Goal: Task Accomplishment & Management: Manage account settings

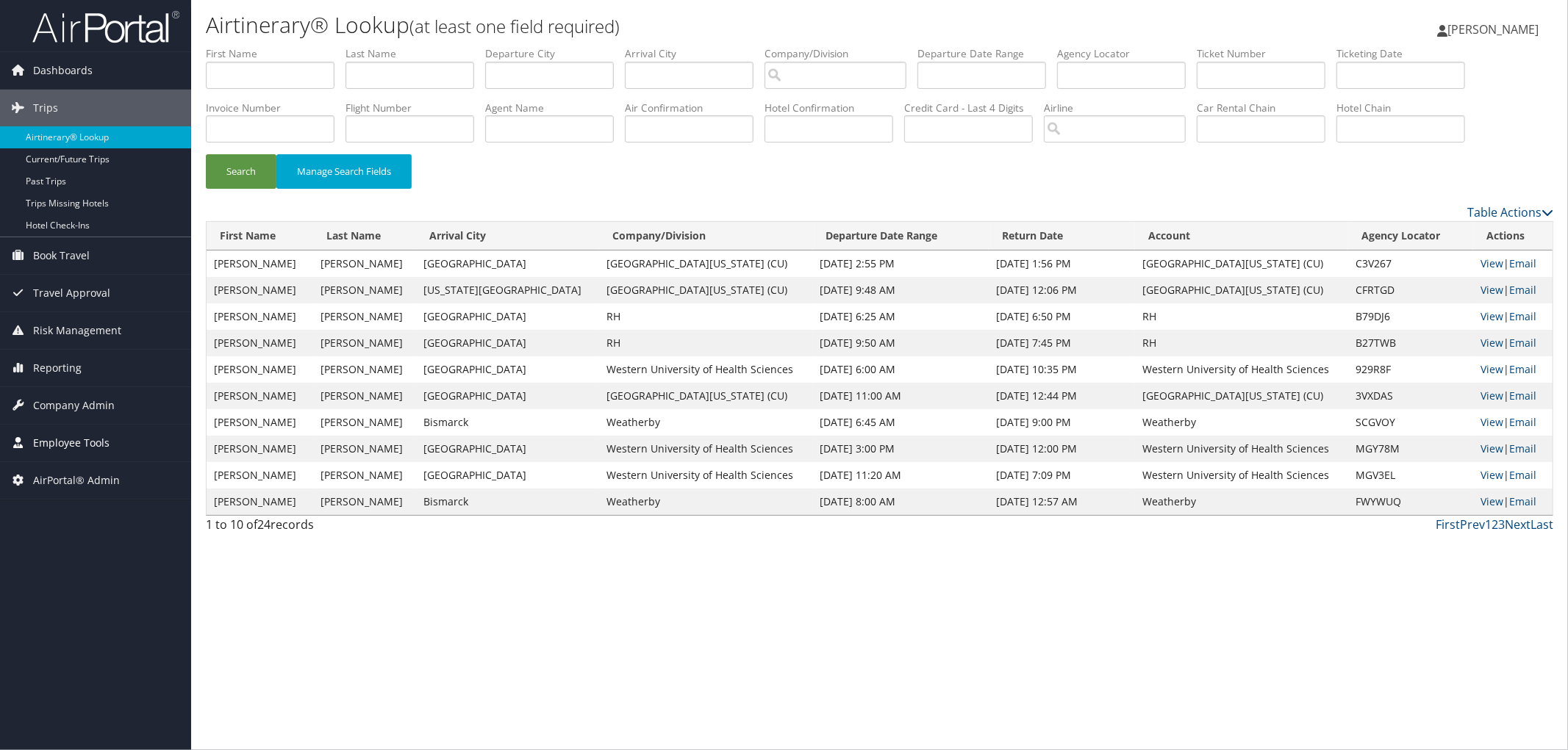
click at [62, 436] on span "Employee Tools" at bounding box center [71, 443] width 76 height 37
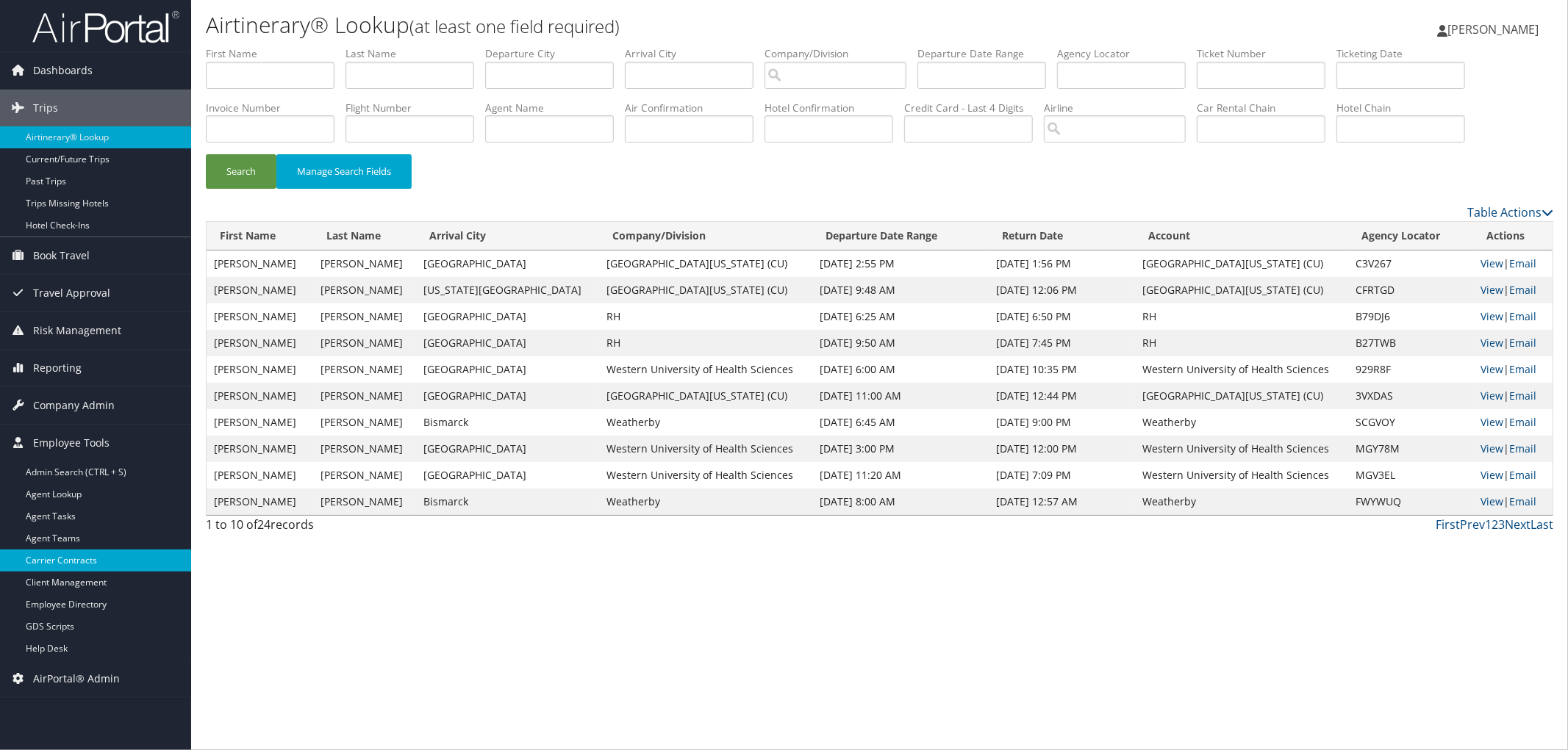
click at [64, 563] on link "Carrier Contracts" at bounding box center [95, 561] width 191 height 22
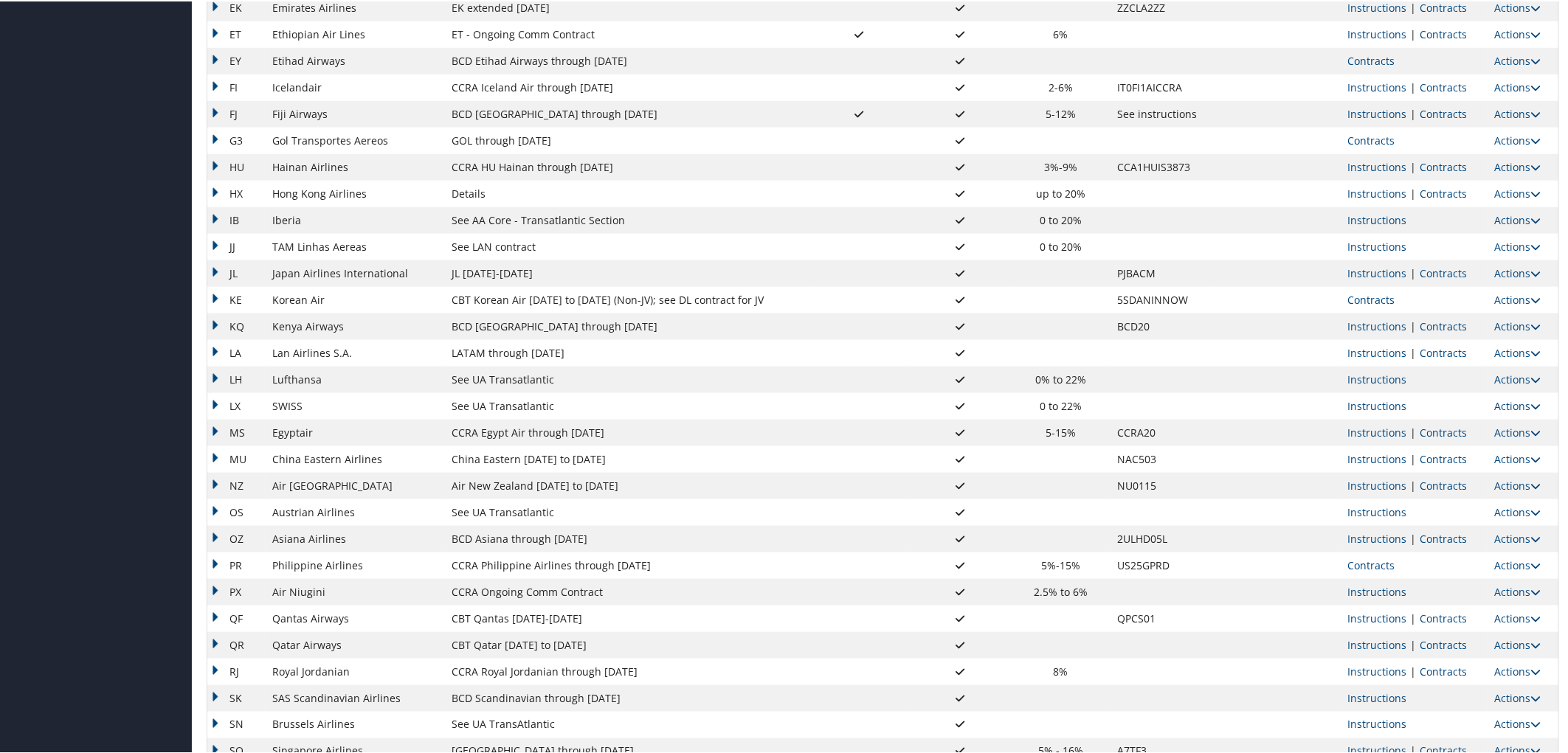
scroll to position [901, 0]
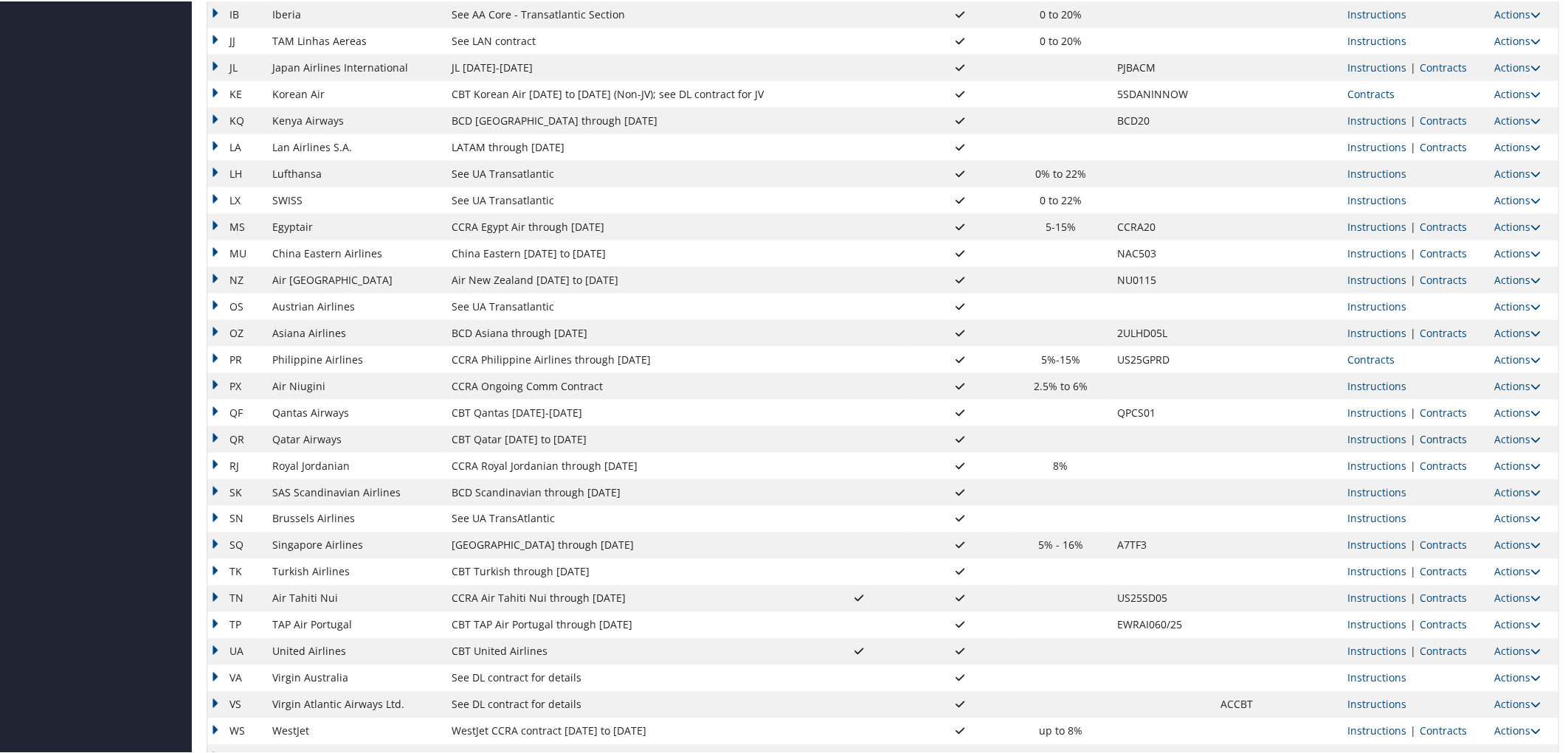
click at [1442, 440] on link "Contracts" at bounding box center [1443, 437] width 47 height 14
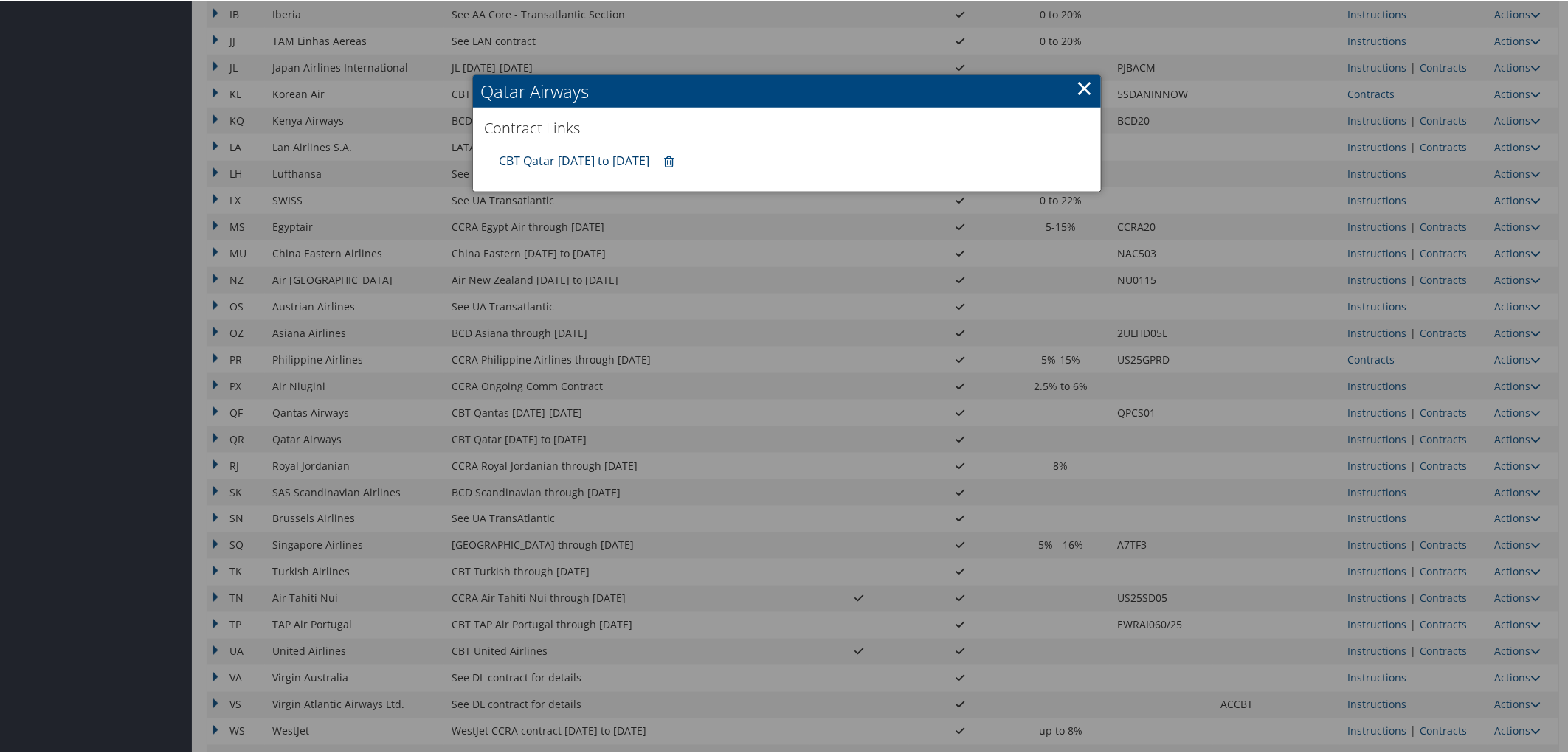
click at [591, 157] on link "CBT Qatar 4.1.25 to 03.31.26" at bounding box center [574, 159] width 150 height 16
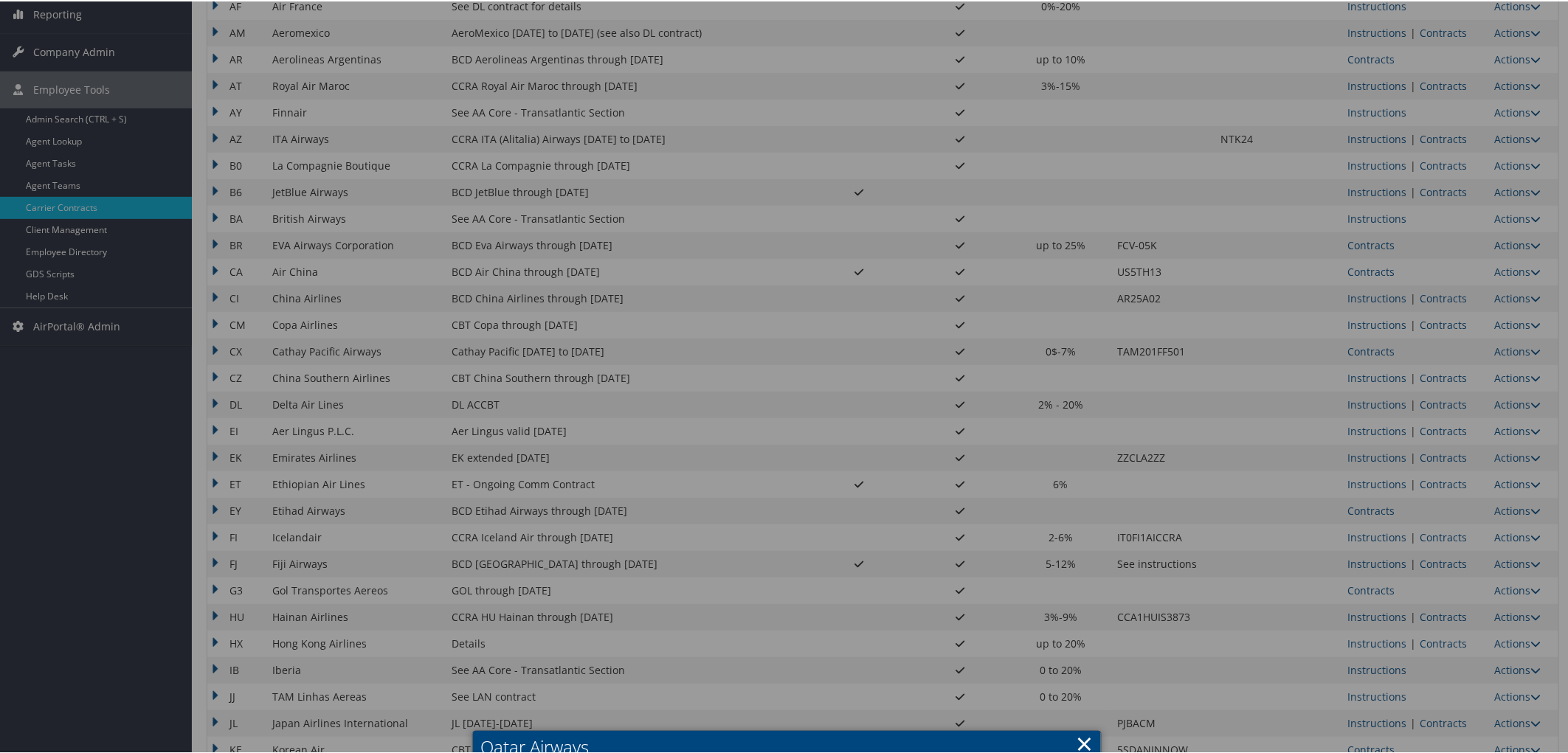
scroll to position [0, 0]
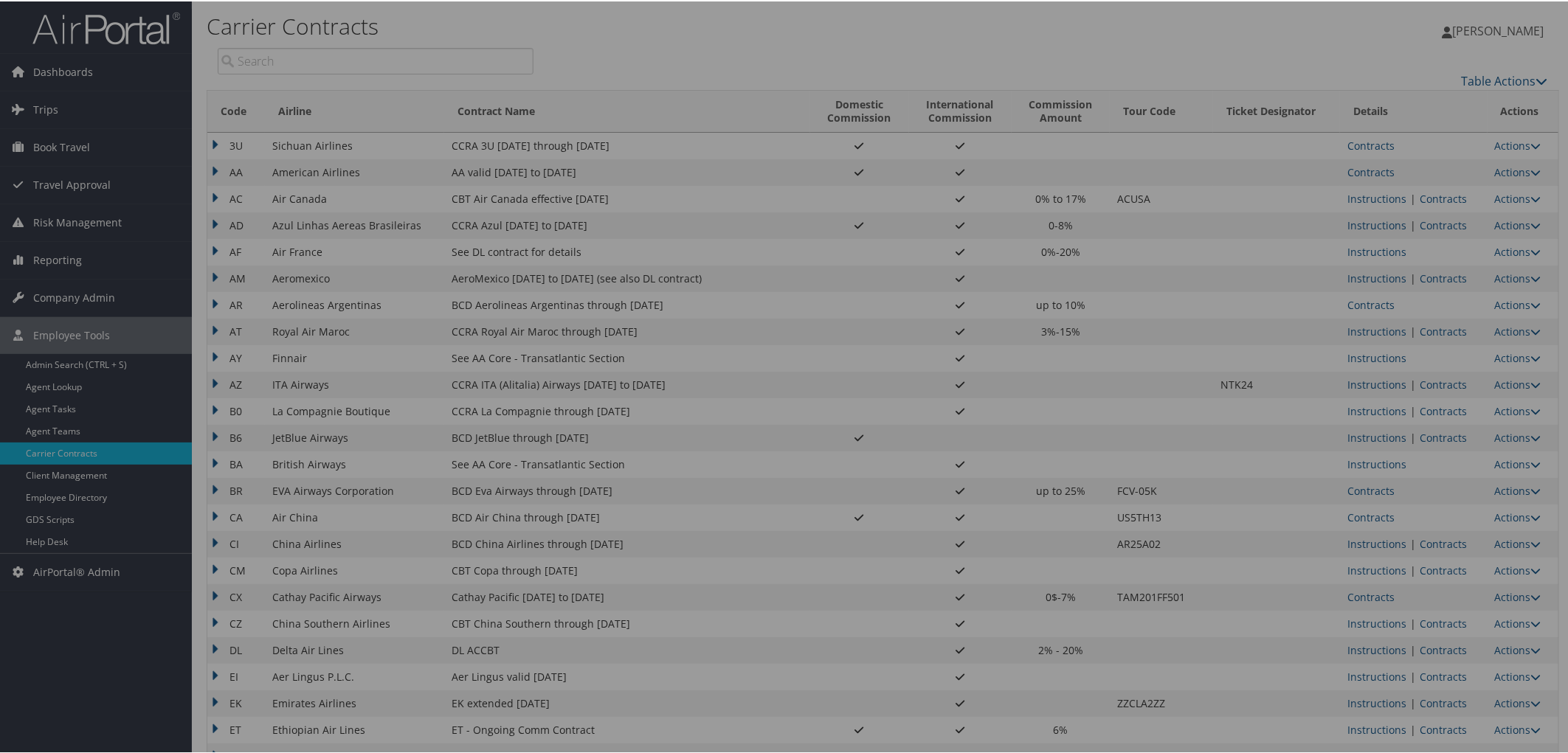
click at [83, 101] on div at bounding box center [787, 376] width 1574 height 753
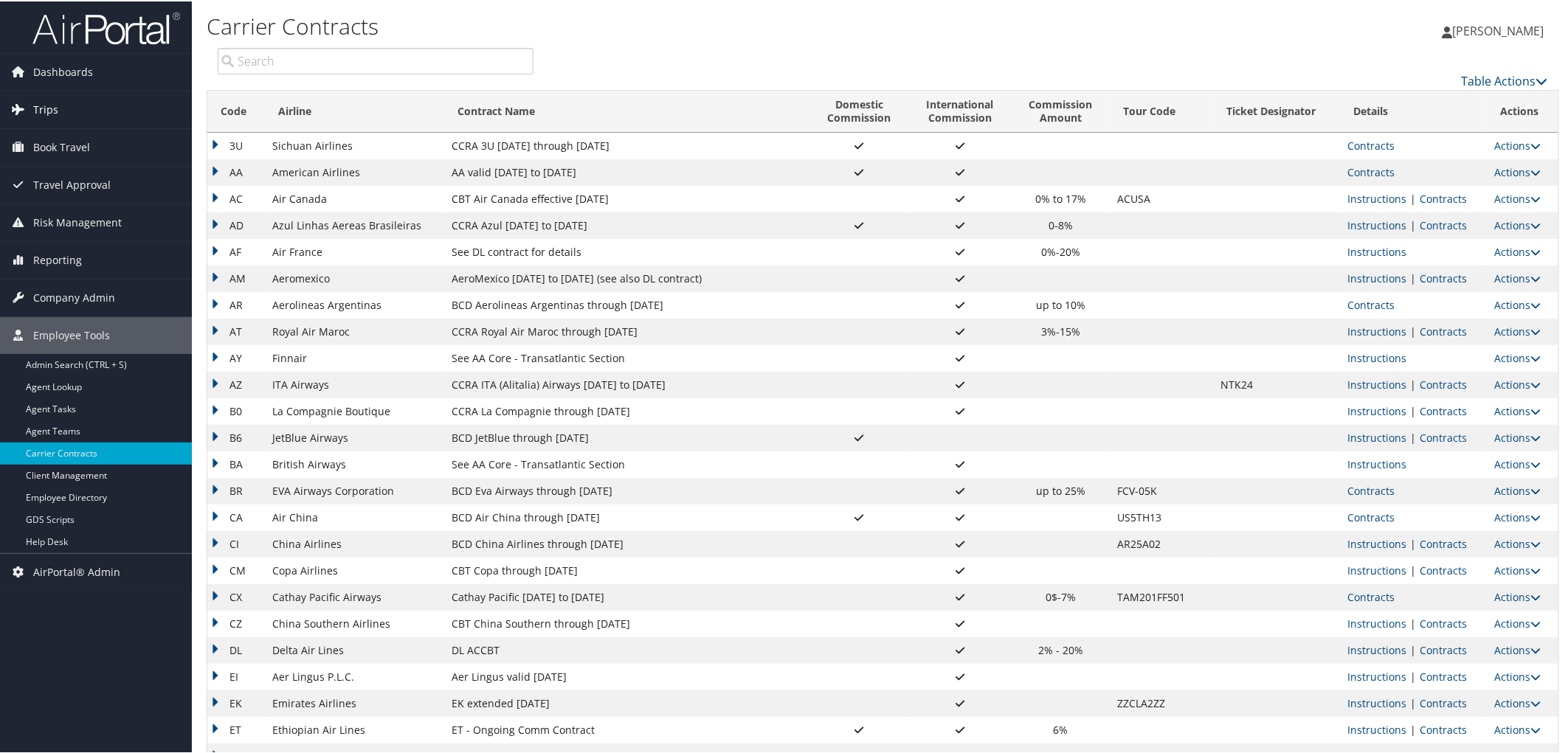
click at [79, 108] on link "Trips" at bounding box center [96, 108] width 192 height 37
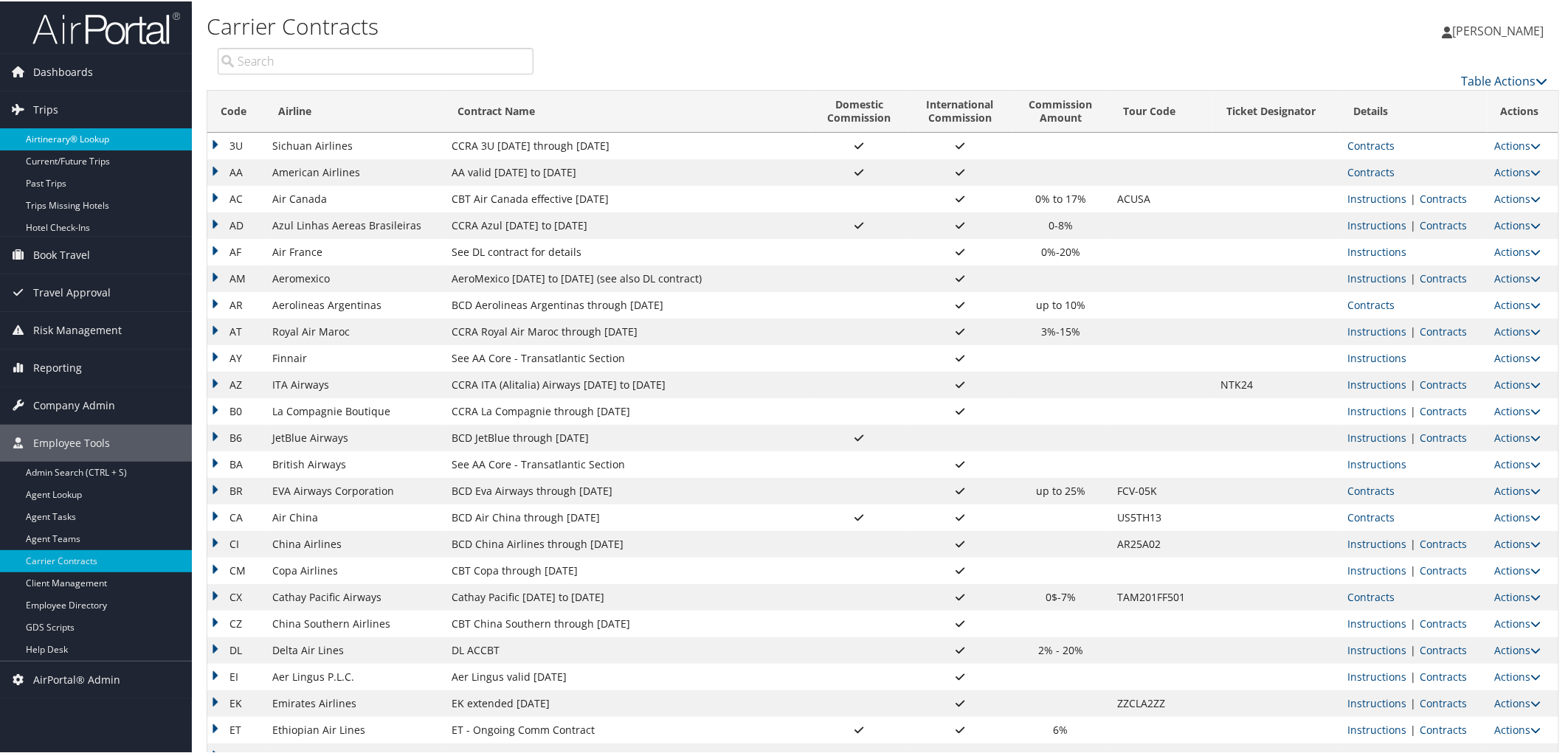
click at [68, 136] on link "Airtinerary® Lookup" at bounding box center [96, 138] width 192 height 22
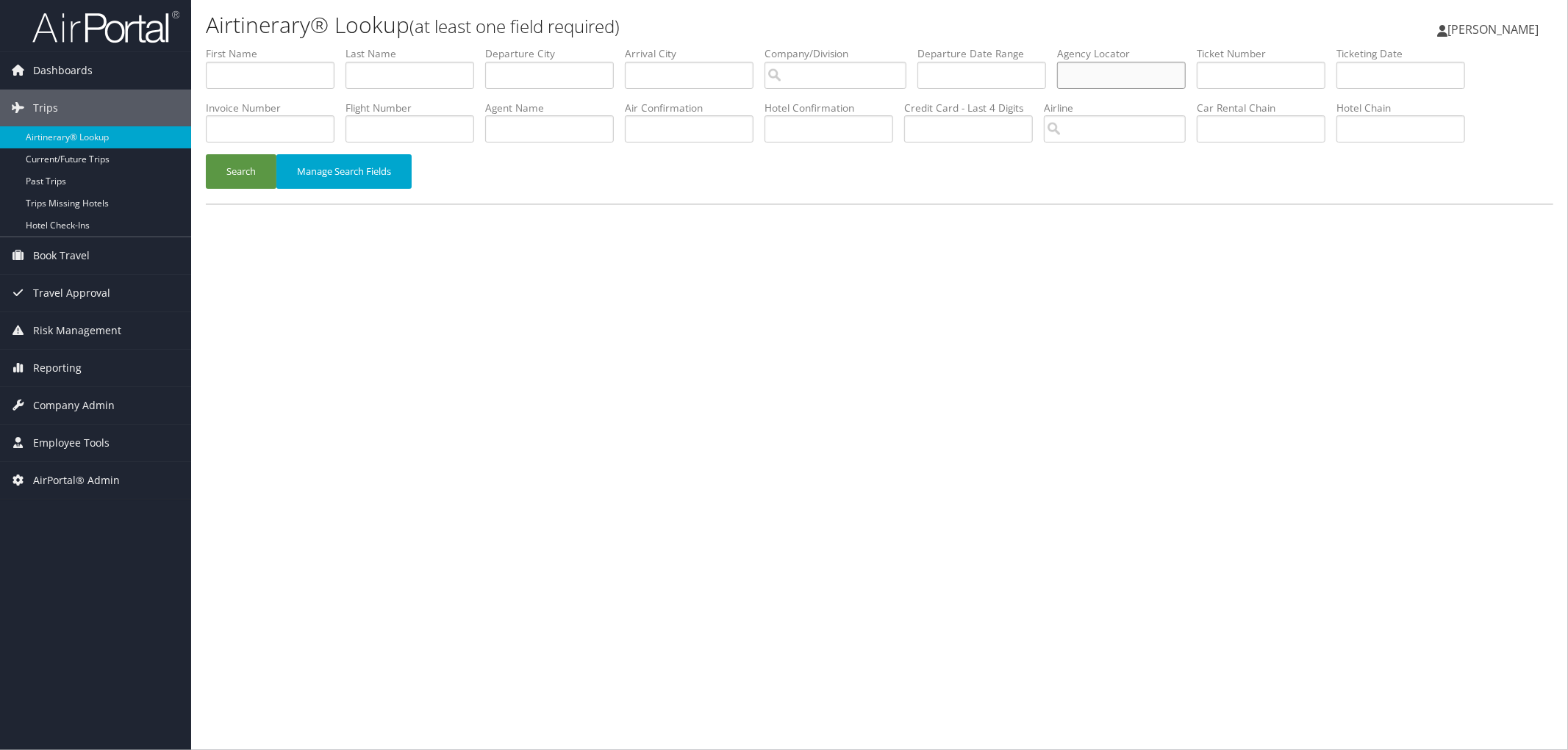
click at [1186, 81] on input "text" at bounding box center [1121, 76] width 128 height 27
paste input "ZLCKQU"
type input "ZLCKQU"
click at [206, 155] on button "Search" at bounding box center [241, 172] width 71 height 35
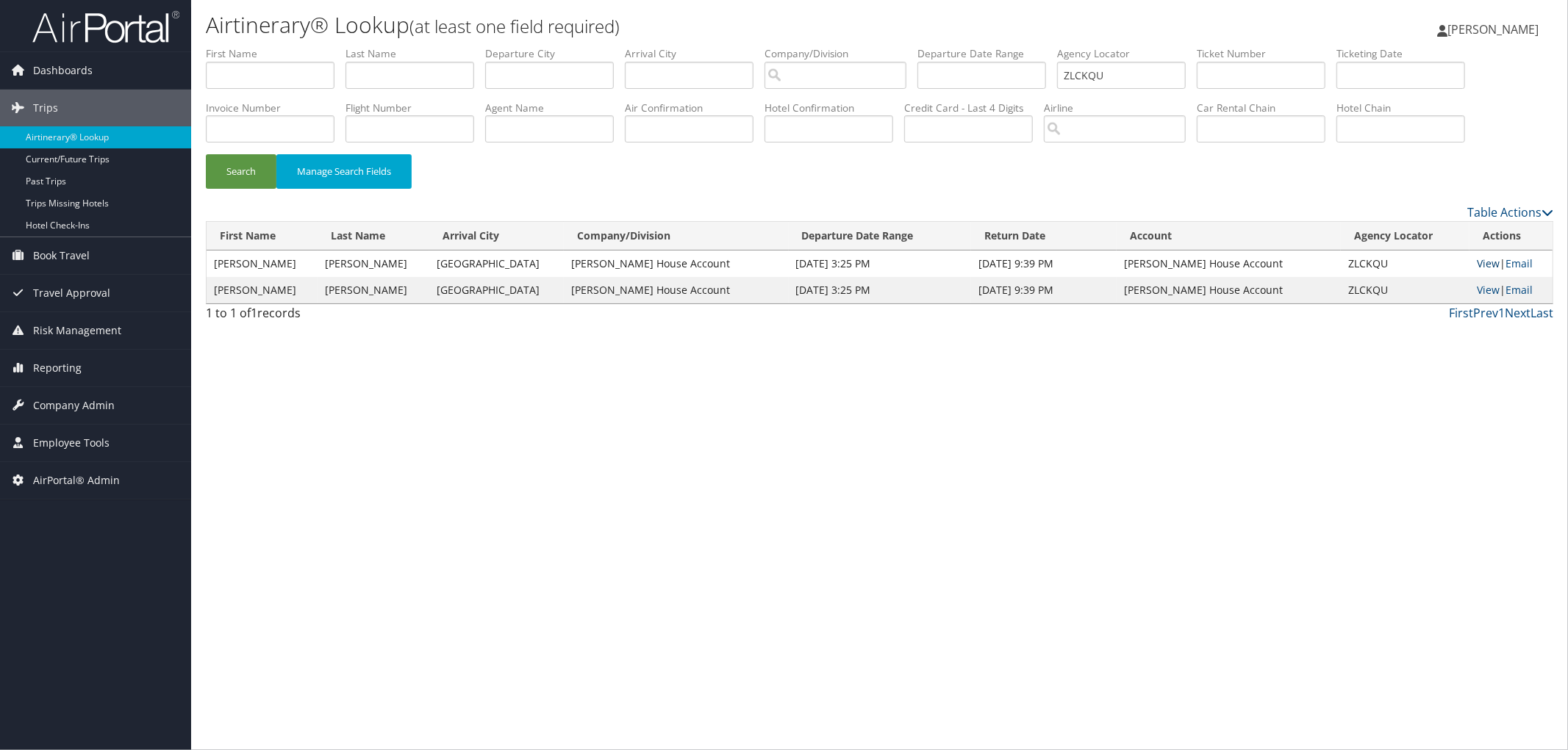
click at [1480, 259] on link "View" at bounding box center [1488, 263] width 23 height 14
click at [53, 447] on span "Employee Tools" at bounding box center [71, 443] width 76 height 37
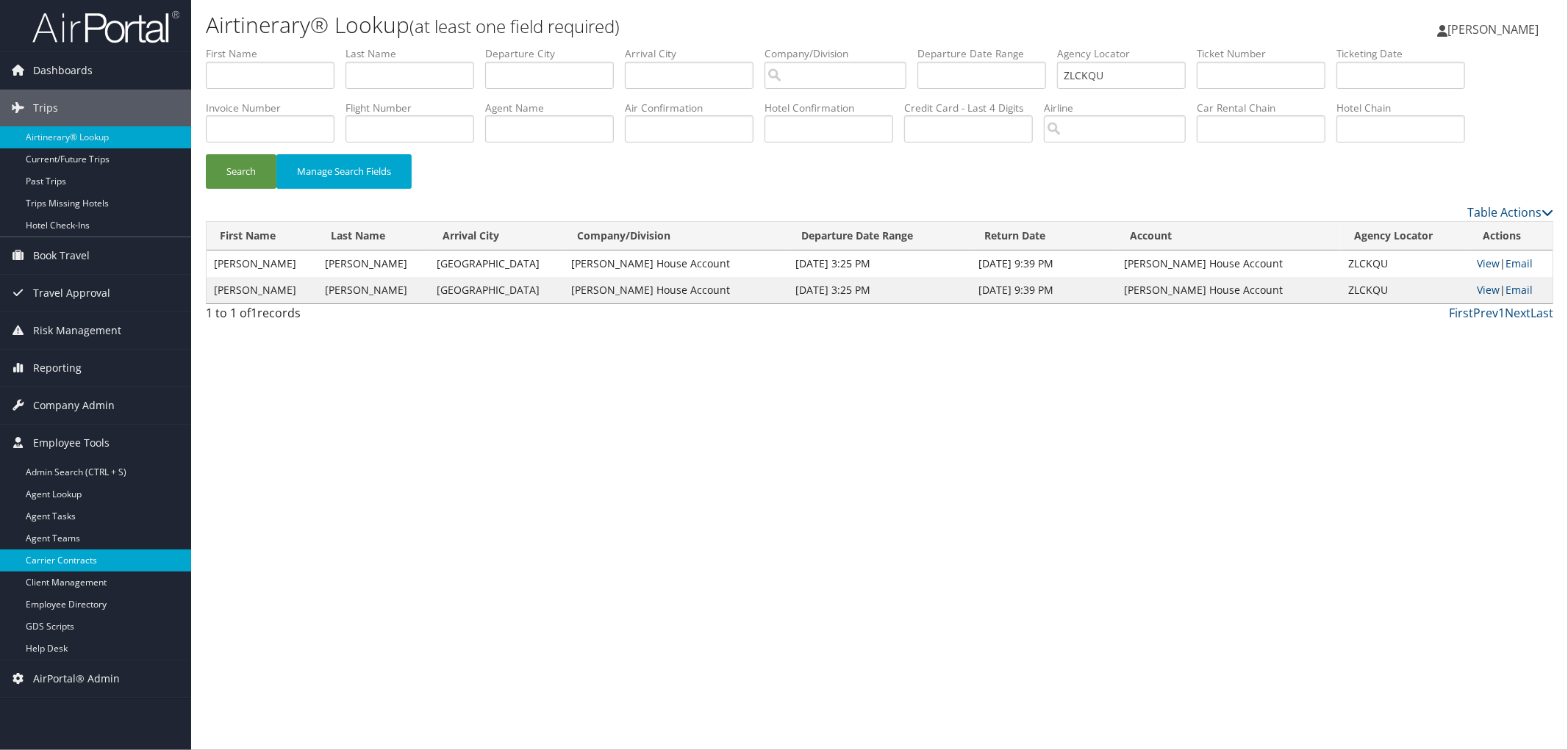
click at [63, 559] on link "Carrier Contracts" at bounding box center [95, 561] width 191 height 22
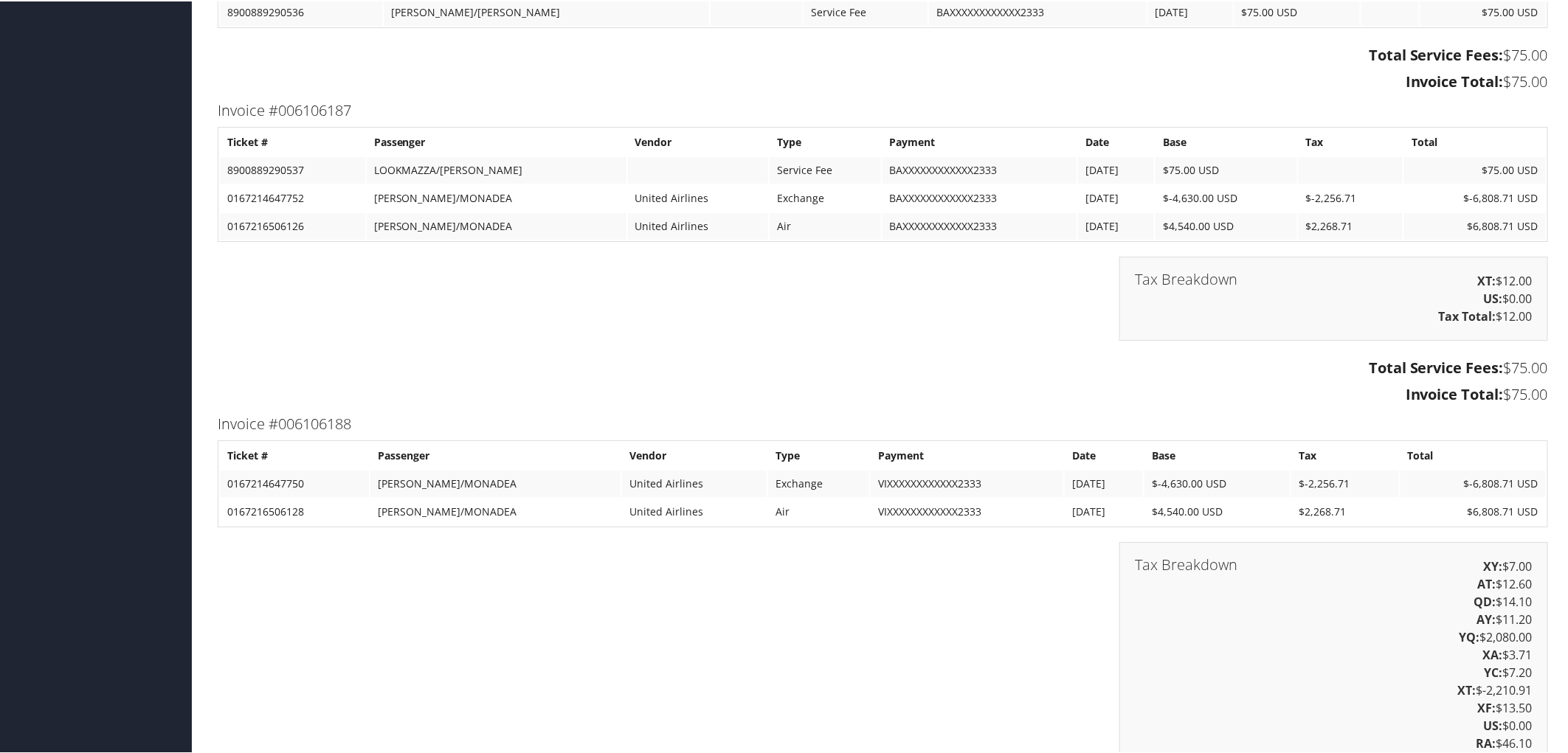
scroll to position [2540, 0]
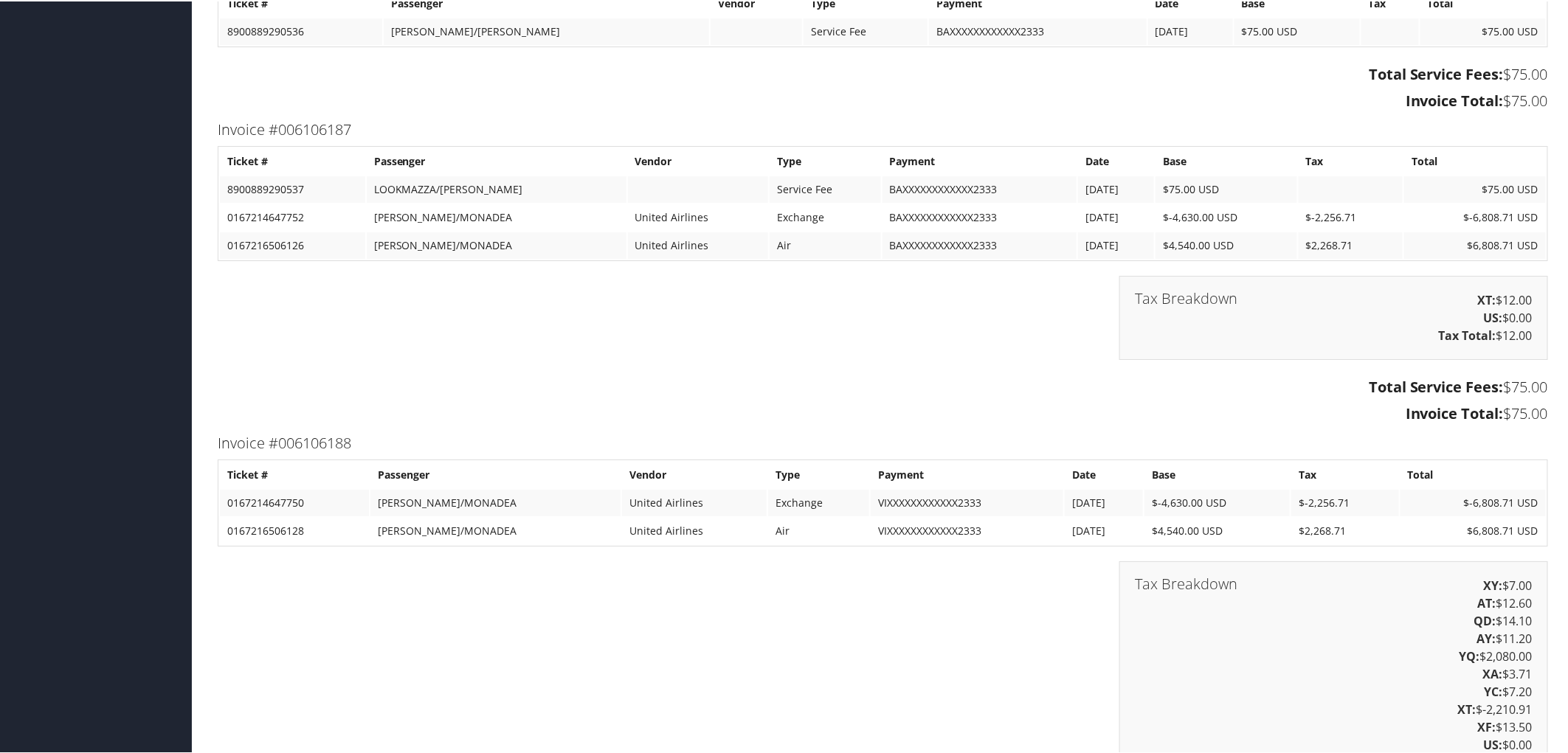
click at [277, 490] on td "0167214647750" at bounding box center [294, 501] width 149 height 26
copy td "0167214647750"
click at [211, 711] on div "Tax Breakdown XY: $7.00 AT: $12.60 QD: $14.10 AY: $11.20 YQ: $2,080.00 XA: $3.7…" at bounding box center [882, 698] width 1352 height 275
click at [264, 518] on td "0167216506128" at bounding box center [294, 529] width 149 height 26
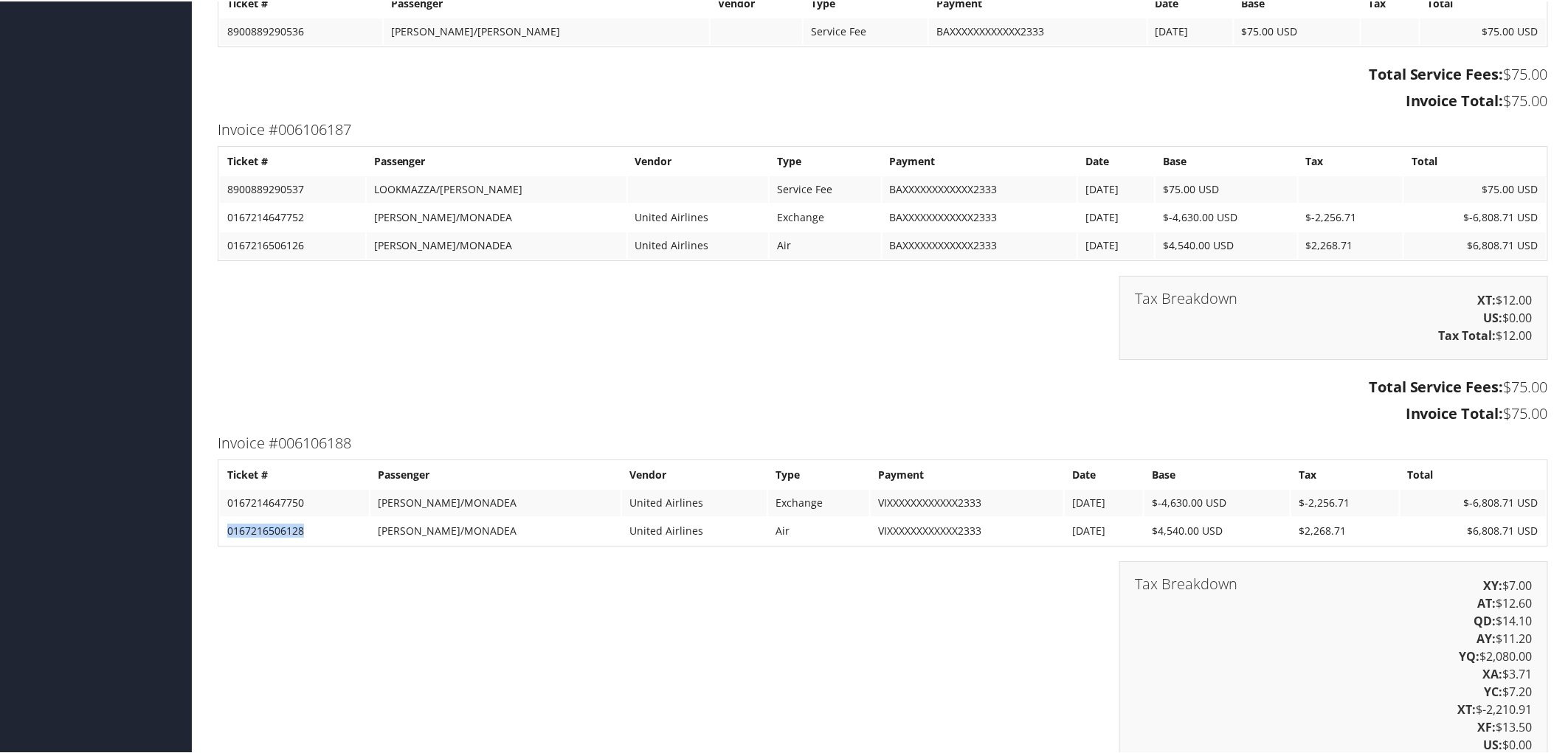
click at [264, 518] on td "0167216506128" at bounding box center [294, 529] width 149 height 26
copy td "0167216506128"
click at [373, 677] on div "Tax Breakdown XY: $7.00 AT: $12.60 QD: $14.10 AY: $11.20 YQ: $2,080.00 XA: $3.7…" at bounding box center [882, 698] width 1352 height 275
click at [261, 238] on td "0167216506126" at bounding box center [293, 244] width 145 height 26
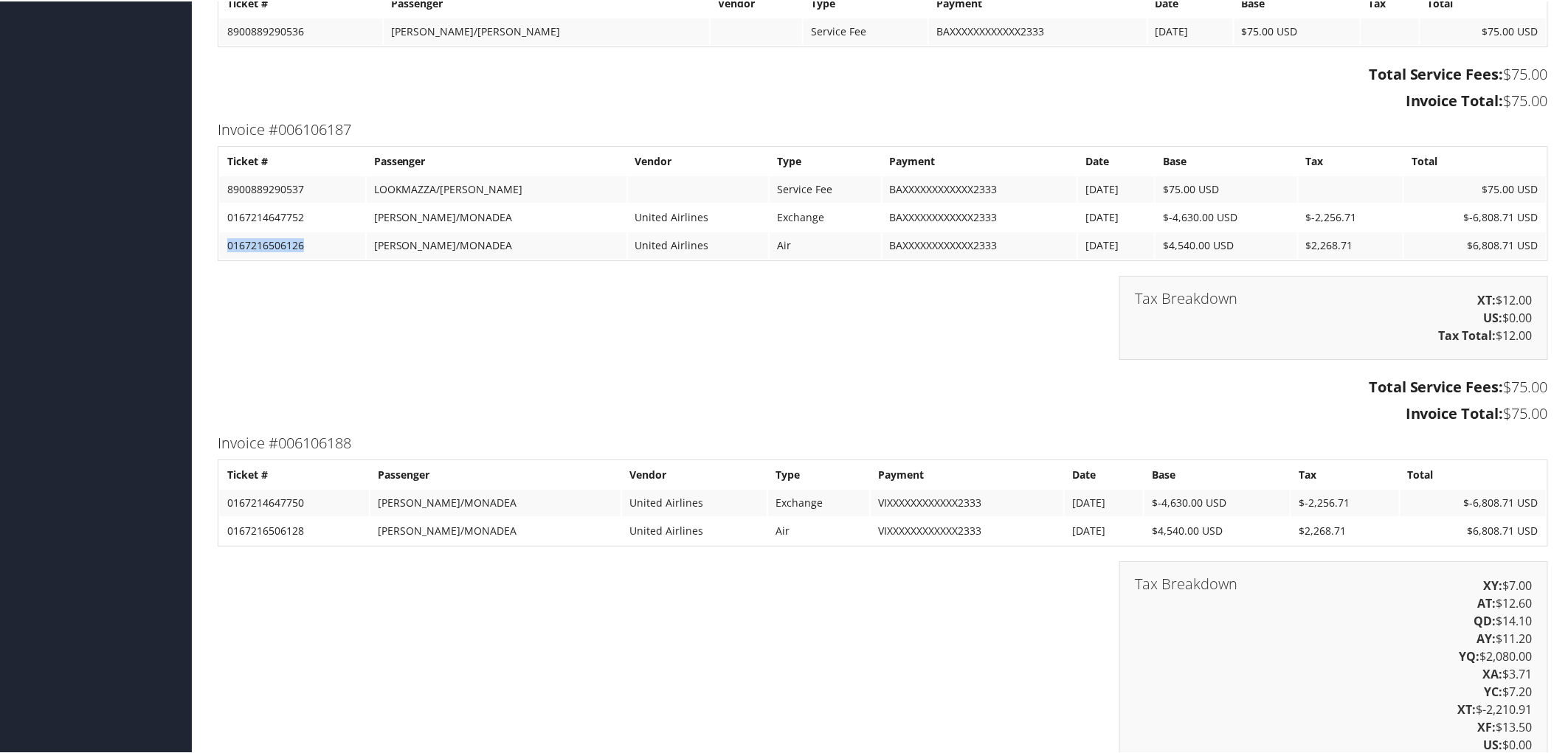
copy td "0167216506126"
click at [288, 489] on td "0167214647750" at bounding box center [294, 501] width 149 height 26
copy td "0167214647750"
click at [499, 704] on div "Tax Breakdown XY: $7.00 AT: $12.60 QD: $14.10 AY: $11.20 YQ: $2,080.00 XA: $3.7…" at bounding box center [882, 698] width 1352 height 275
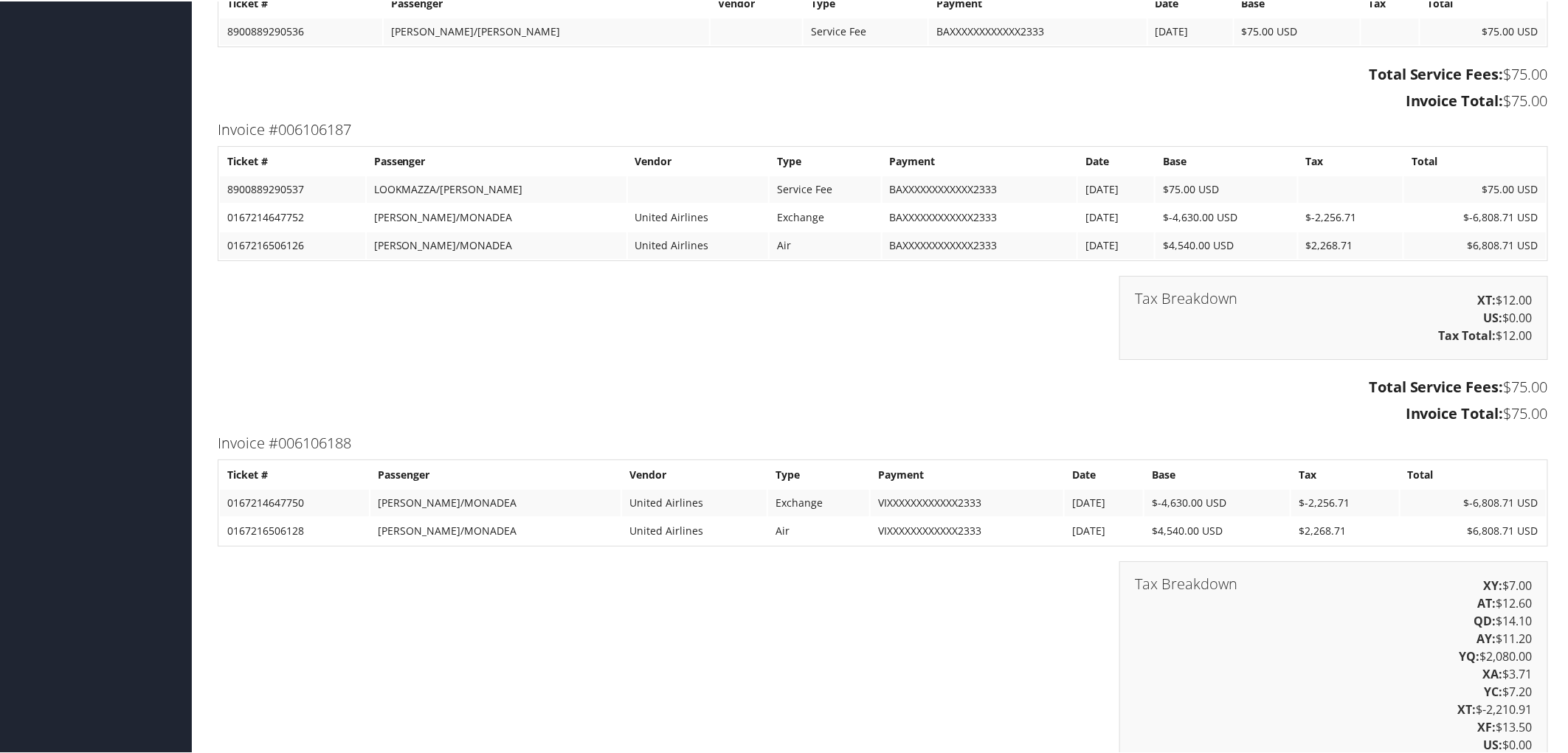
click at [286, 520] on td "0167216506128" at bounding box center [294, 529] width 149 height 26
copy td "0167216506128"
click at [224, 418] on div "Total Service Fees: $75.00 Invoice Total: $75.00" at bounding box center [882, 401] width 1352 height 55
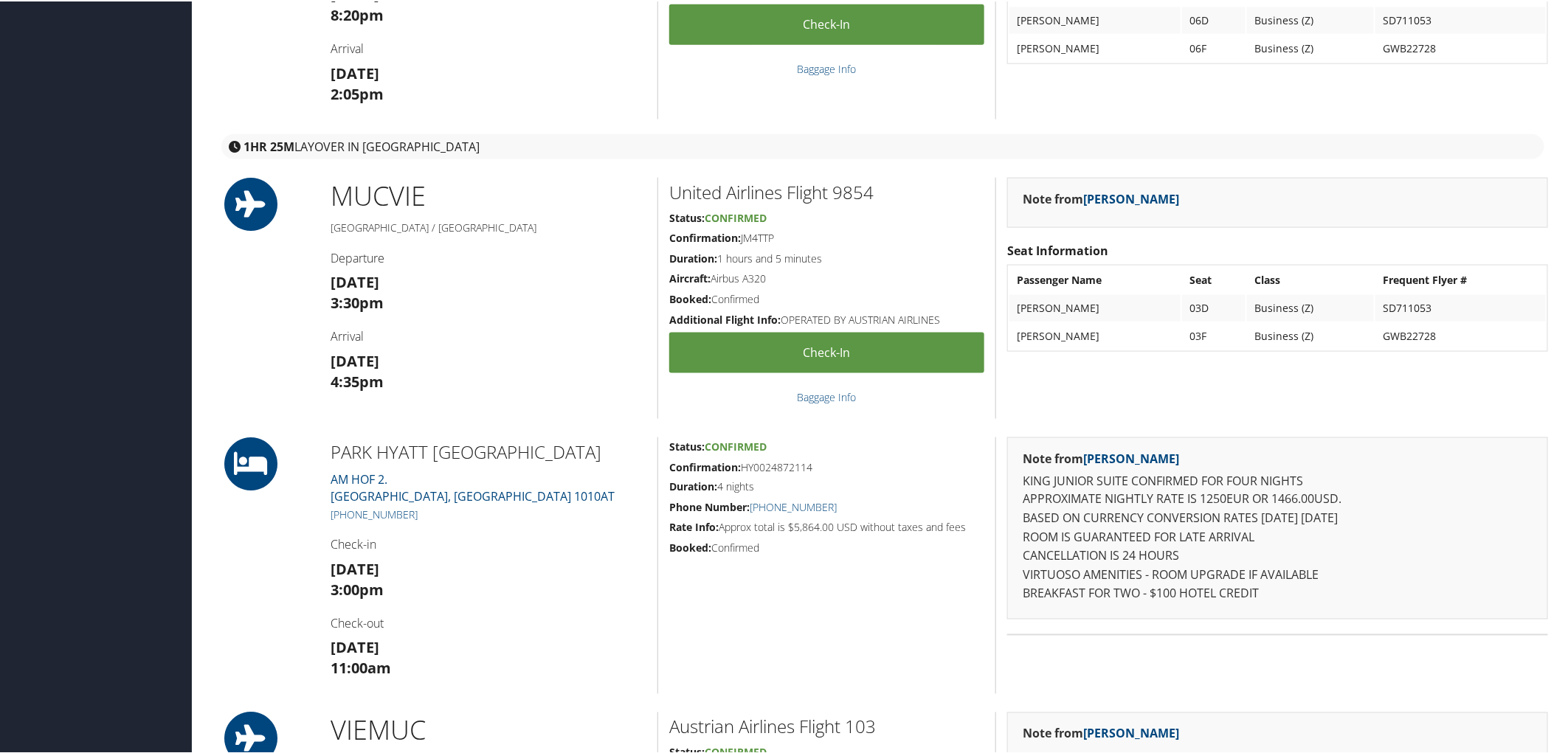
scroll to position [738, 0]
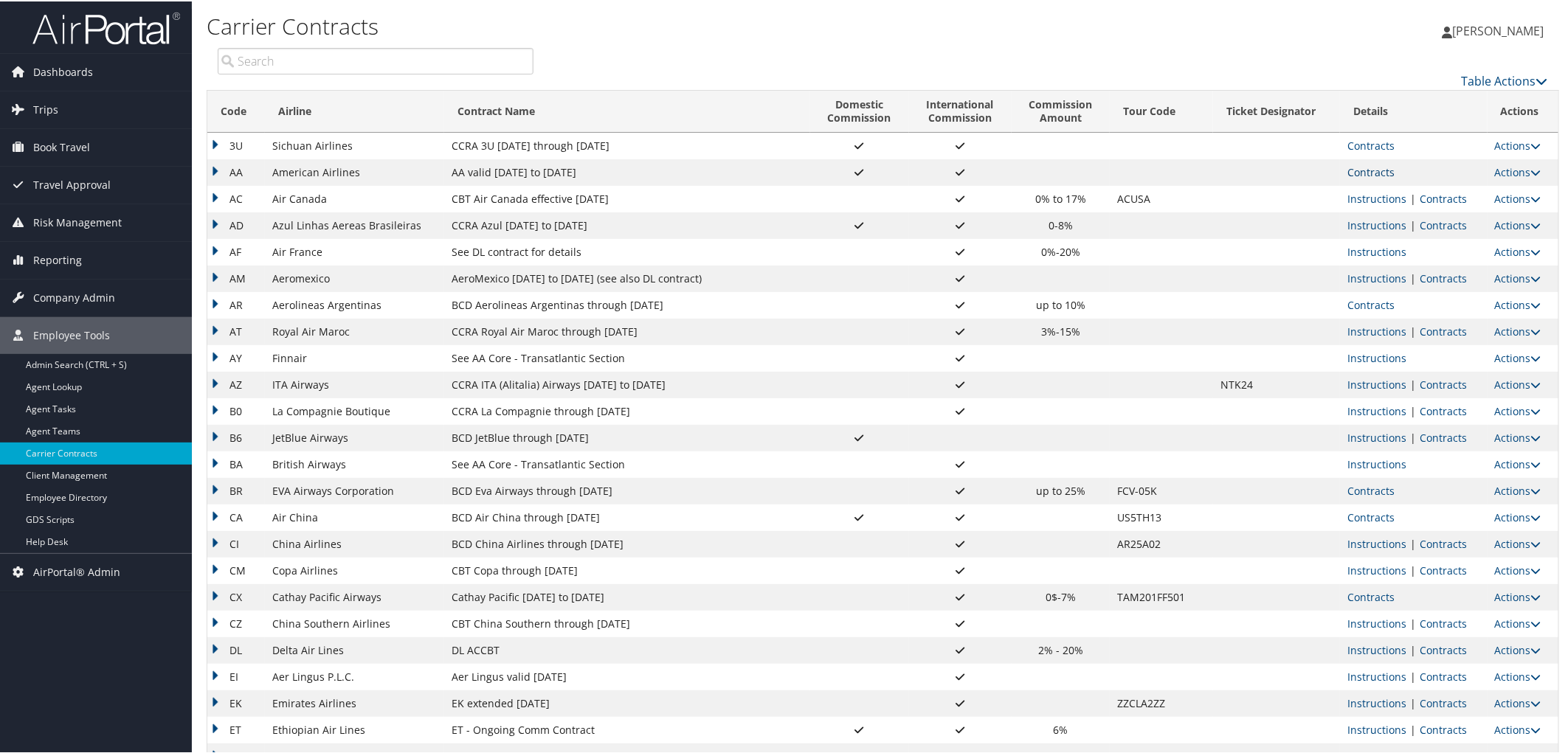
click at [1355, 177] on link "Contracts" at bounding box center [1370, 171] width 47 height 14
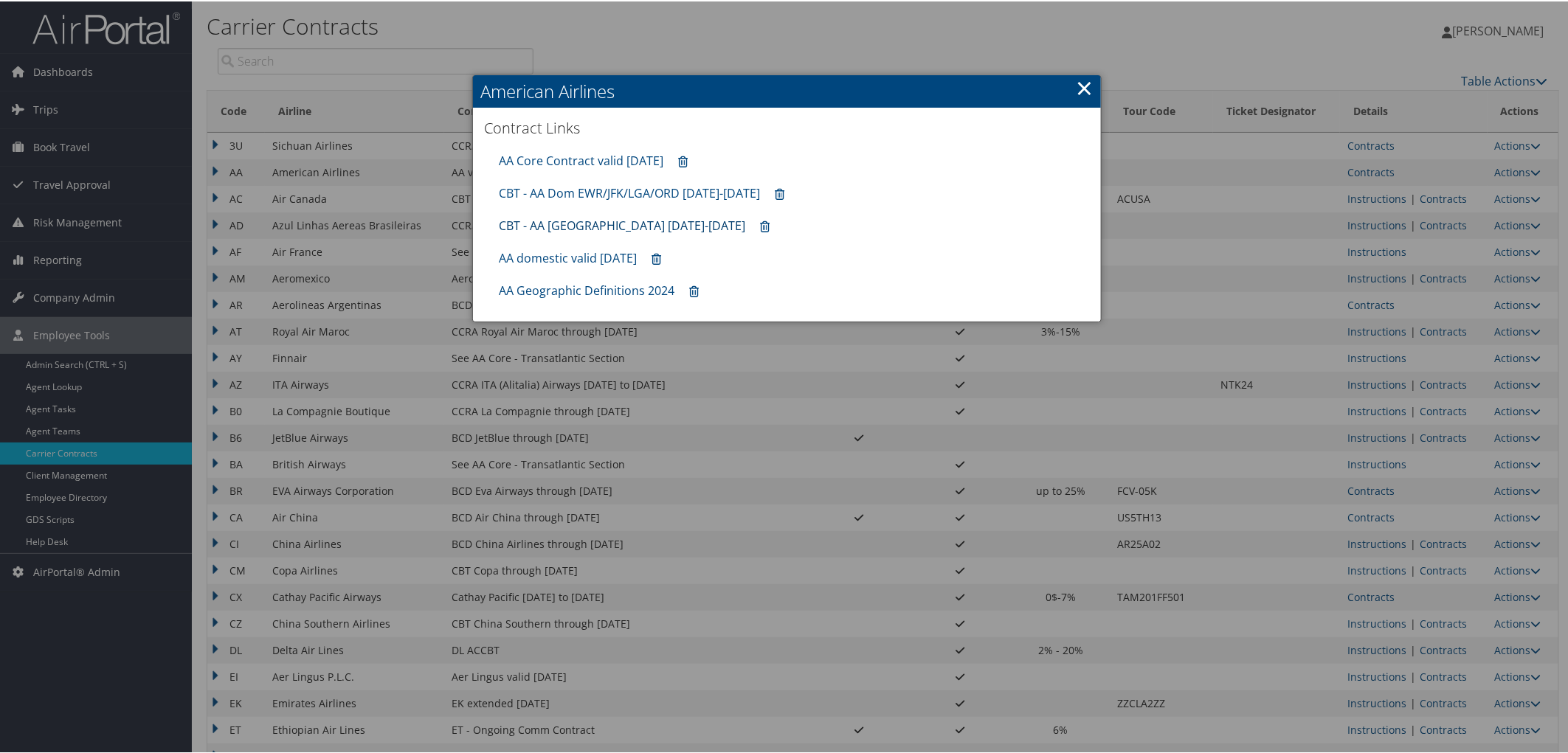
click at [566, 224] on link "CBT - AA Japan 8.1.25-10.31.25" at bounding box center [622, 223] width 247 height 16
click at [556, 232] on div "CBT - AA Japan 8.1.25-10.31.25" at bounding box center [787, 224] width 591 height 32
click at [562, 224] on link "CBT - AA Japan 8.1.25-10.31.25" at bounding box center [622, 223] width 247 height 16
click at [601, 162] on link "AA Core Contract valid 30jun26" at bounding box center [581, 159] width 165 height 16
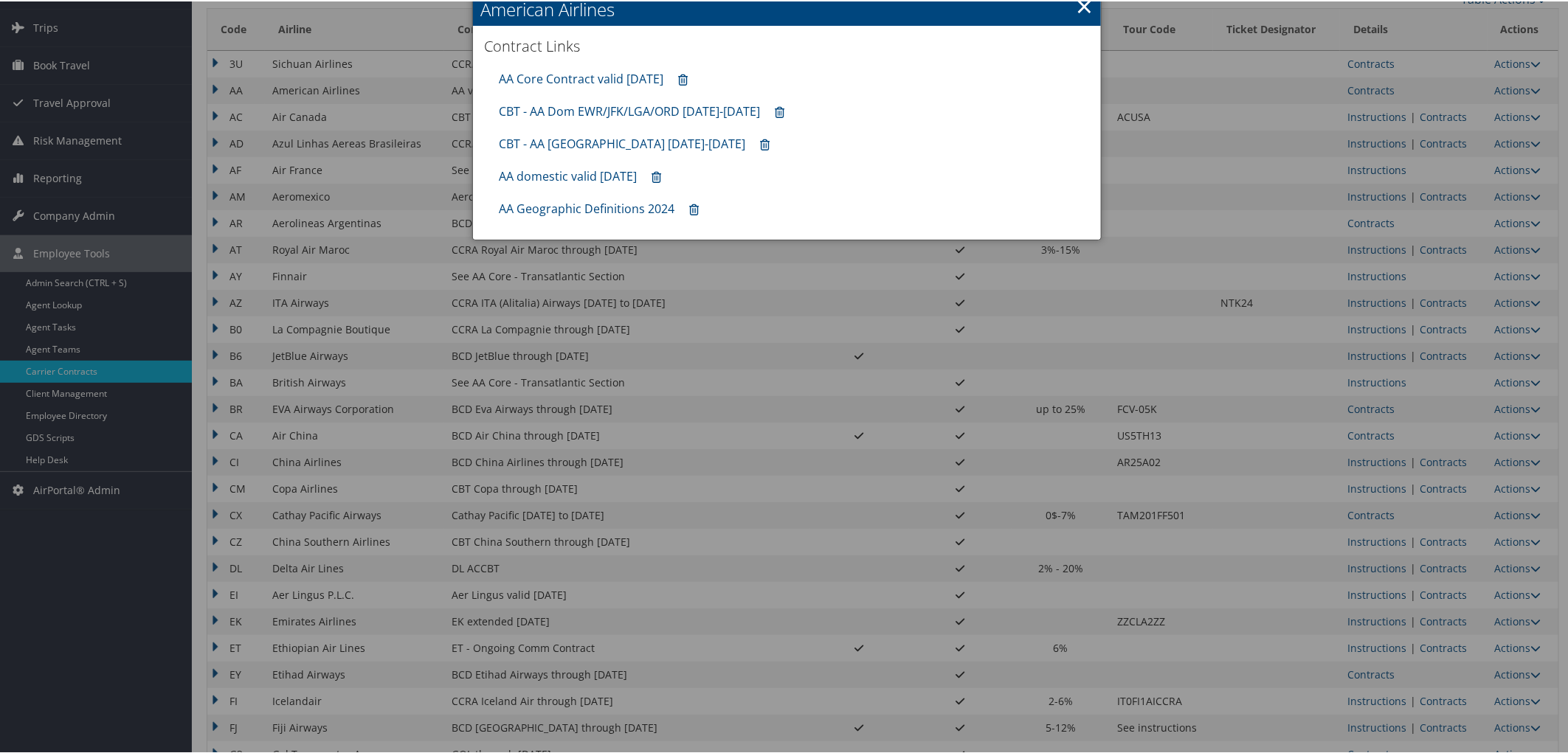
click at [1448, 569] on div at bounding box center [787, 376] width 1574 height 753
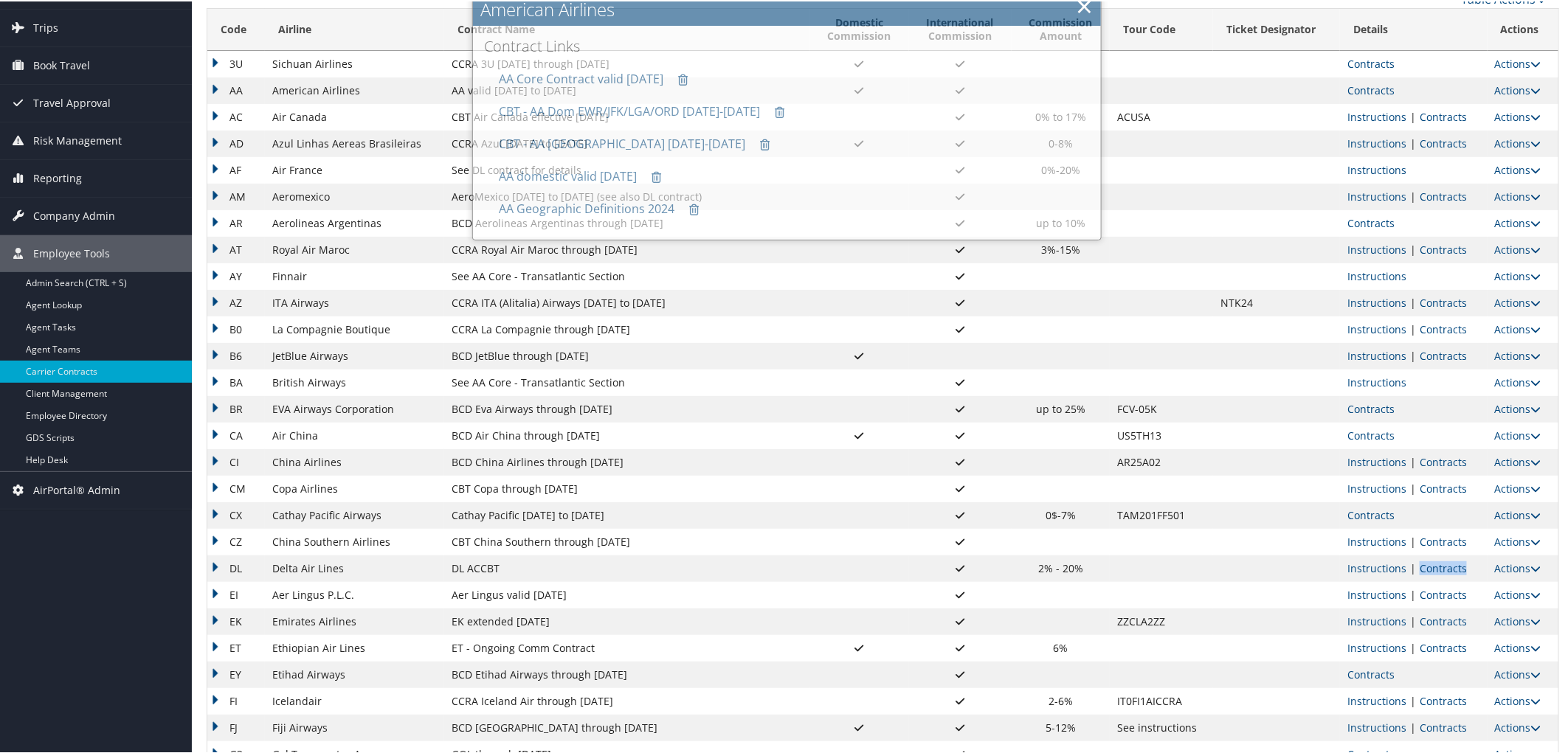
click at [1448, 569] on link "Contracts" at bounding box center [1443, 567] width 47 height 14
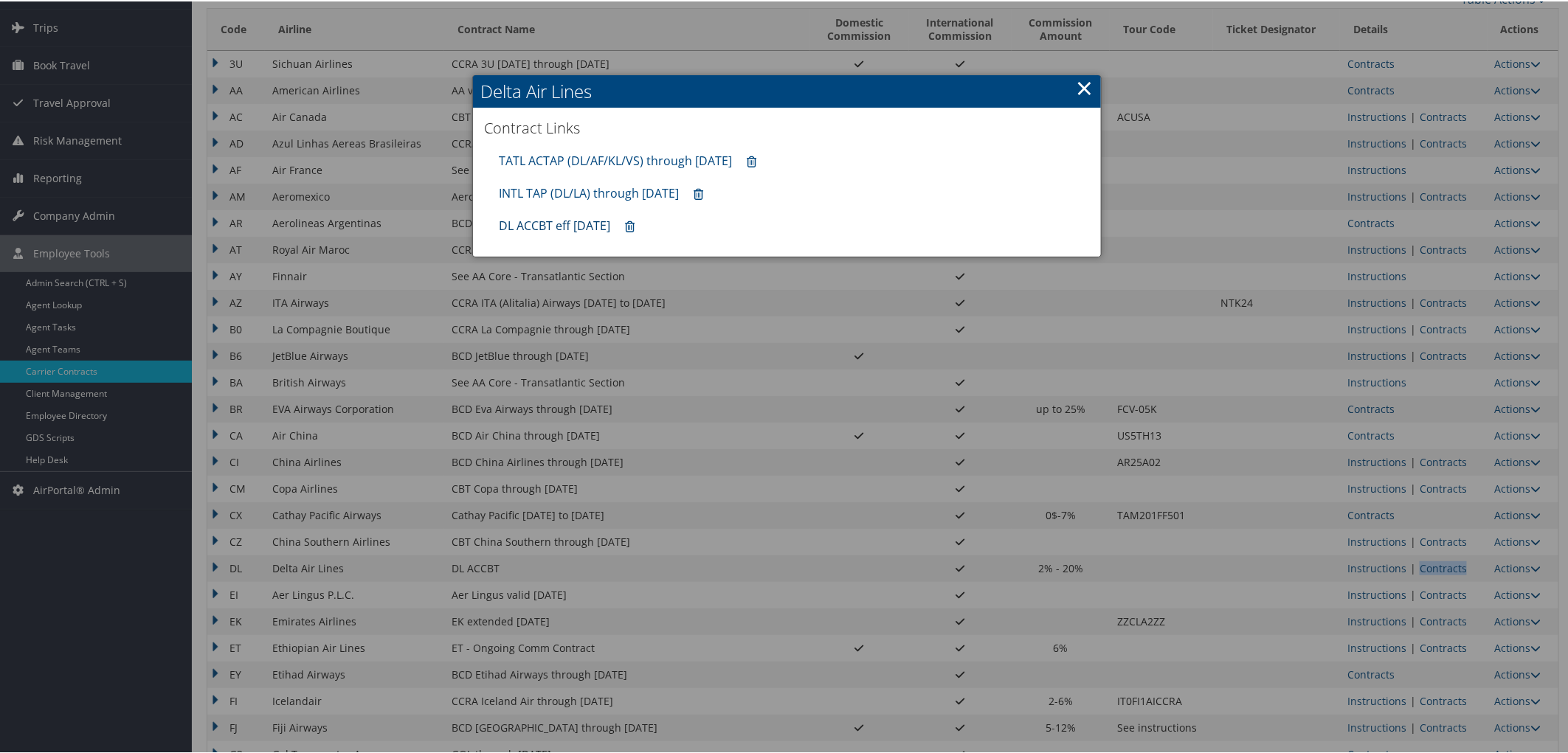
click at [583, 223] on link "DL ACCBT eff Aug 2025" at bounding box center [555, 223] width 112 height 16
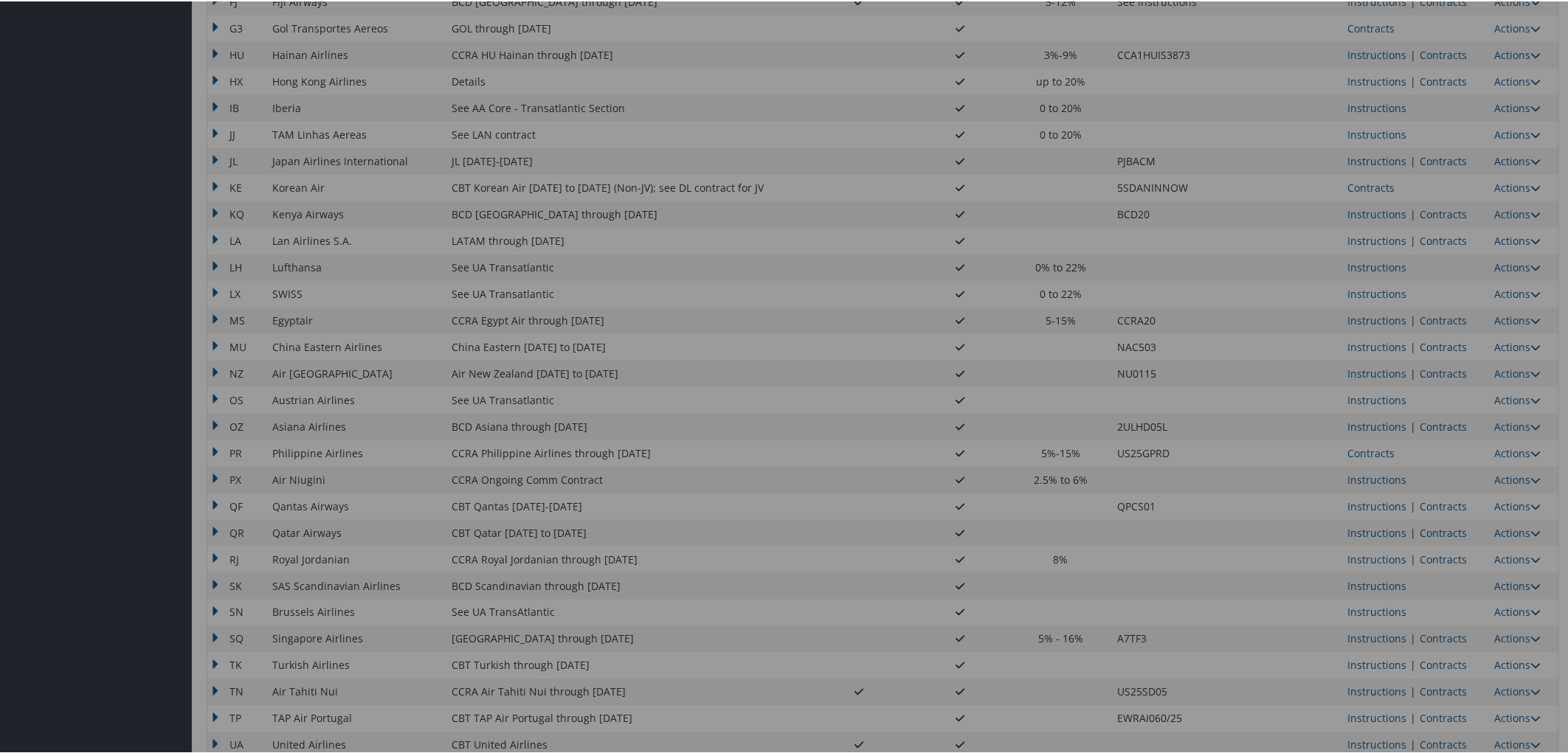
scroll to position [806, 0]
click at [1454, 236] on div at bounding box center [787, 376] width 1574 height 753
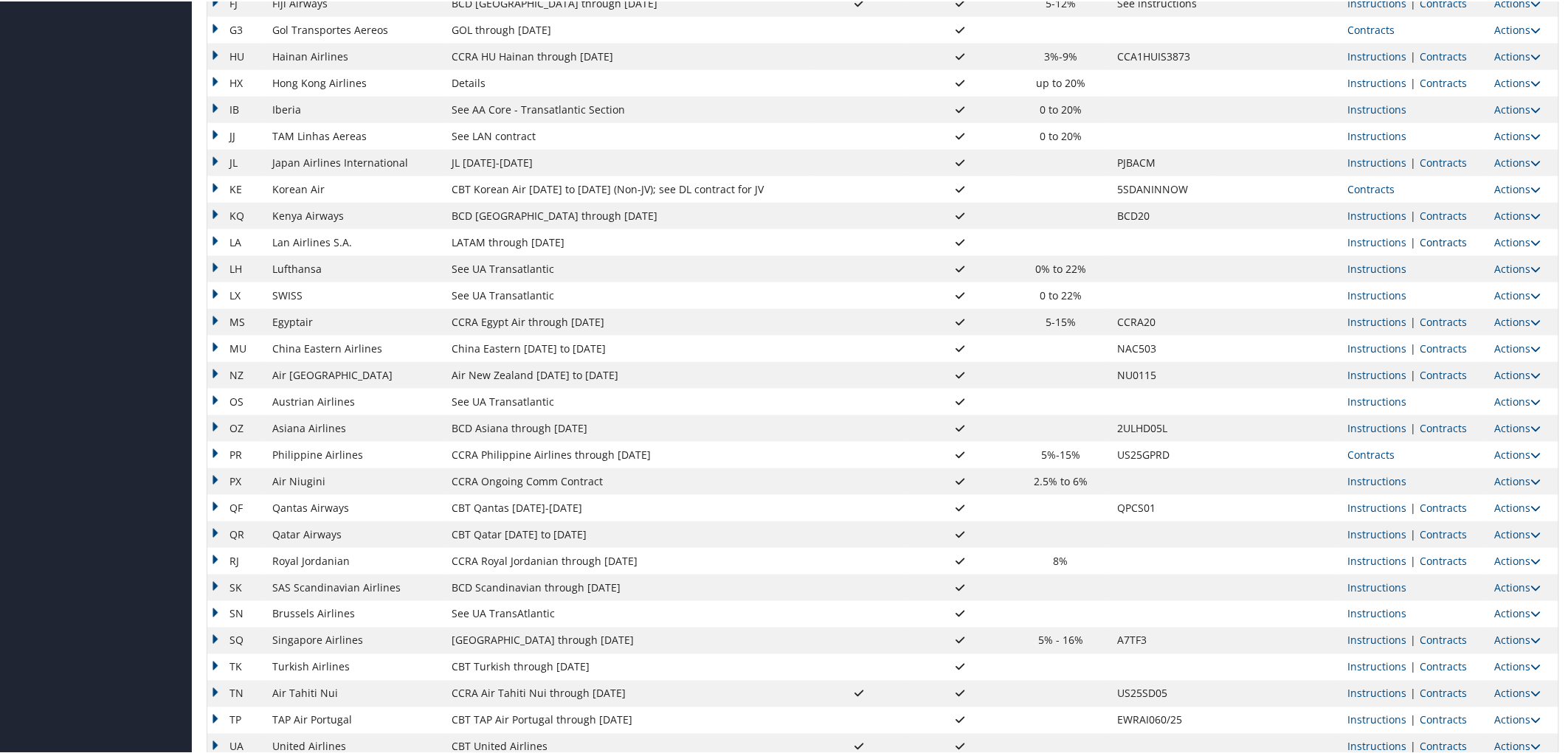
click at [1449, 239] on link "Contracts" at bounding box center [1443, 240] width 47 height 14
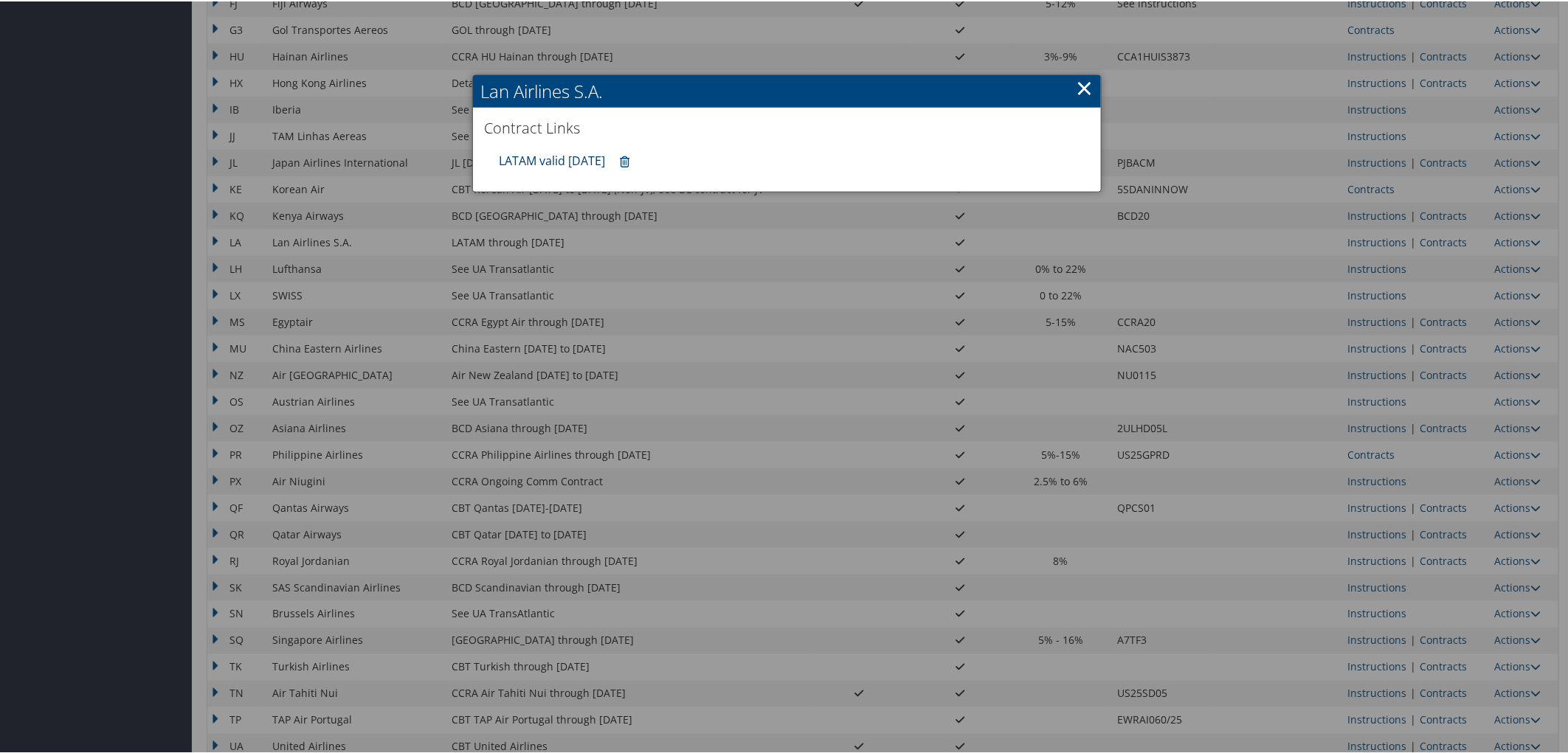
click at [503, 156] on link "LATAM valid 31DEC25" at bounding box center [552, 159] width 107 height 16
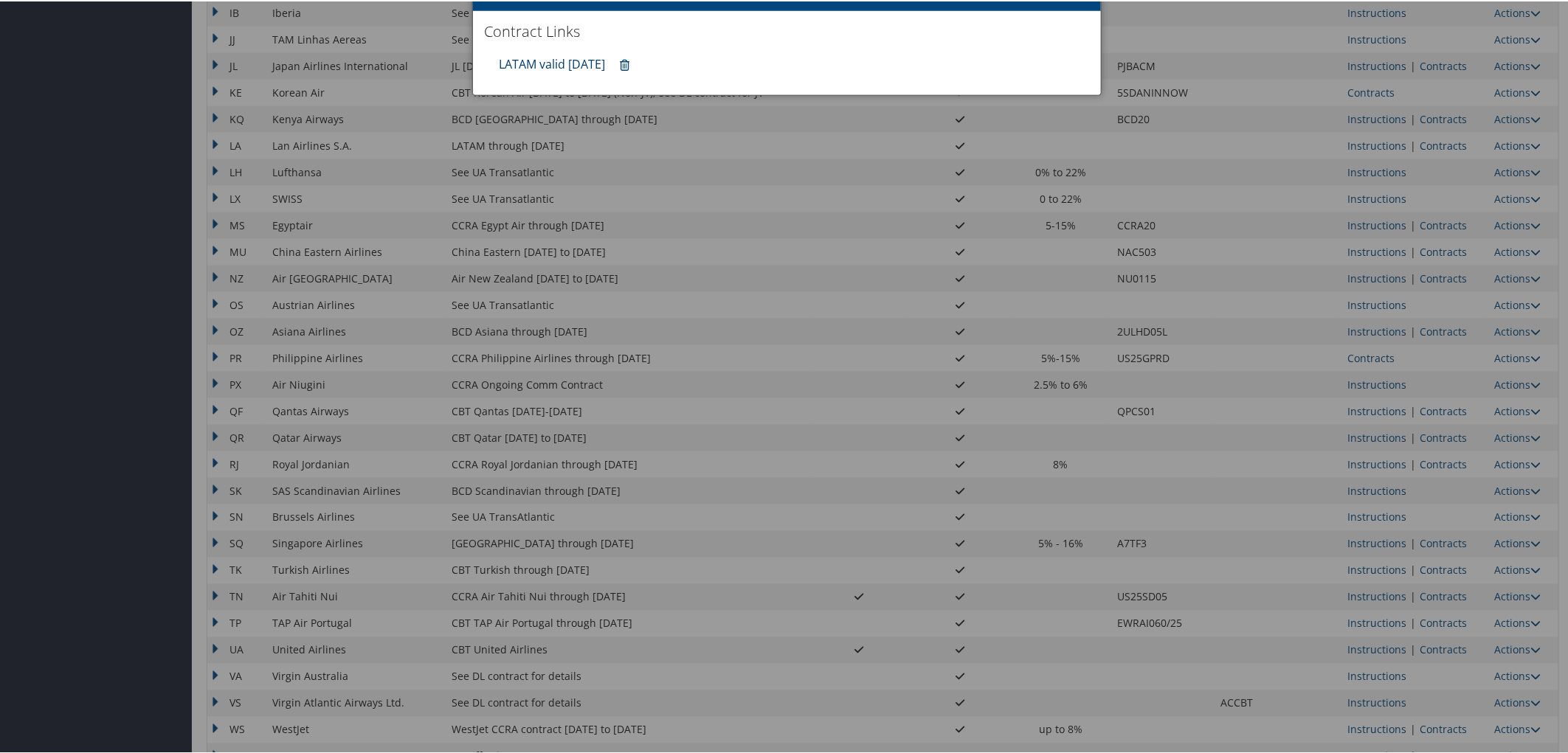
scroll to position [970, 0]
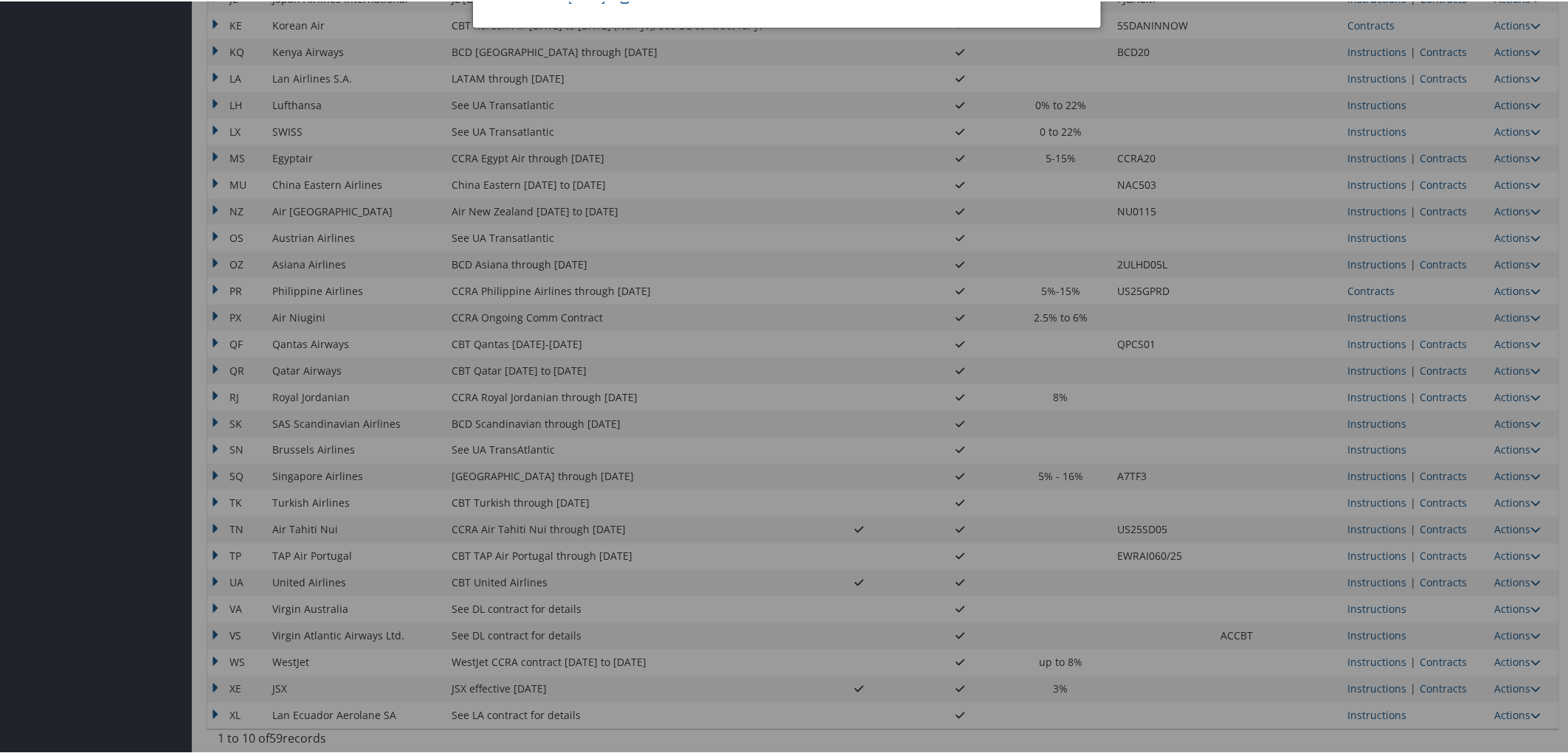
click at [1429, 578] on div at bounding box center [787, 376] width 1574 height 753
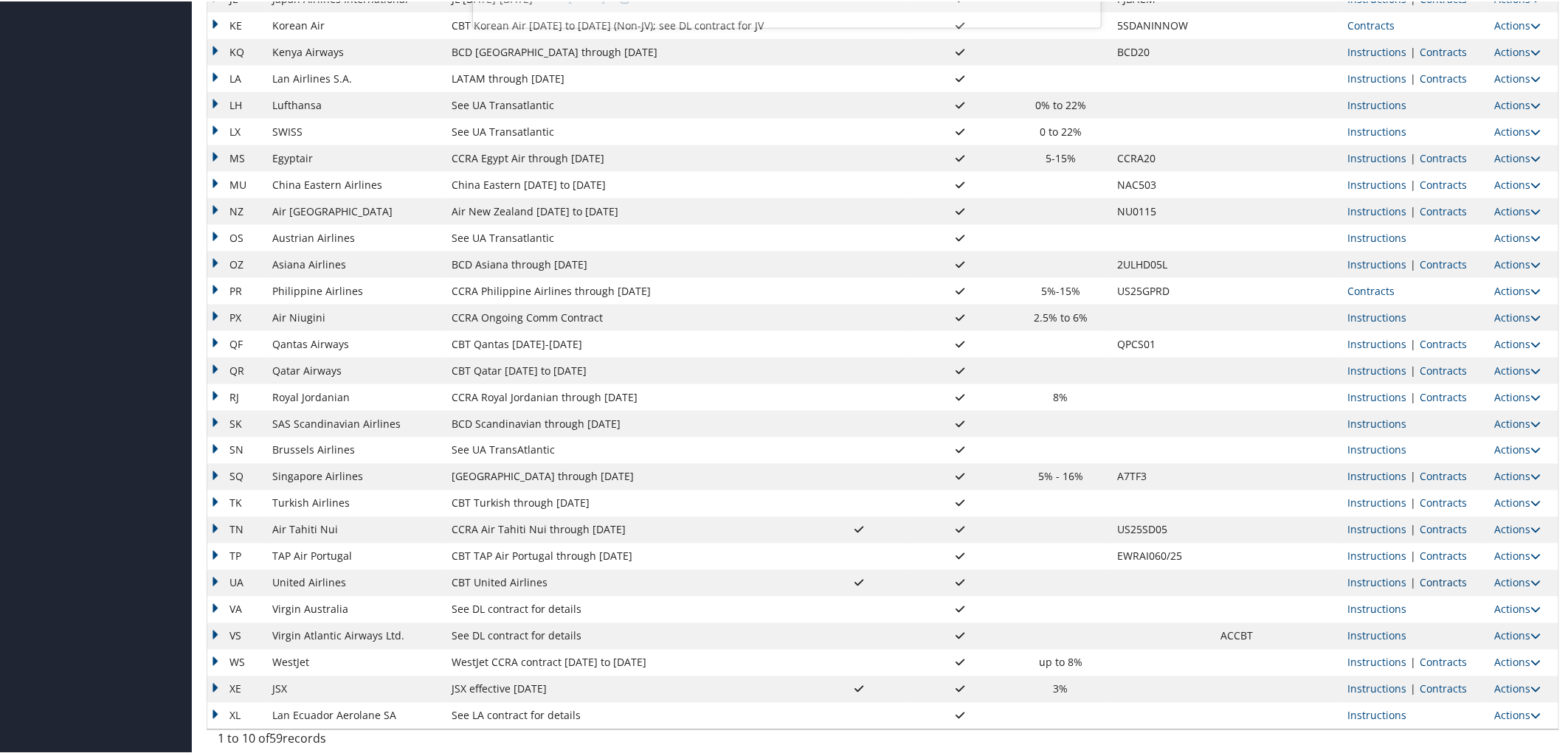
click at [1435, 578] on link "Contracts" at bounding box center [1443, 582] width 47 height 14
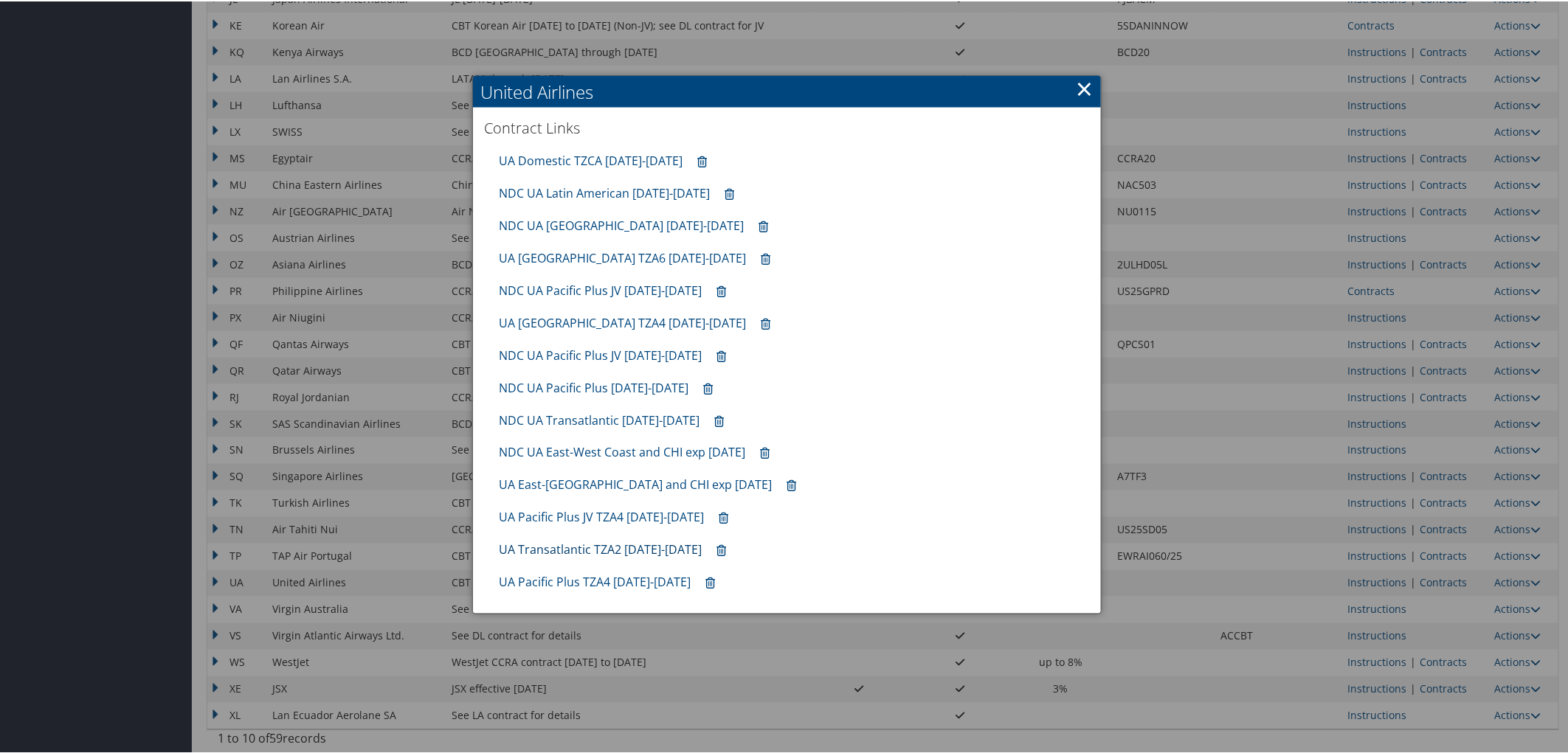
click at [571, 552] on link "UA Transatlantic TZA2 10.01.25-1.31.26" at bounding box center [601, 548] width 203 height 16
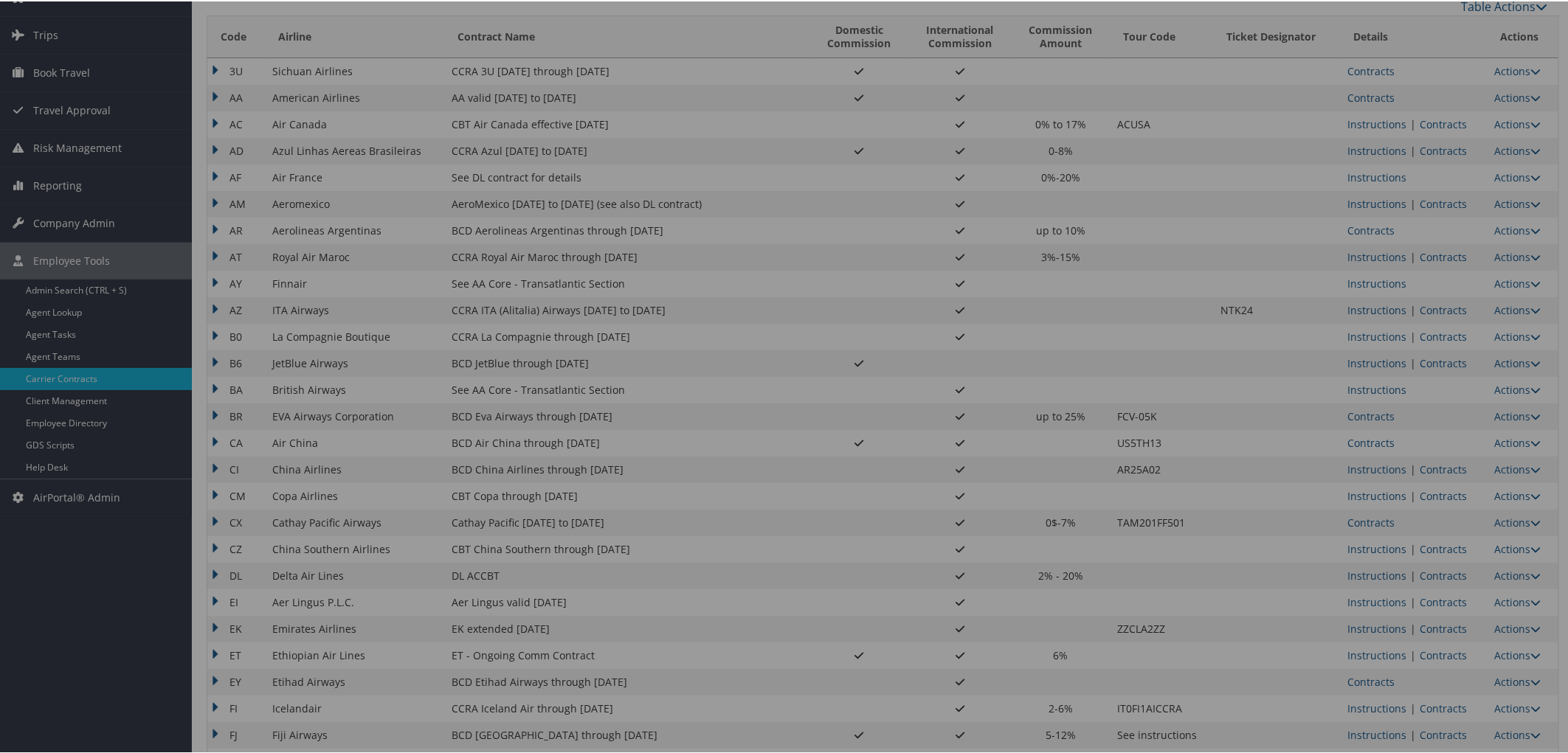
scroll to position [0, 0]
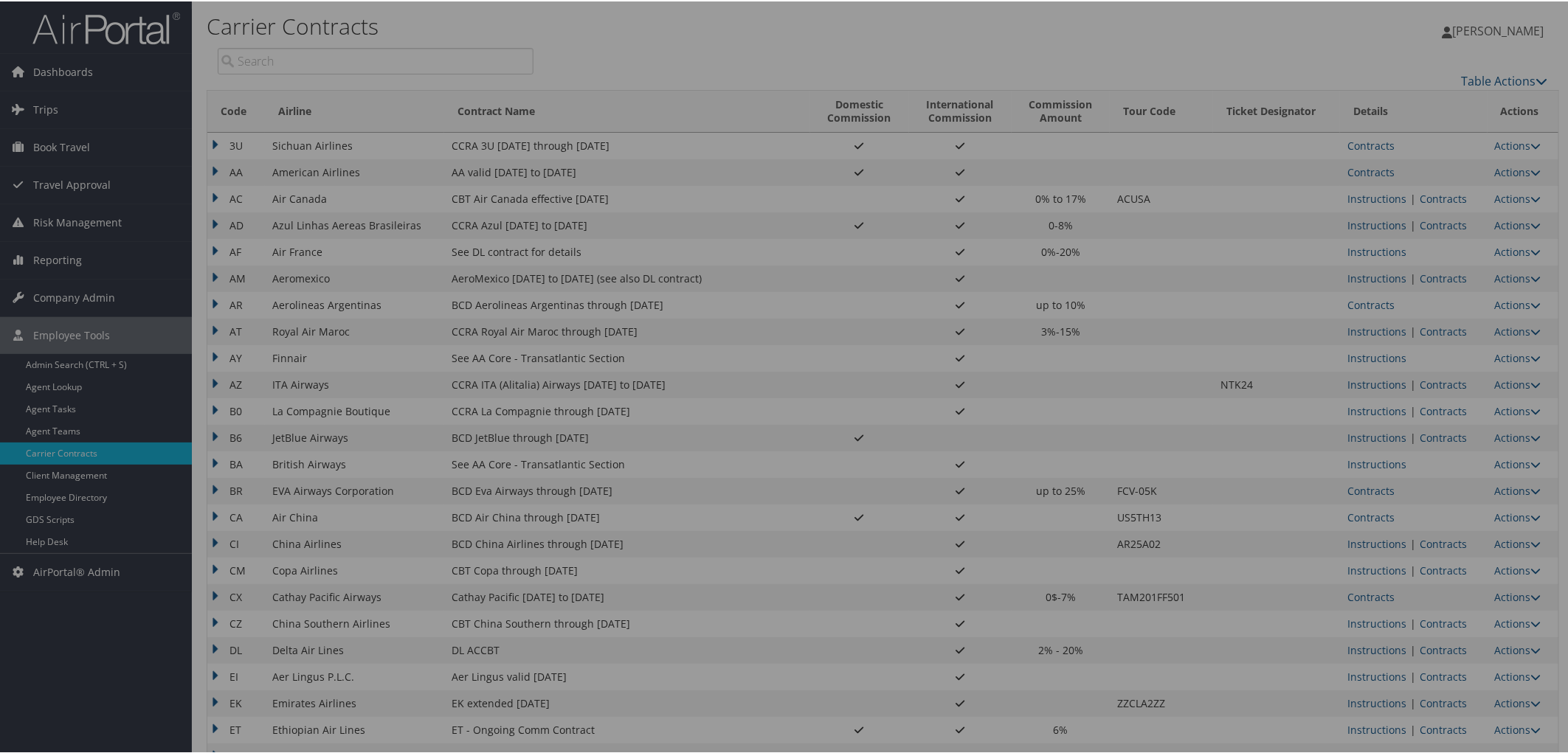
click at [1373, 170] on div at bounding box center [787, 376] width 1574 height 753
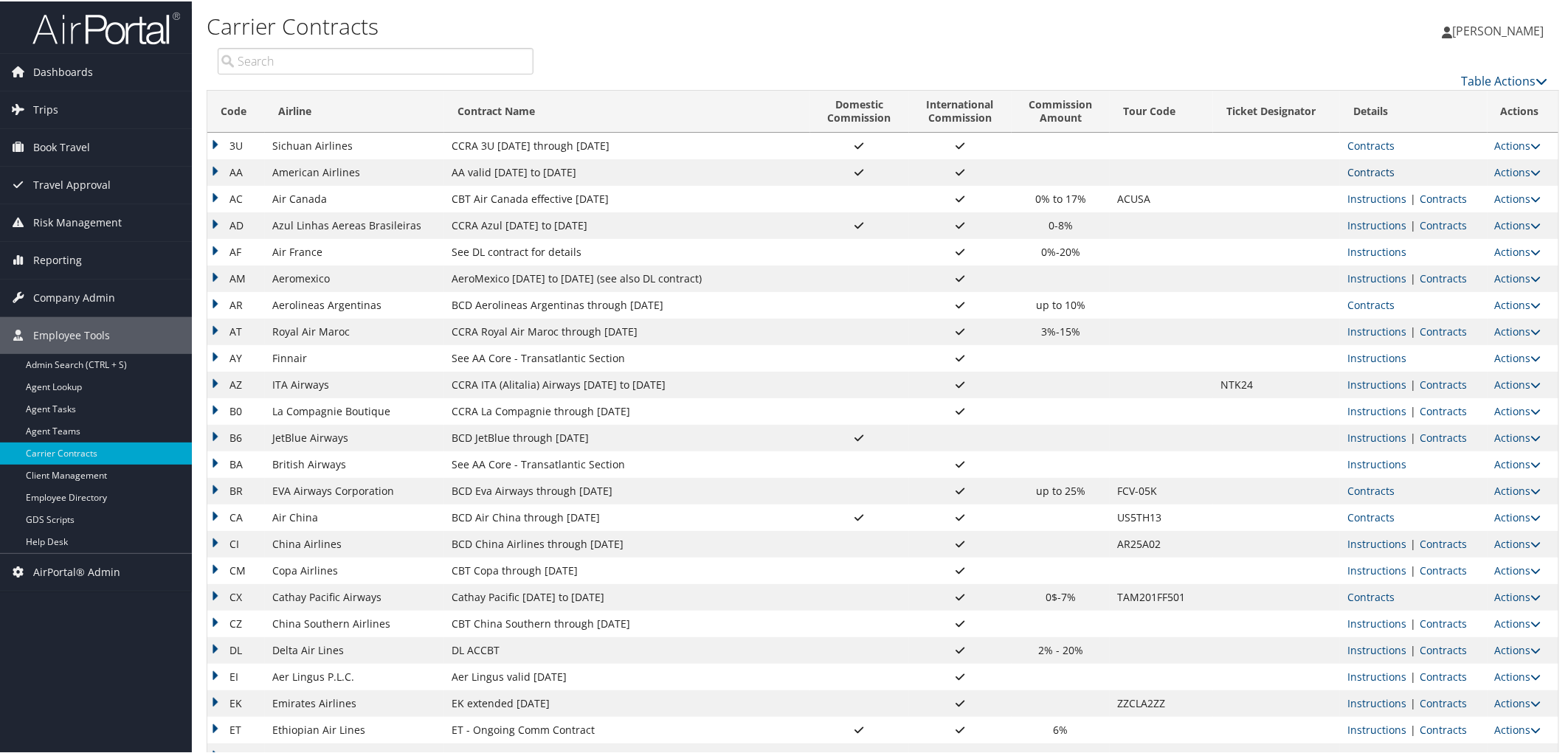
click at [1370, 175] on link "Contracts" at bounding box center [1370, 171] width 47 height 14
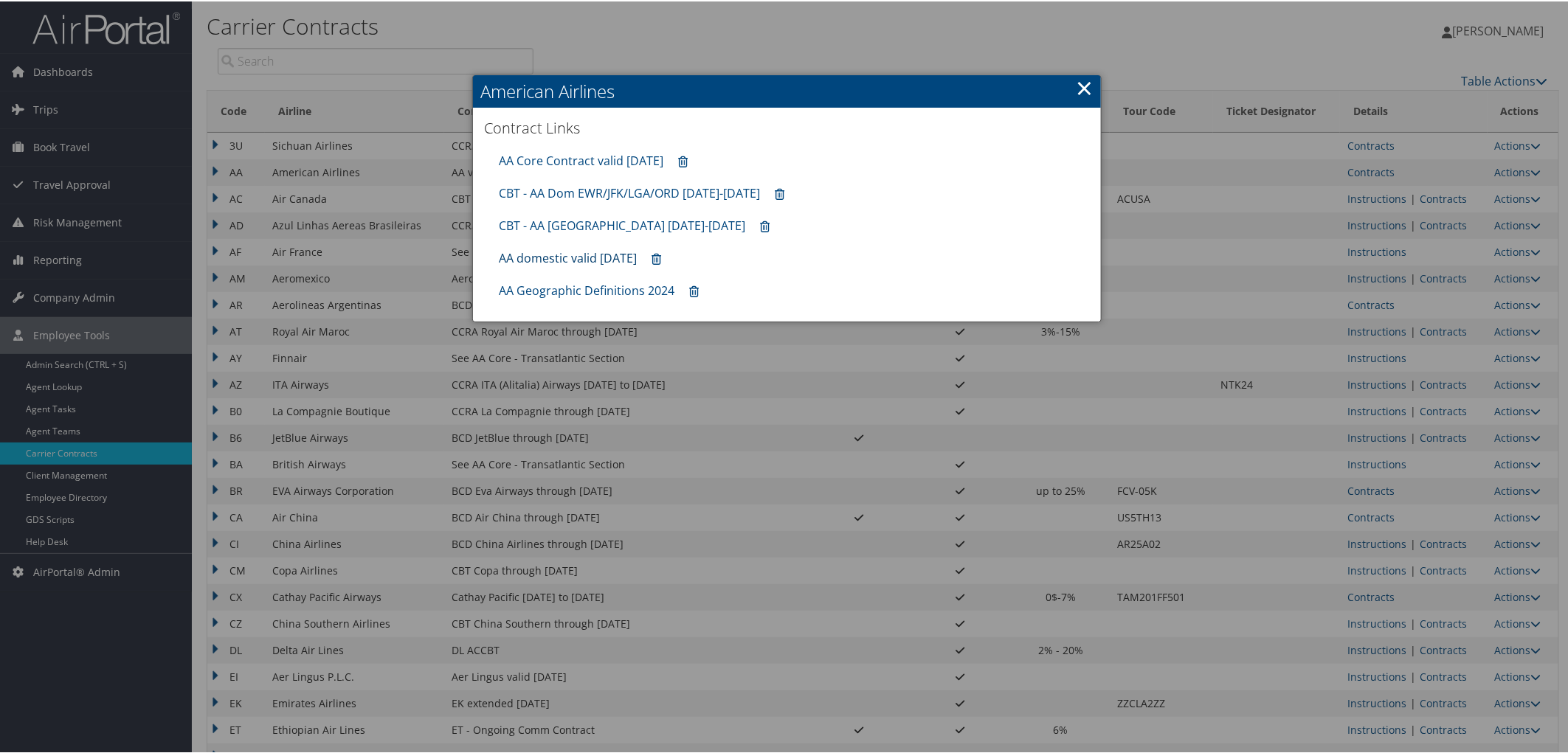
click at [574, 255] on link "AA domestic valid 30jun26" at bounding box center [568, 256] width 138 height 16
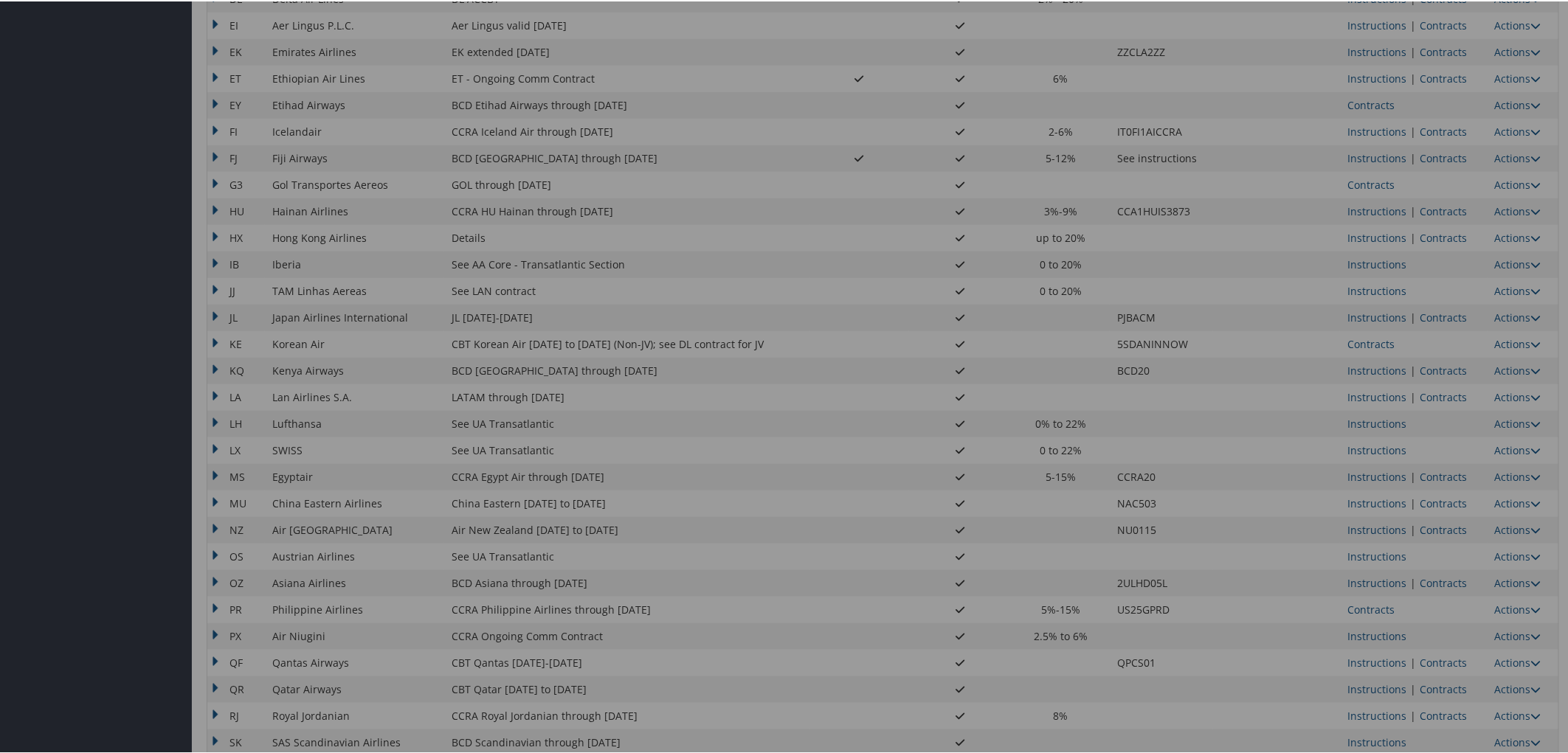
scroll to position [655, 0]
click at [1465, 493] on div at bounding box center [787, 376] width 1574 height 753
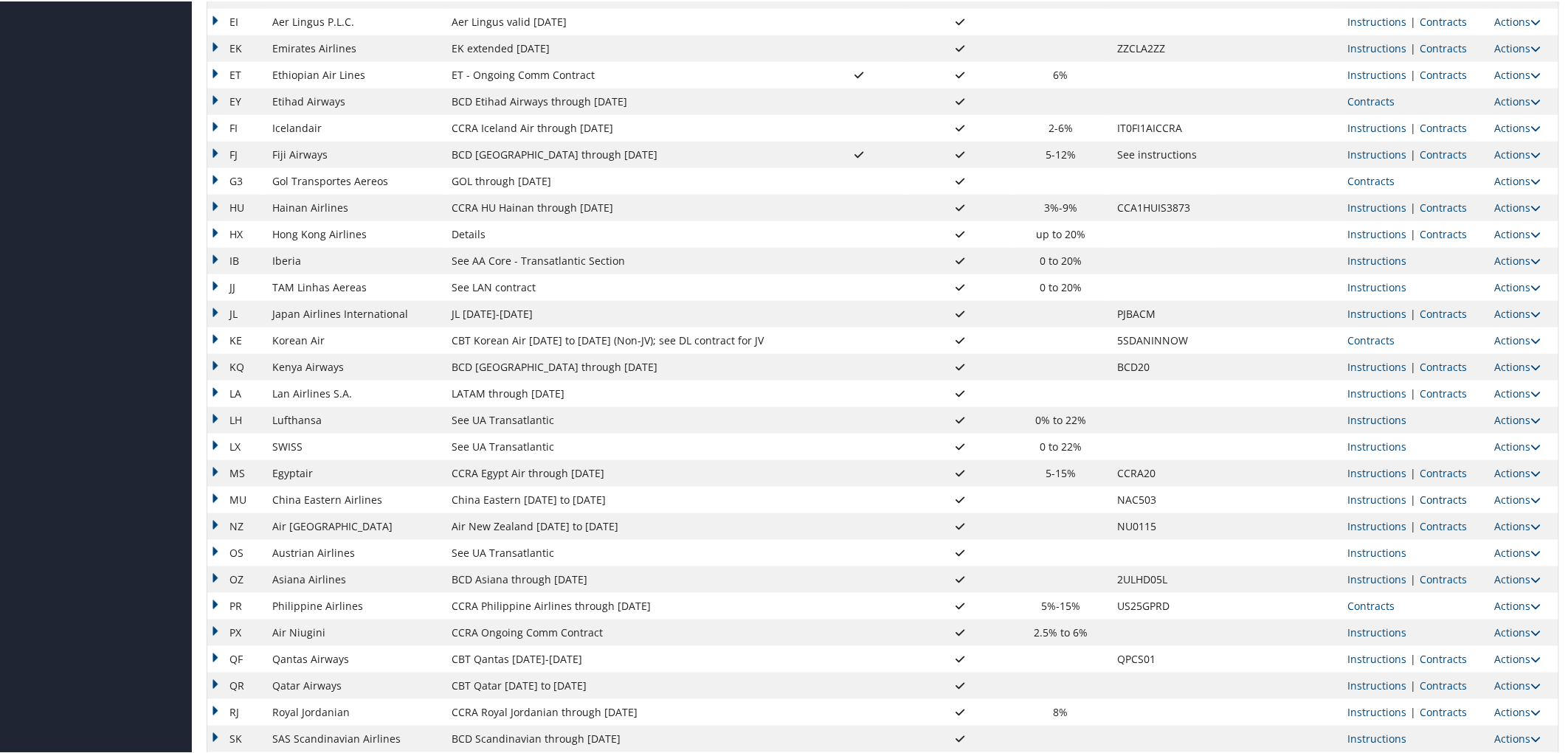
click at [1449, 495] on link "Contracts" at bounding box center [1443, 498] width 47 height 14
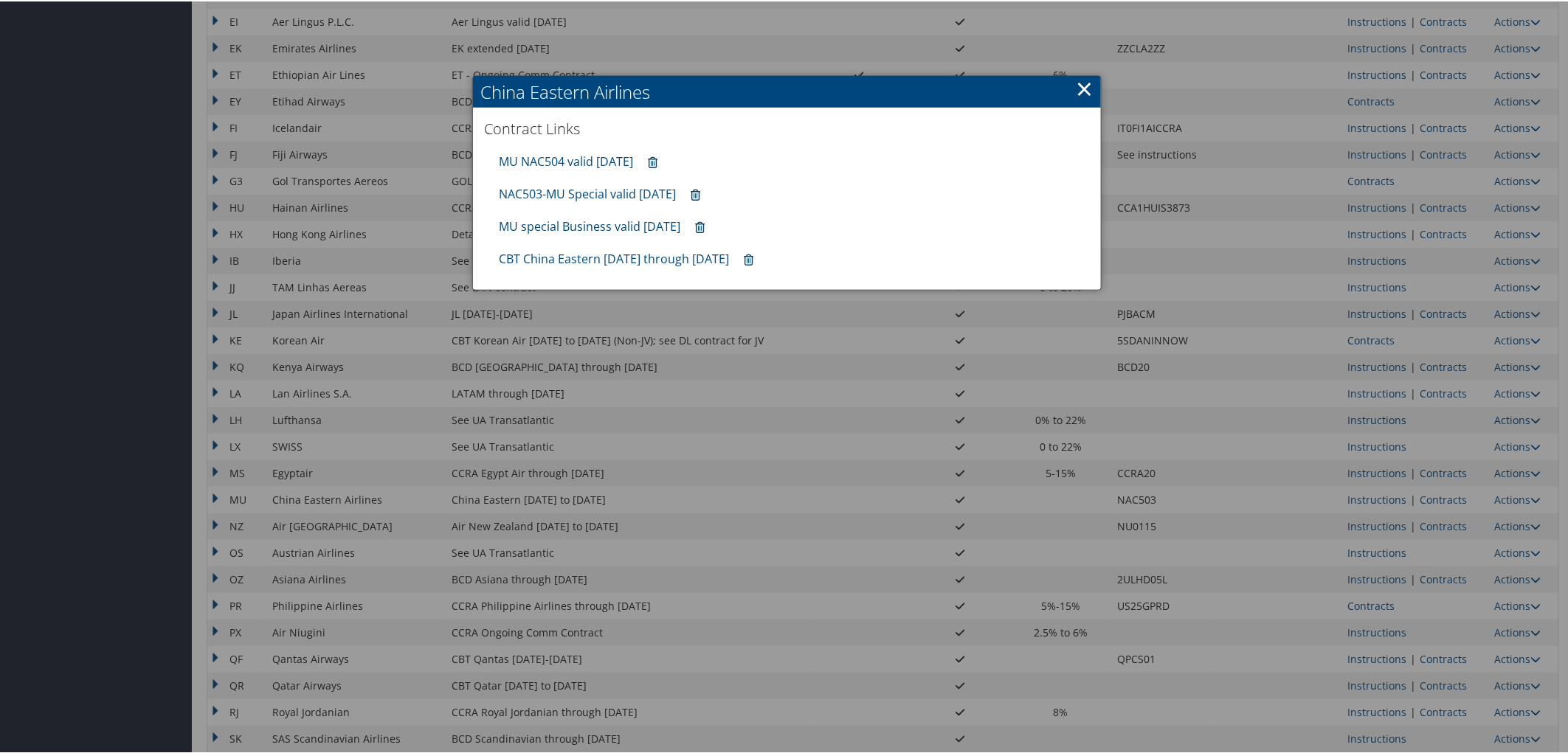
click at [700, 194] on icon at bounding box center [695, 194] width 9 height 1
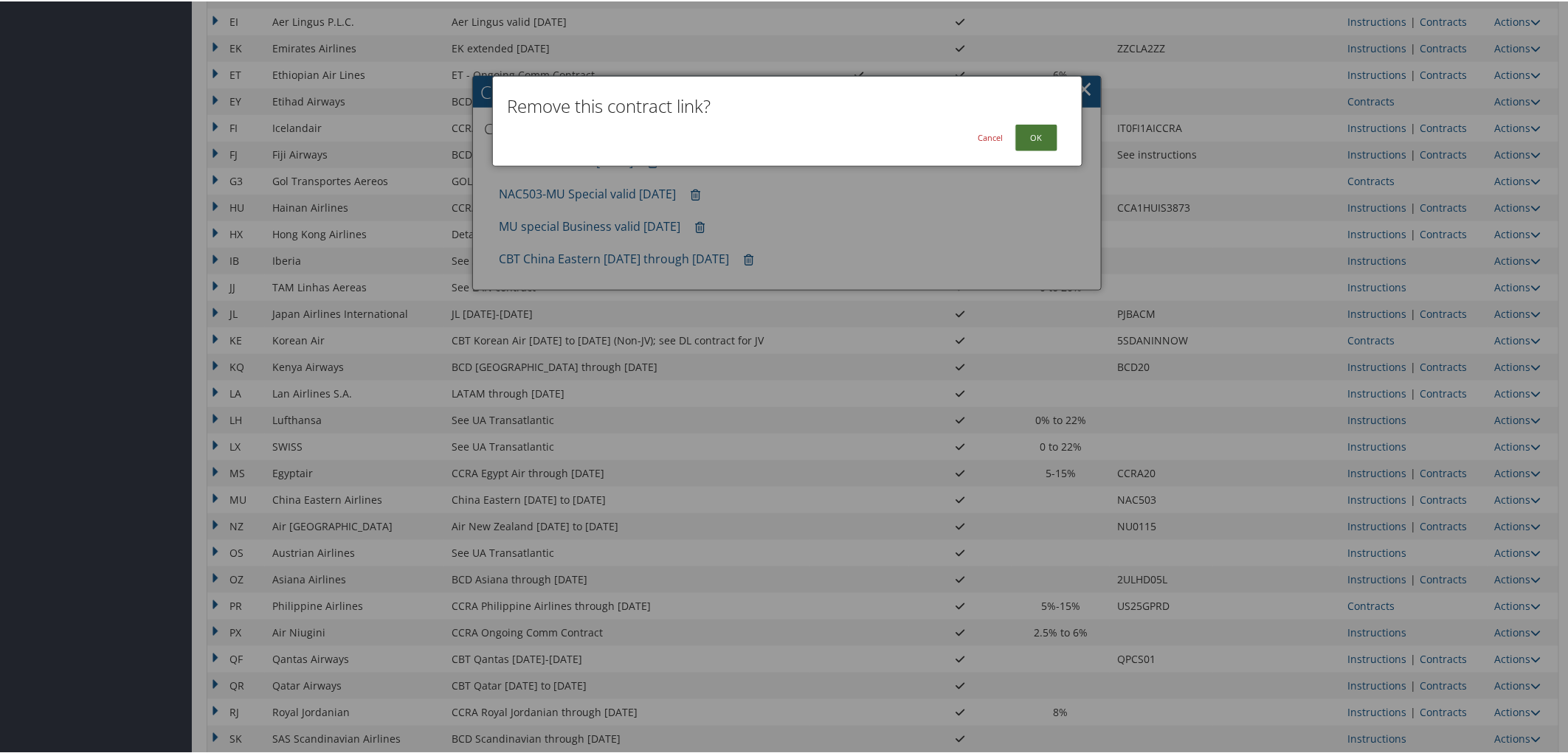
click at [1048, 130] on button "OK" at bounding box center [1036, 136] width 42 height 26
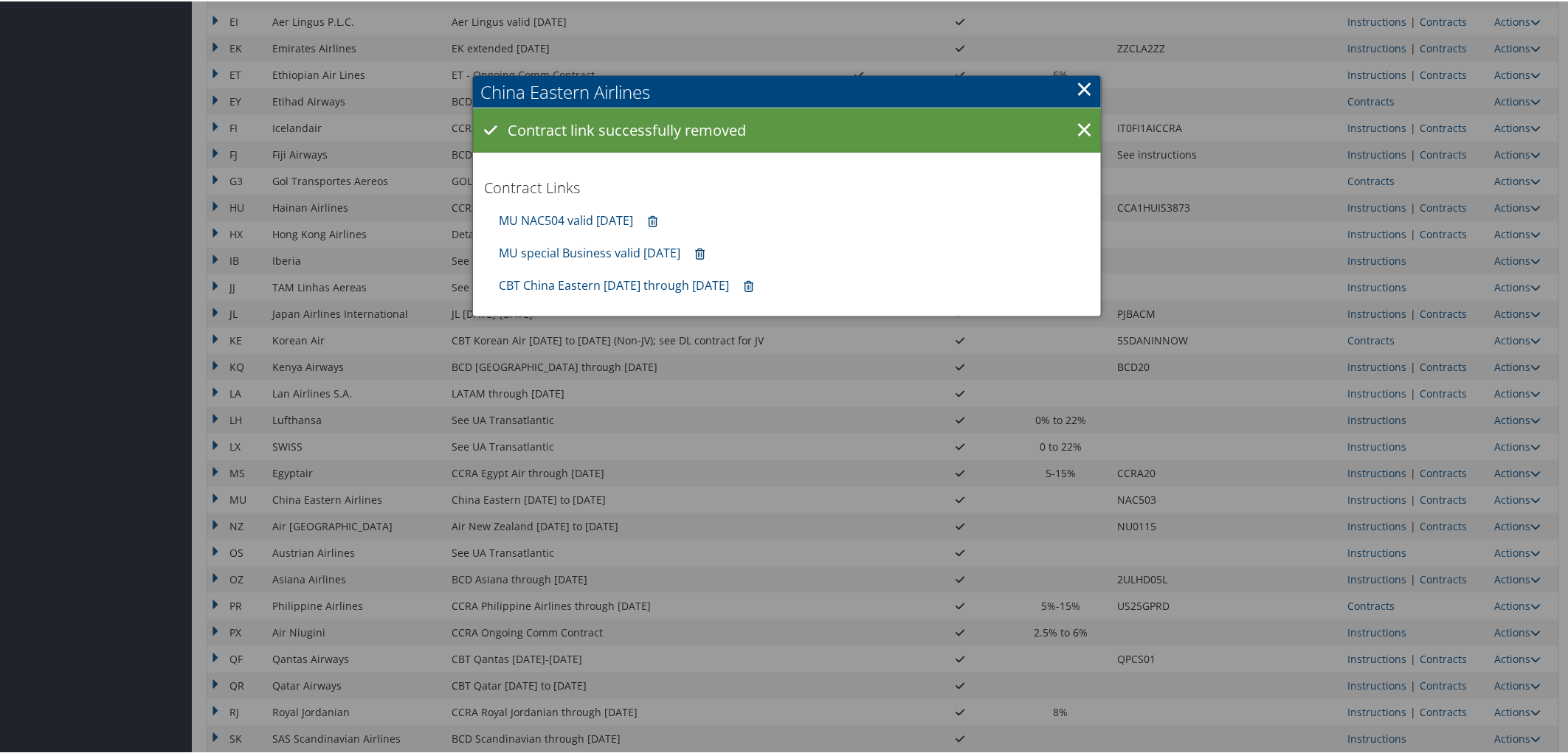
click at [705, 253] on icon at bounding box center [700, 253] width 9 height 1
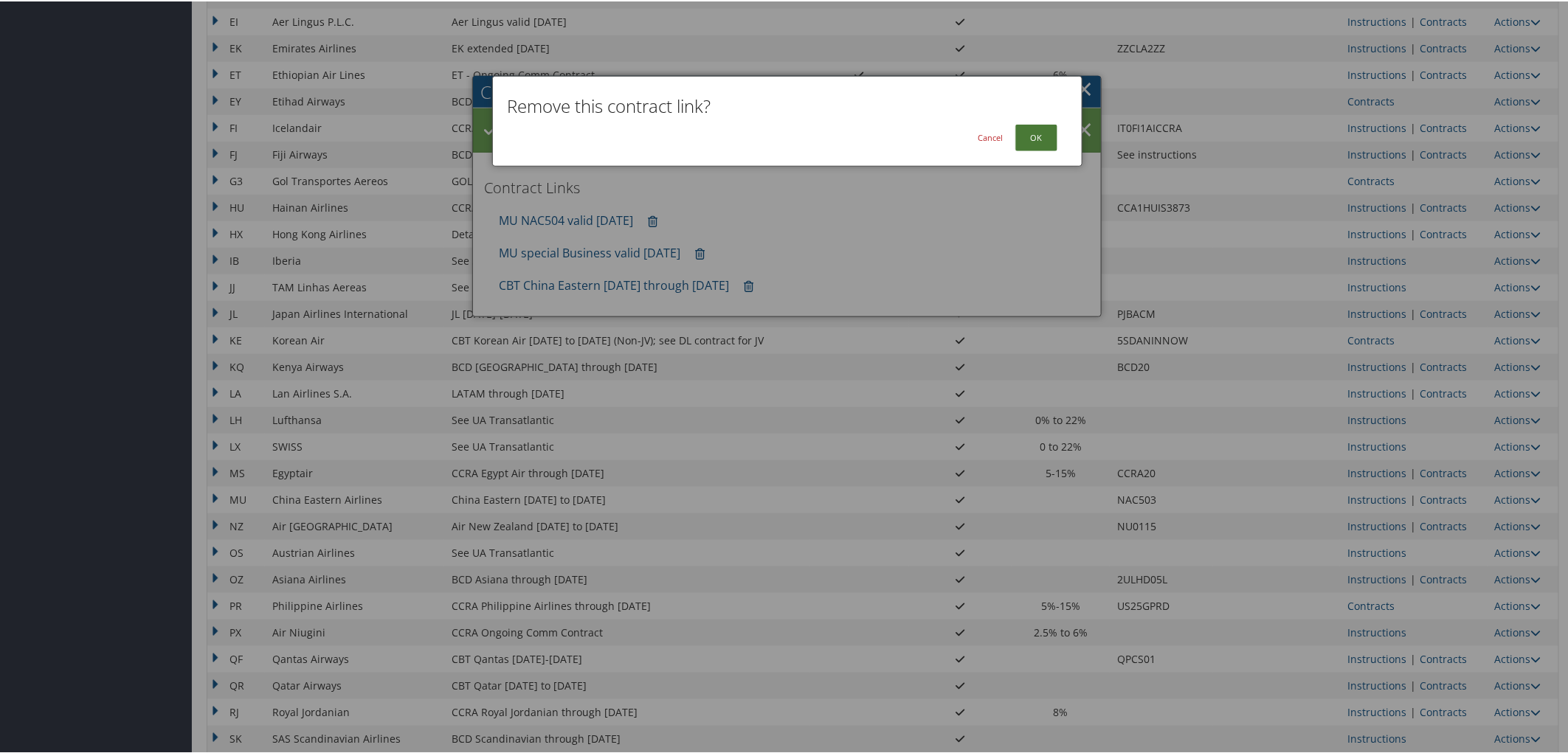
click at [1044, 136] on button "OK" at bounding box center [1036, 136] width 42 height 26
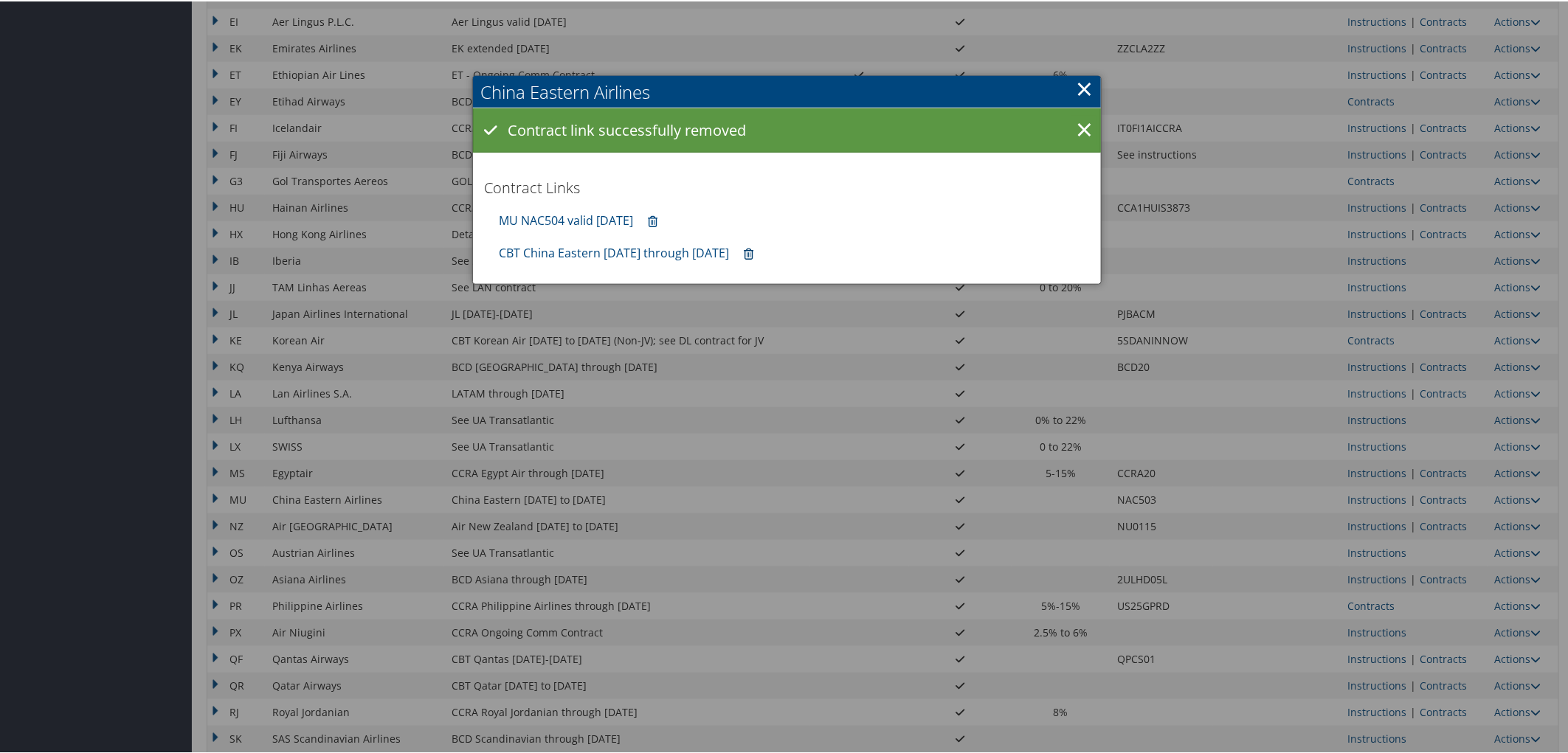
click at [761, 254] on link at bounding box center [748, 252] width 25 height 27
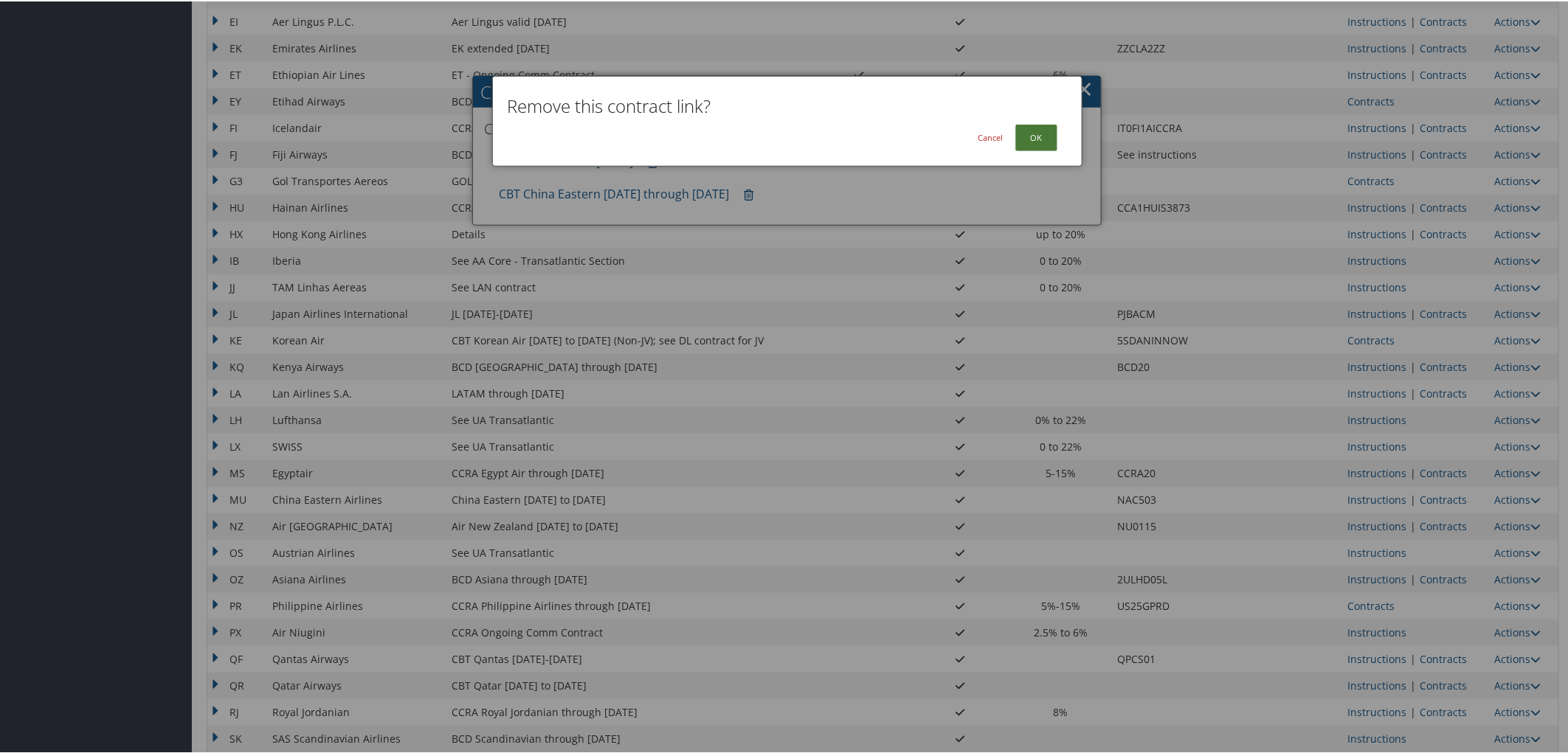
click at [1044, 137] on button "OK" at bounding box center [1036, 136] width 42 height 26
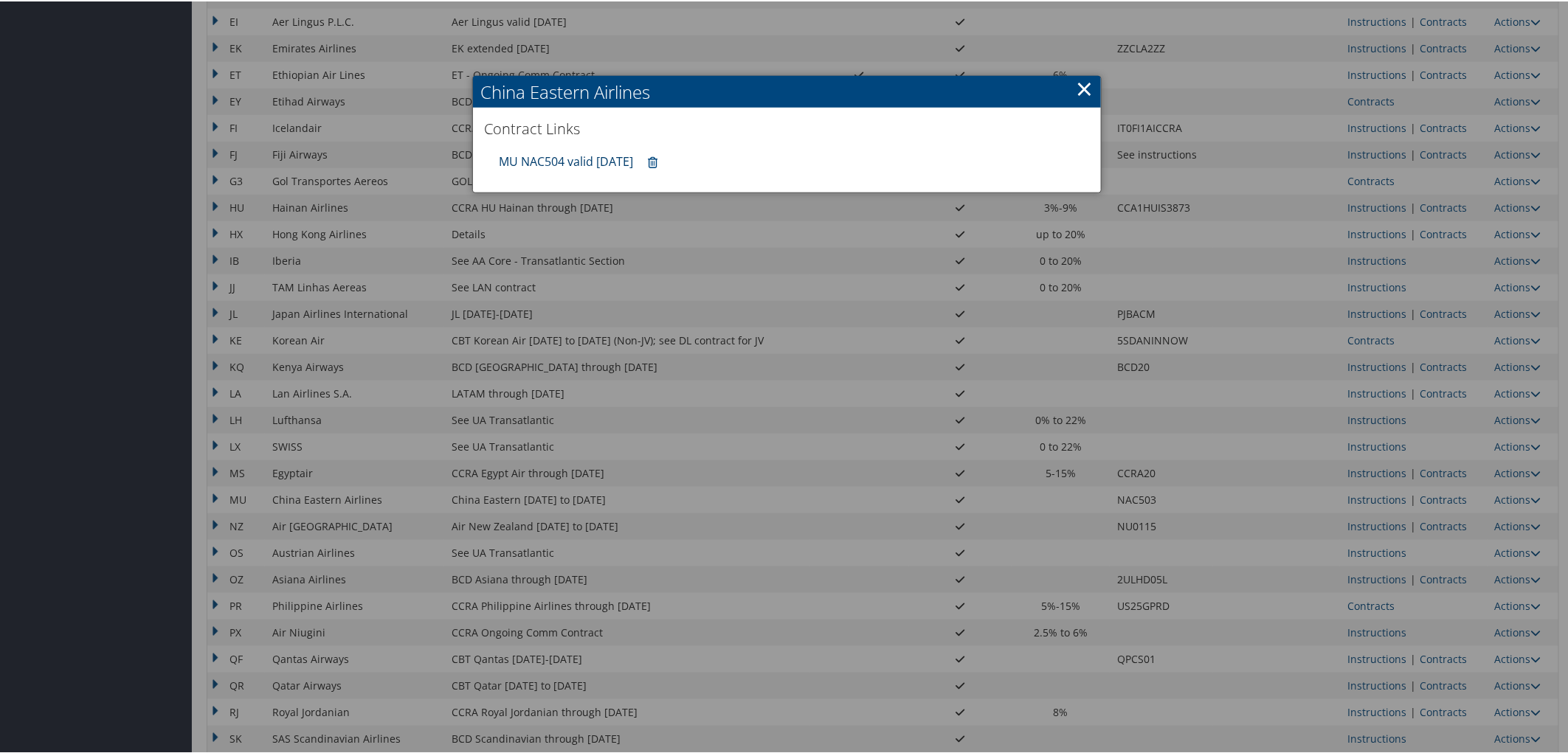
click at [558, 164] on link "MU NAC504 valid 31DEC25" at bounding box center [566, 159] width 134 height 16
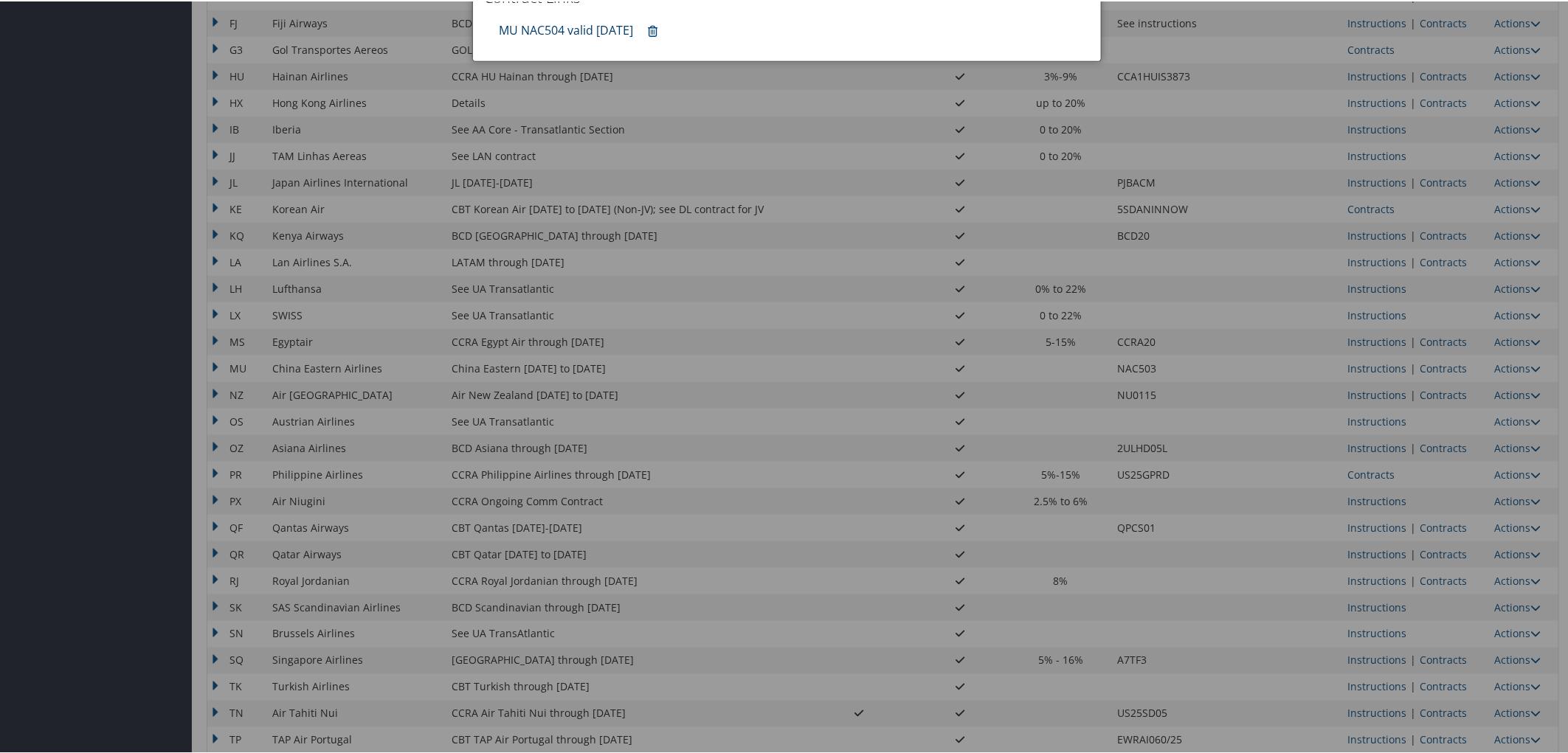
scroll to position [970, 0]
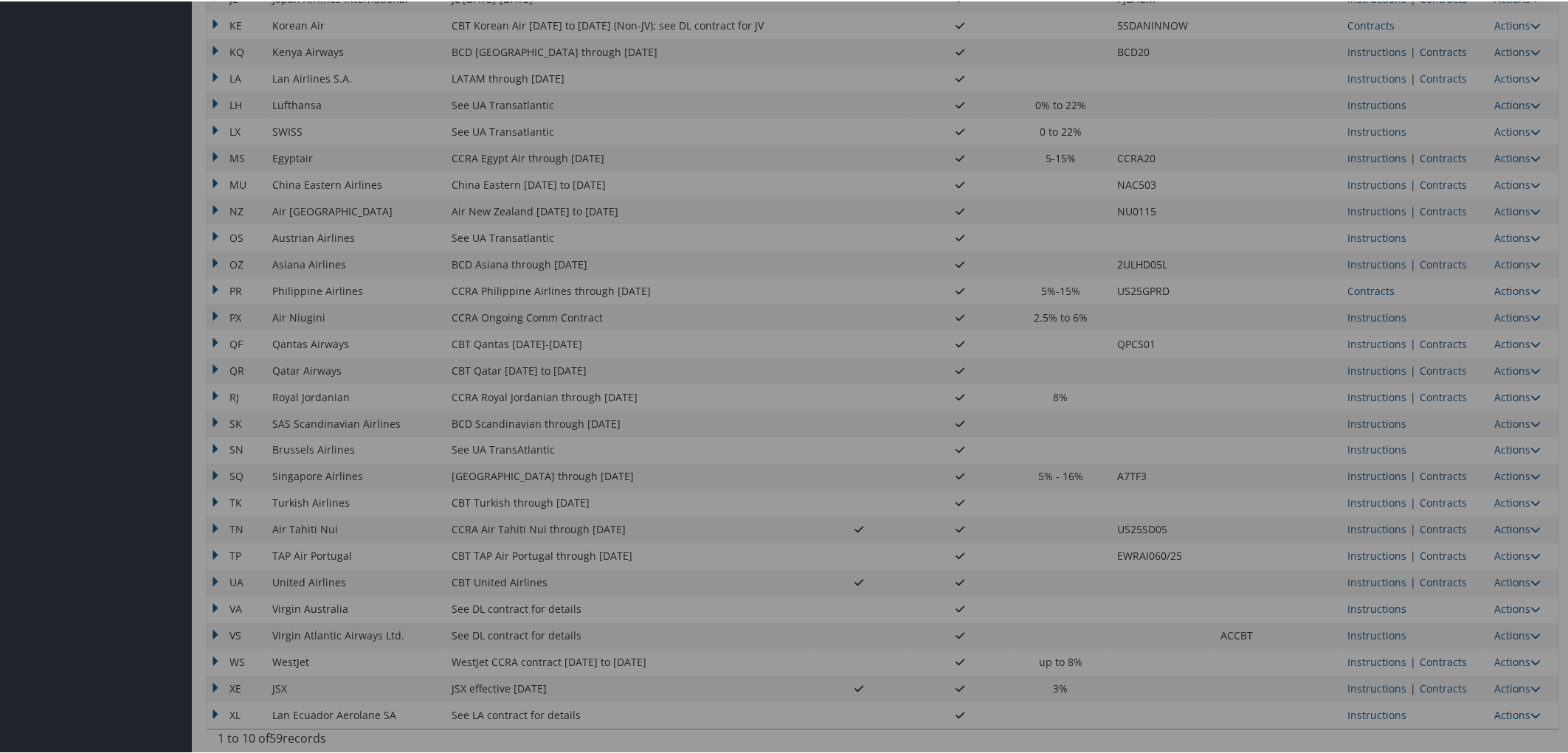
click at [1430, 209] on div at bounding box center [787, 376] width 1574 height 753
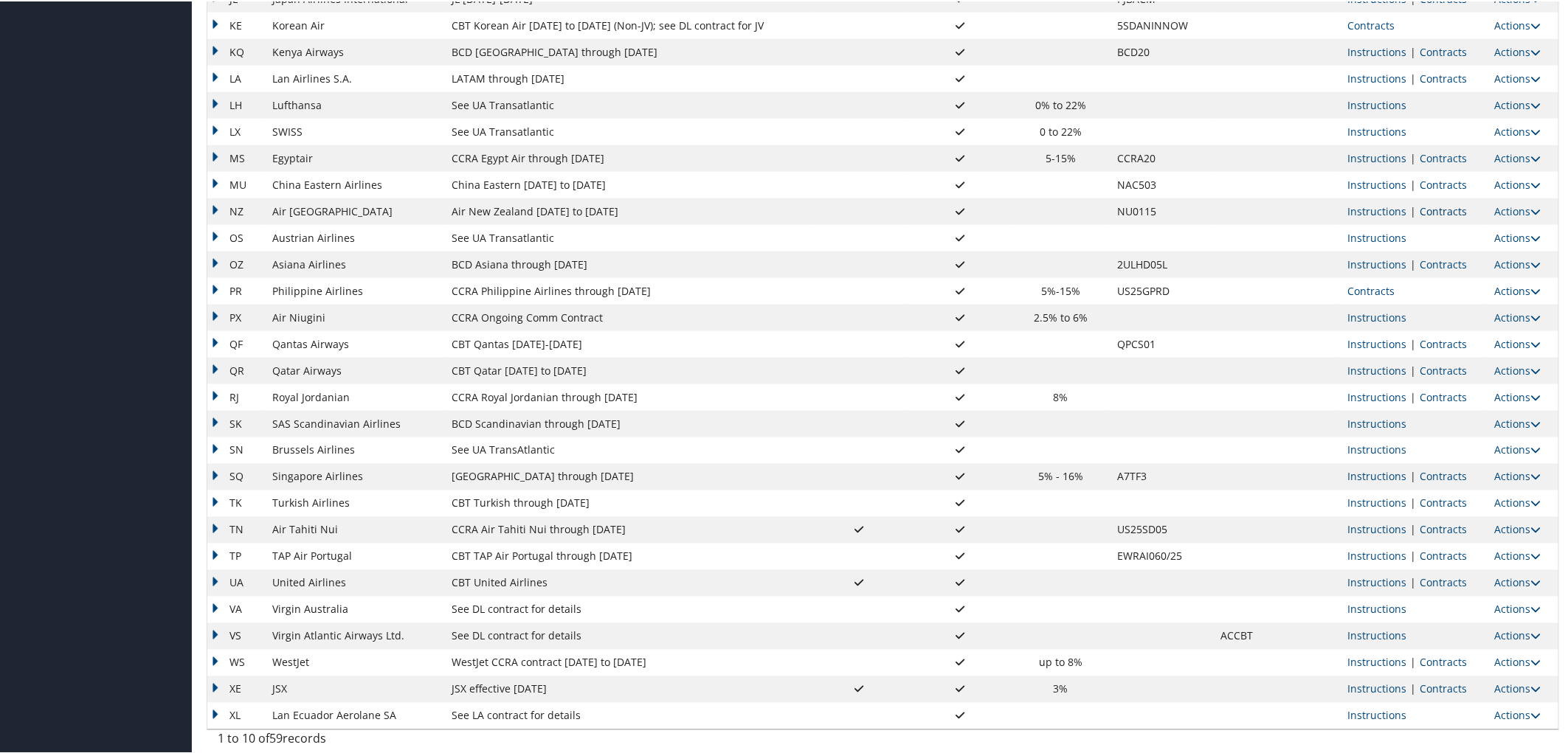
click at [1429, 207] on link "Contracts" at bounding box center [1443, 210] width 47 height 14
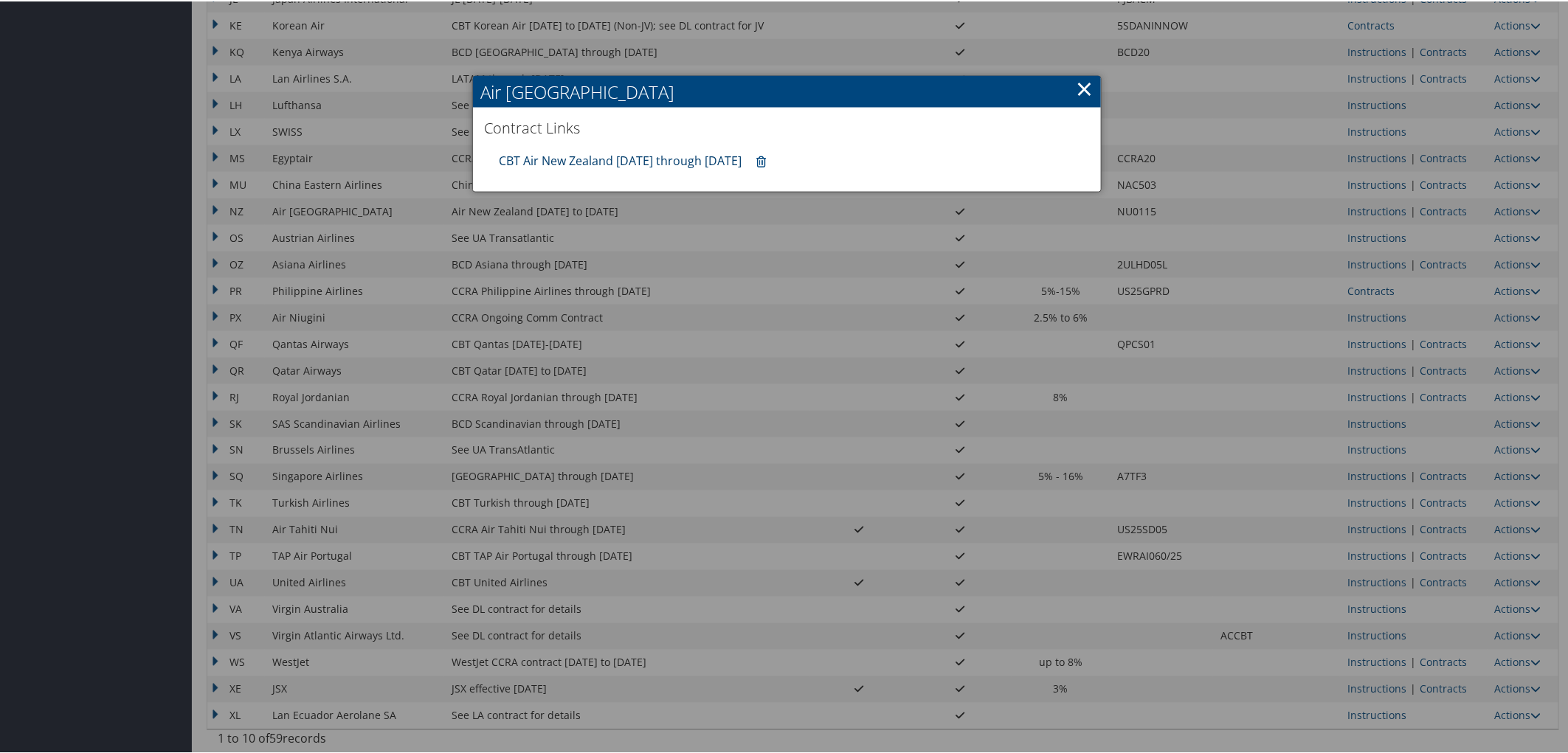
click at [653, 157] on link "CBT Air New Zealand 07.01.25 through 06.30.26" at bounding box center [620, 159] width 243 height 16
click at [1437, 582] on div at bounding box center [787, 376] width 1574 height 753
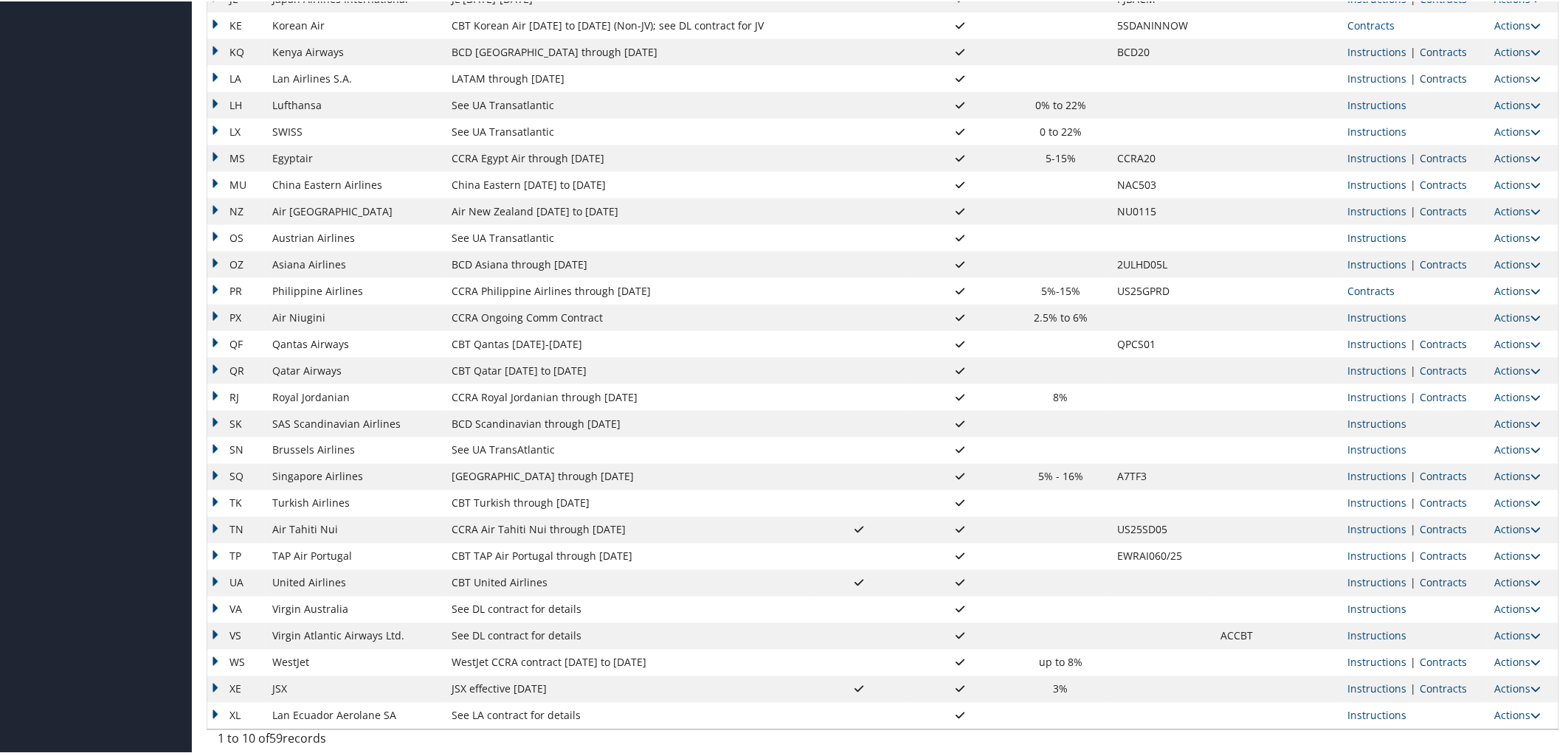
click at [1437, 582] on link "Contracts" at bounding box center [1443, 582] width 47 height 14
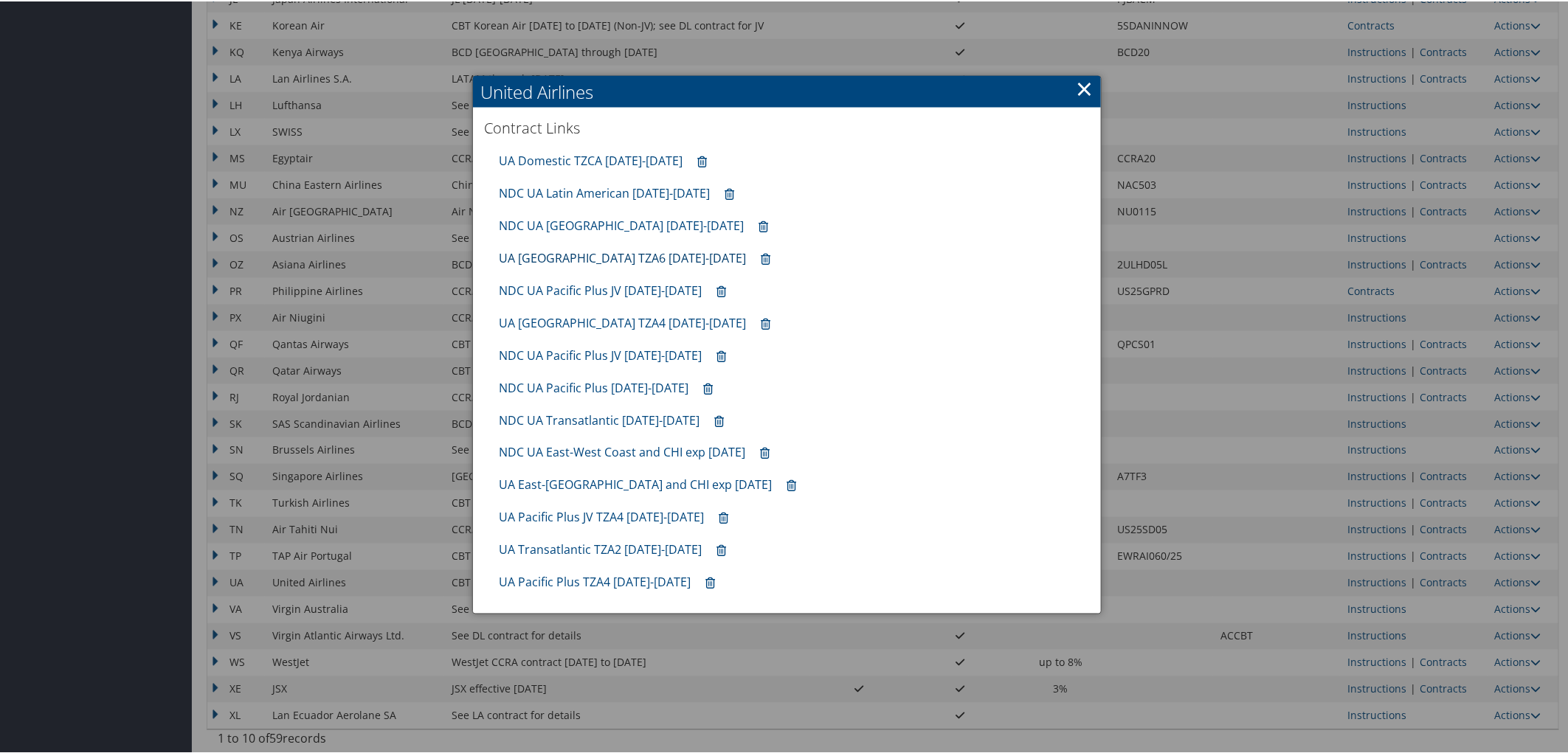
click at [596, 253] on link "UA Latin America TZA6 10.01.25-1.31.26" at bounding box center [623, 256] width 247 height 16
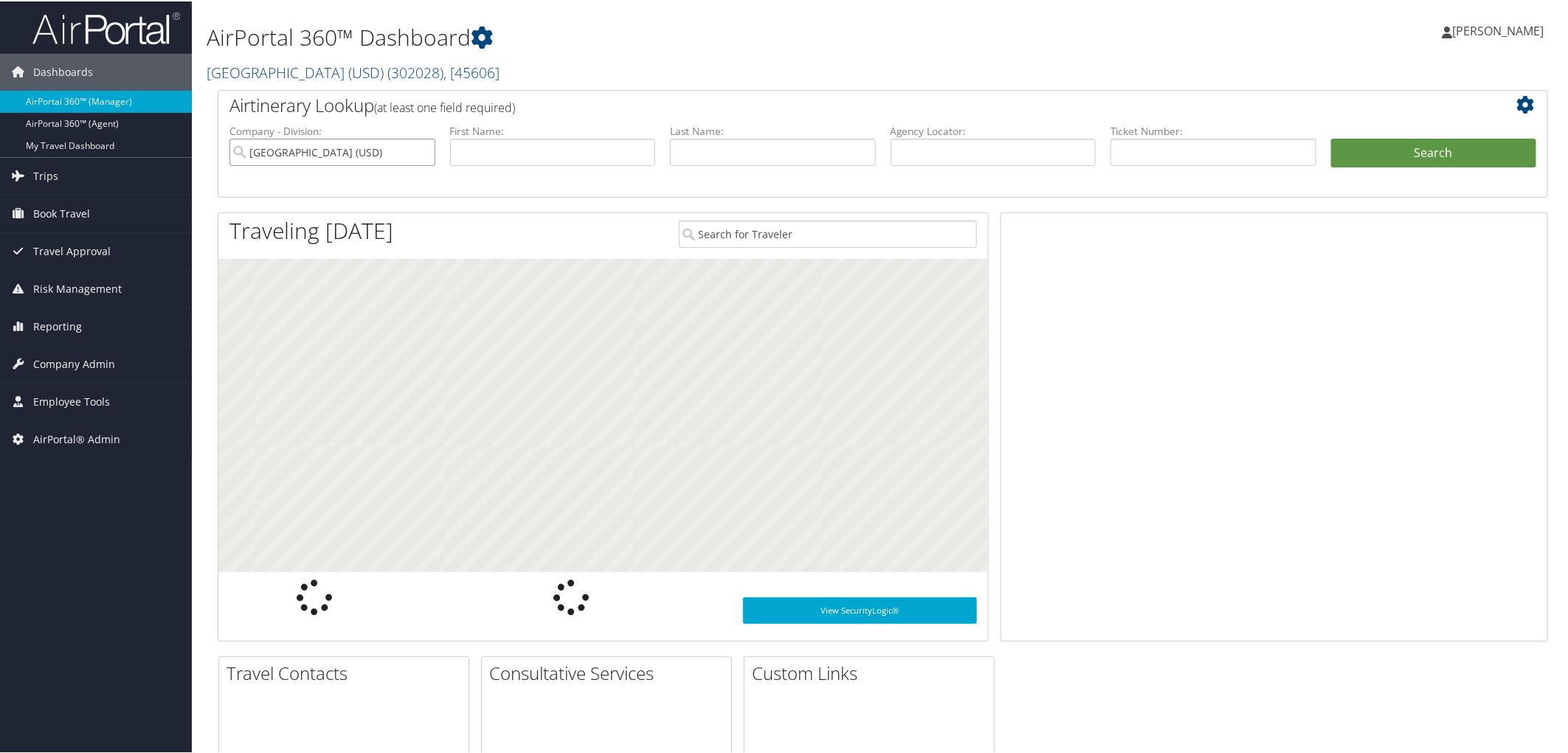
click at [418, 153] on input "University of San Diego (USD)" at bounding box center [332, 151] width 206 height 27
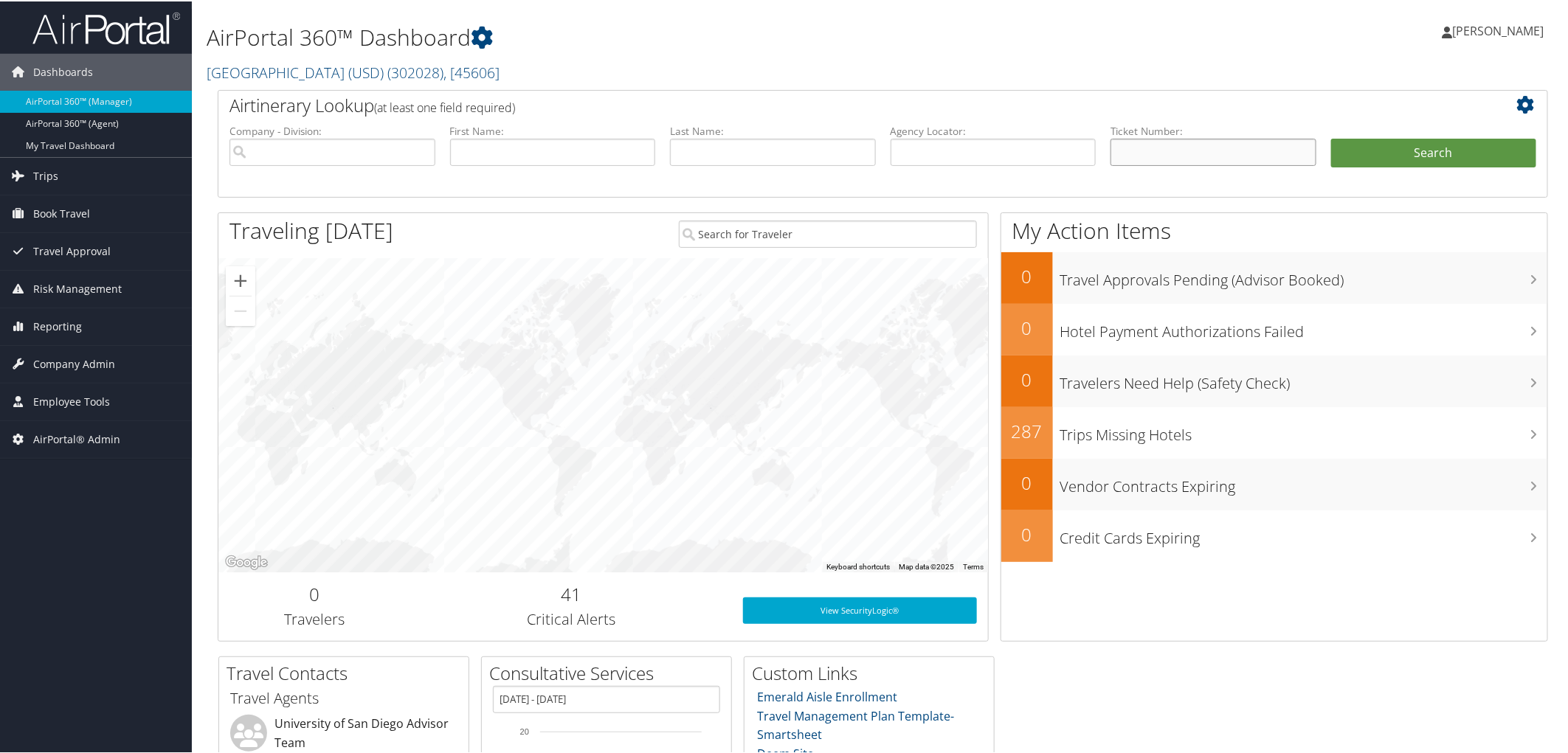
click at [1166, 150] on input "text" at bounding box center [1213, 151] width 206 height 27
paste input "0018999663986"
type input "0010018999663986"
click at [1331, 137] on button "Search" at bounding box center [1433, 152] width 206 height 30
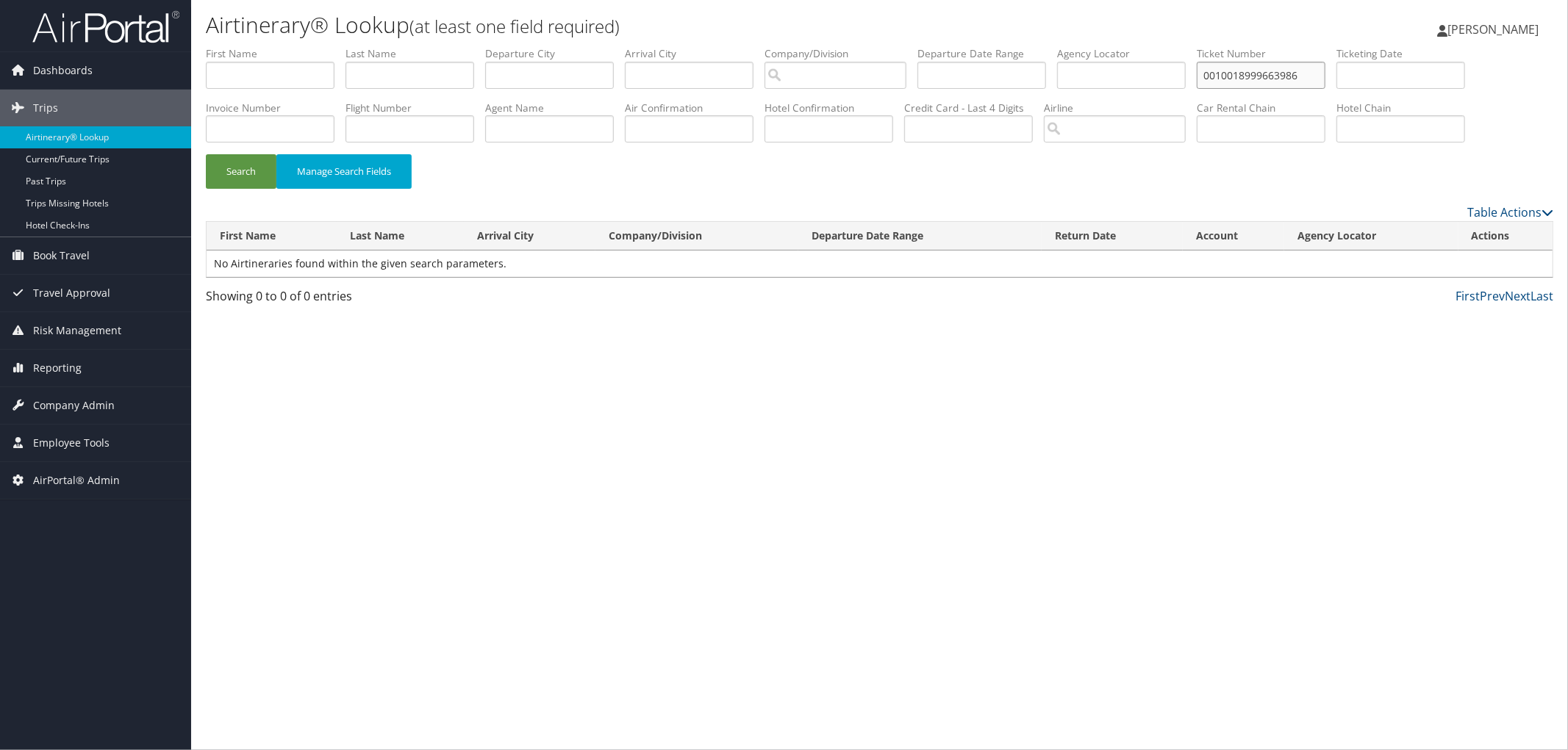
click at [1262, 82] on input "0010018999663986" at bounding box center [1260, 76] width 128 height 27
paste input "text"
click at [206, 155] on button "Search" at bounding box center [241, 172] width 71 height 35
drag, startPoint x: 1338, startPoint y: 75, endPoint x: 1137, endPoint y: 67, distance: 201.2
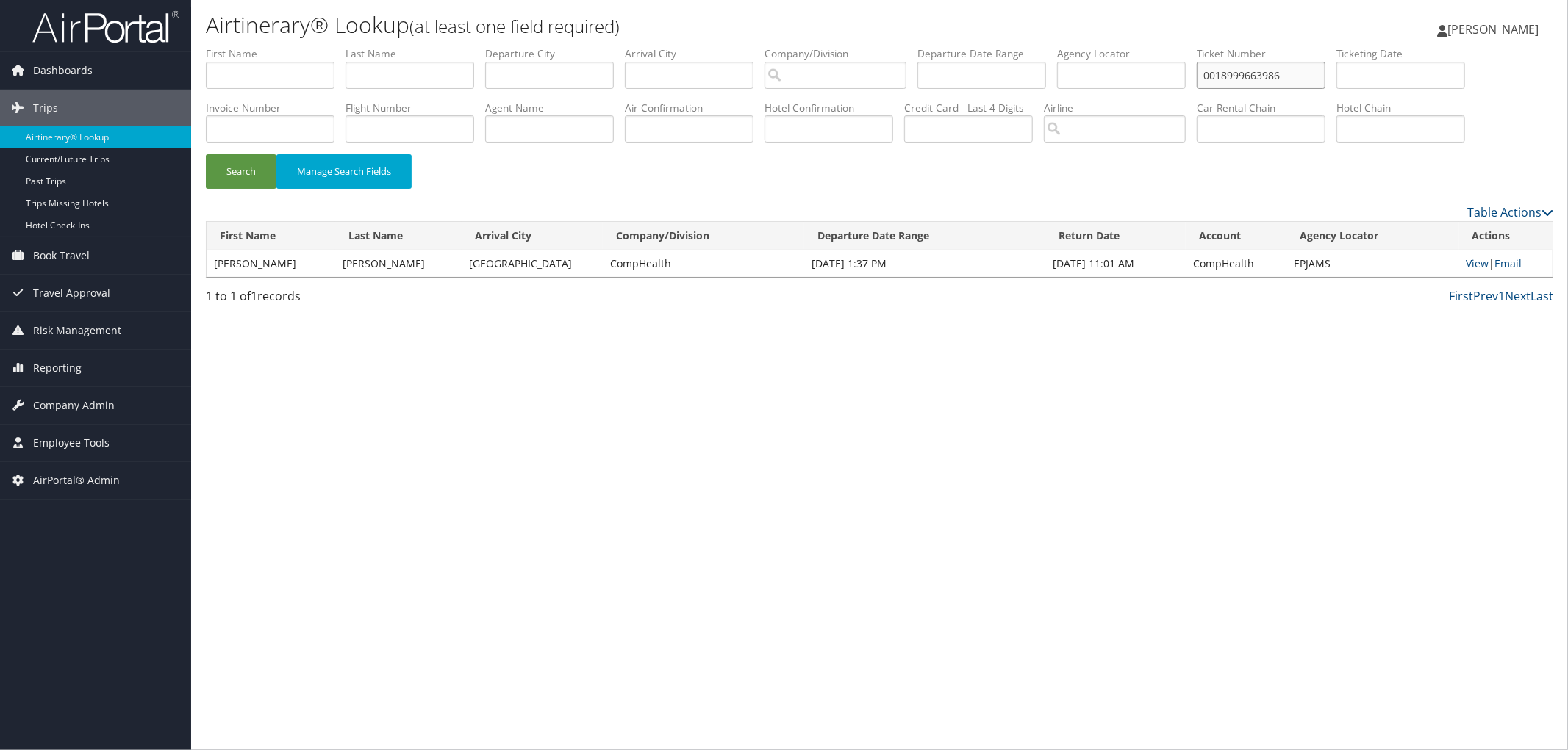
click at [1137, 46] on ul "First Name Last Name Departure City Arrival City Company/Division Airport/City …" at bounding box center [879, 46] width 1347 height 0
paste input "8999663989"
type input "0068999663989"
click at [206, 155] on button "Search" at bounding box center [241, 172] width 71 height 35
click at [1469, 267] on link "View" at bounding box center [1477, 263] width 23 height 14
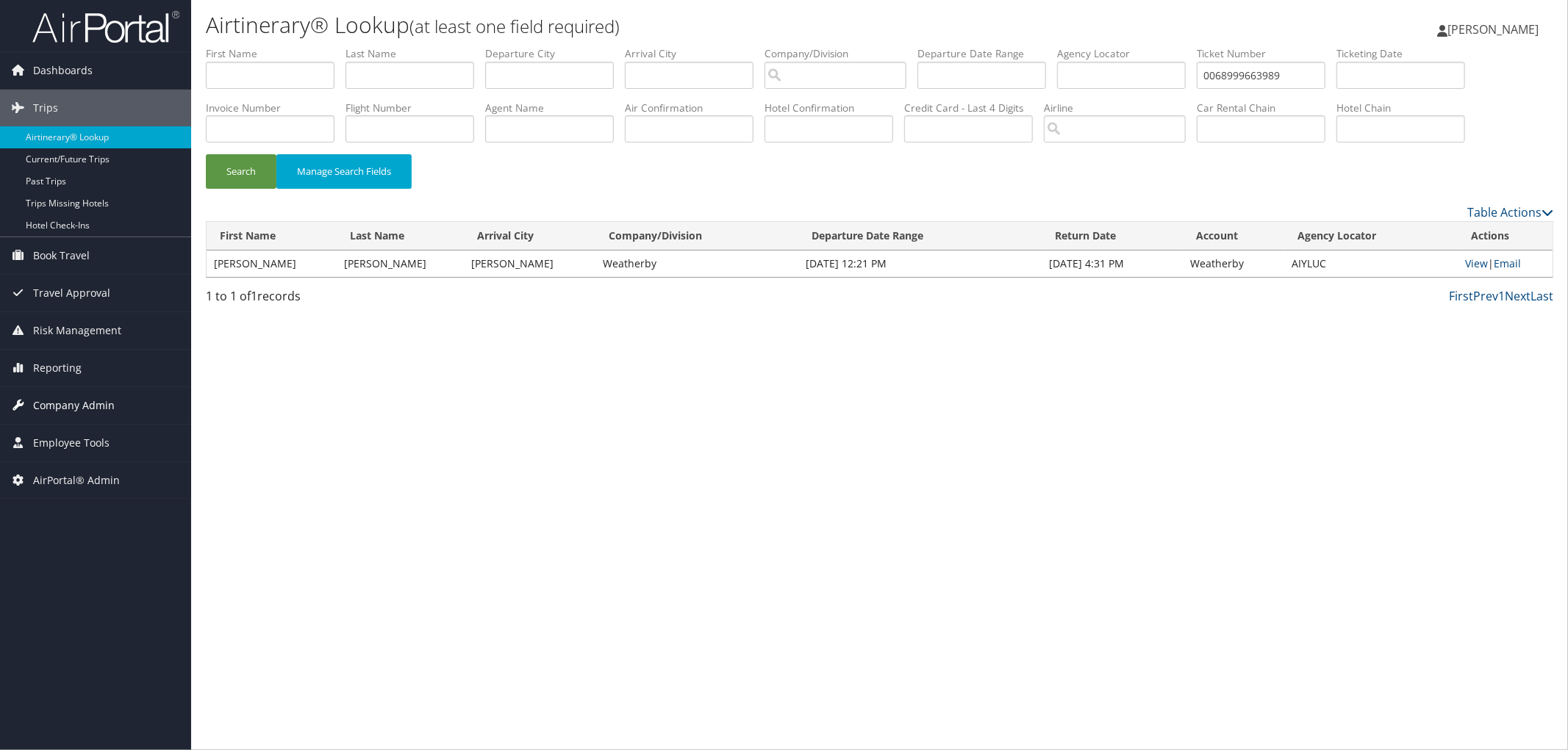
click at [93, 402] on span "Company Admin" at bounding box center [74, 405] width 82 height 37
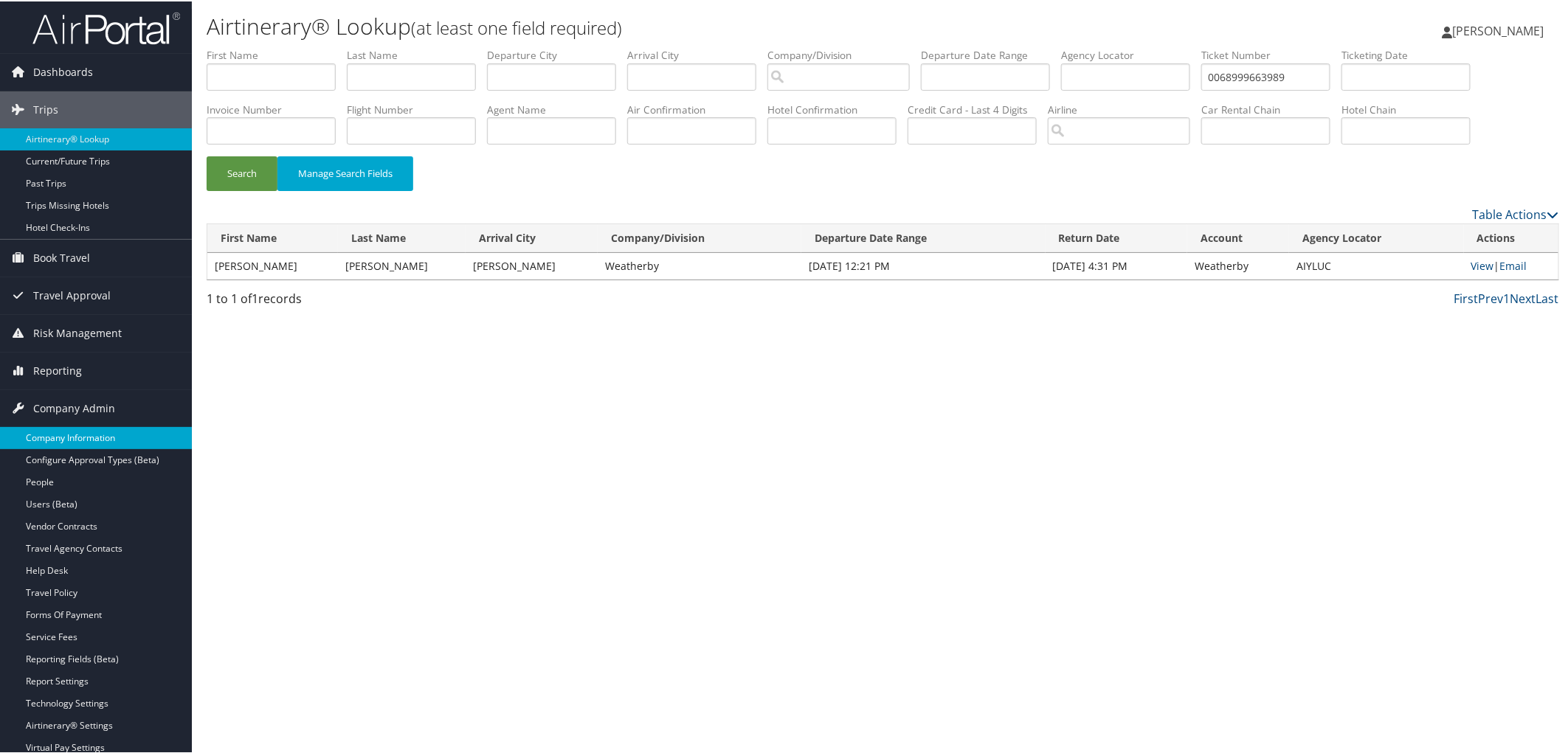
click at [69, 437] on link "Company Information" at bounding box center [96, 437] width 192 height 22
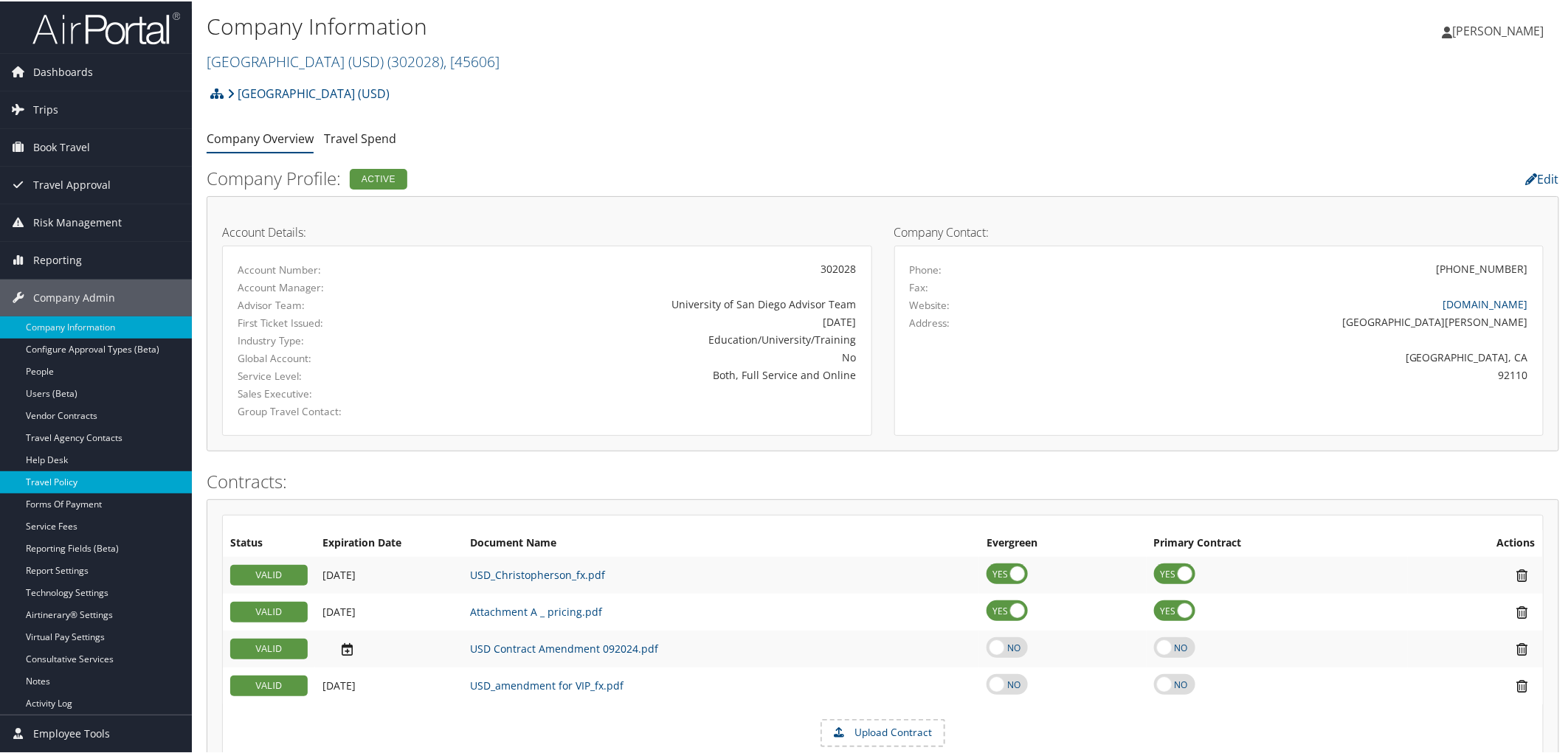
click at [55, 475] on link "Travel Policy" at bounding box center [96, 481] width 192 height 22
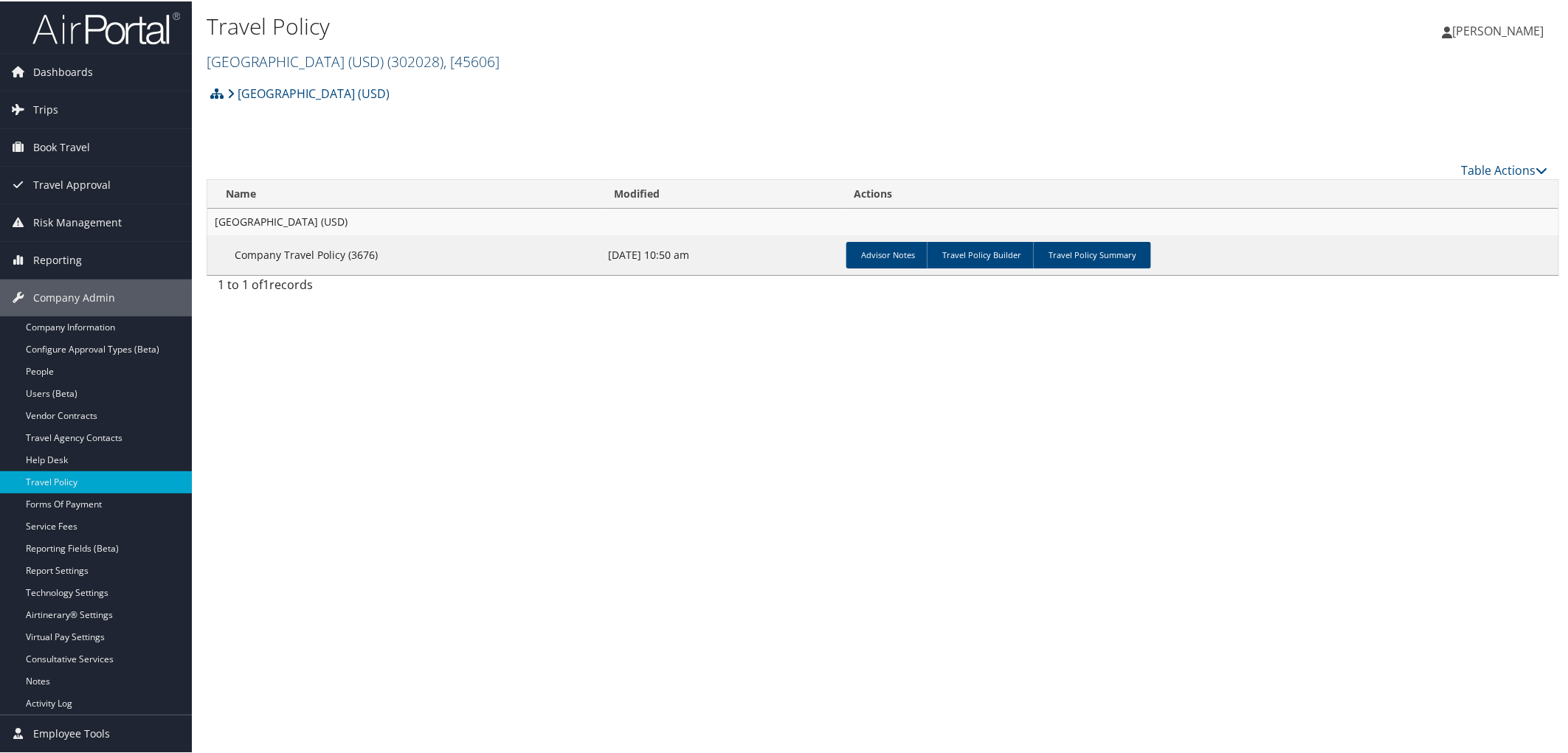
click at [500, 62] on span ", [ 45606 ]" at bounding box center [472, 60] width 56 height 20
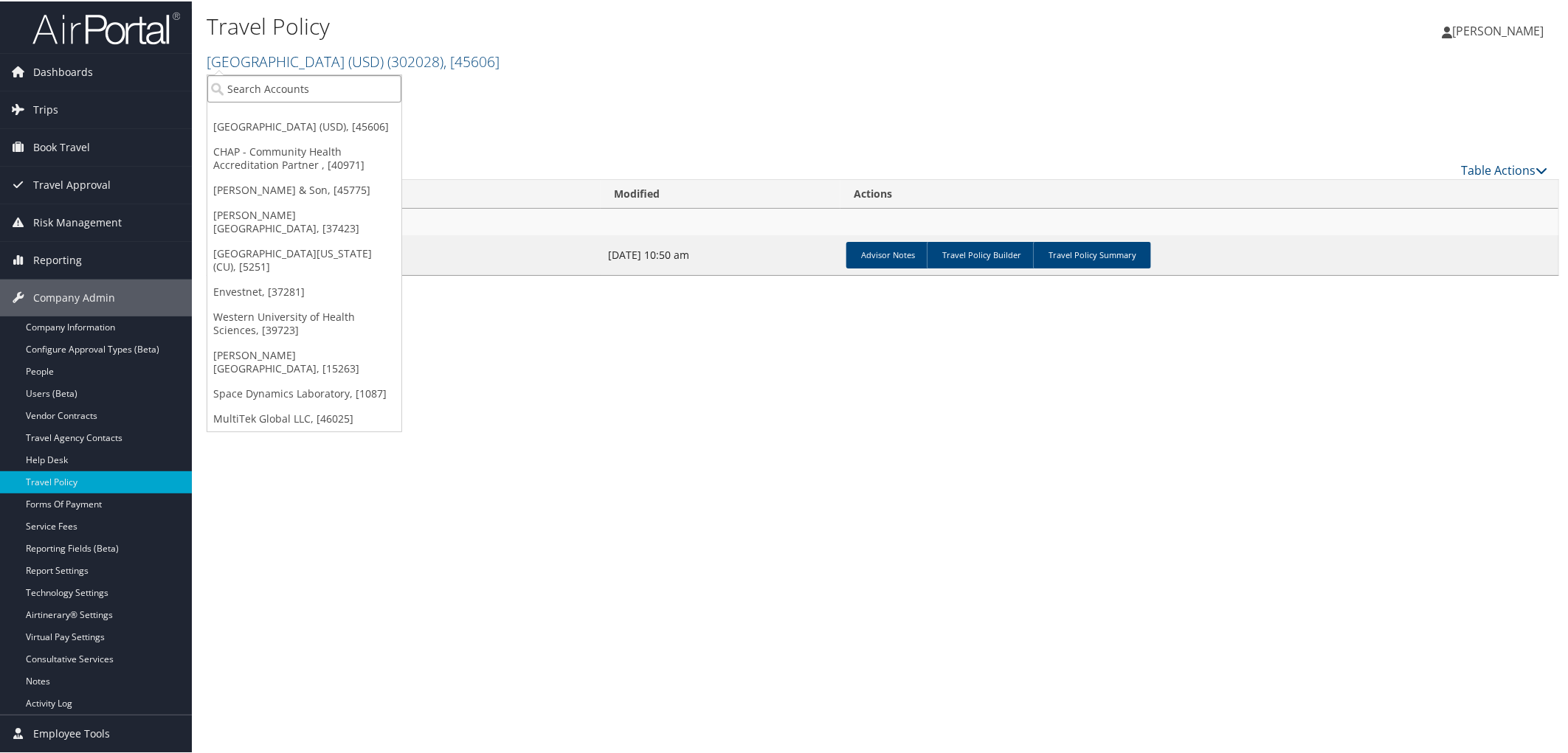
click at [358, 84] on input "search" at bounding box center [304, 87] width 194 height 27
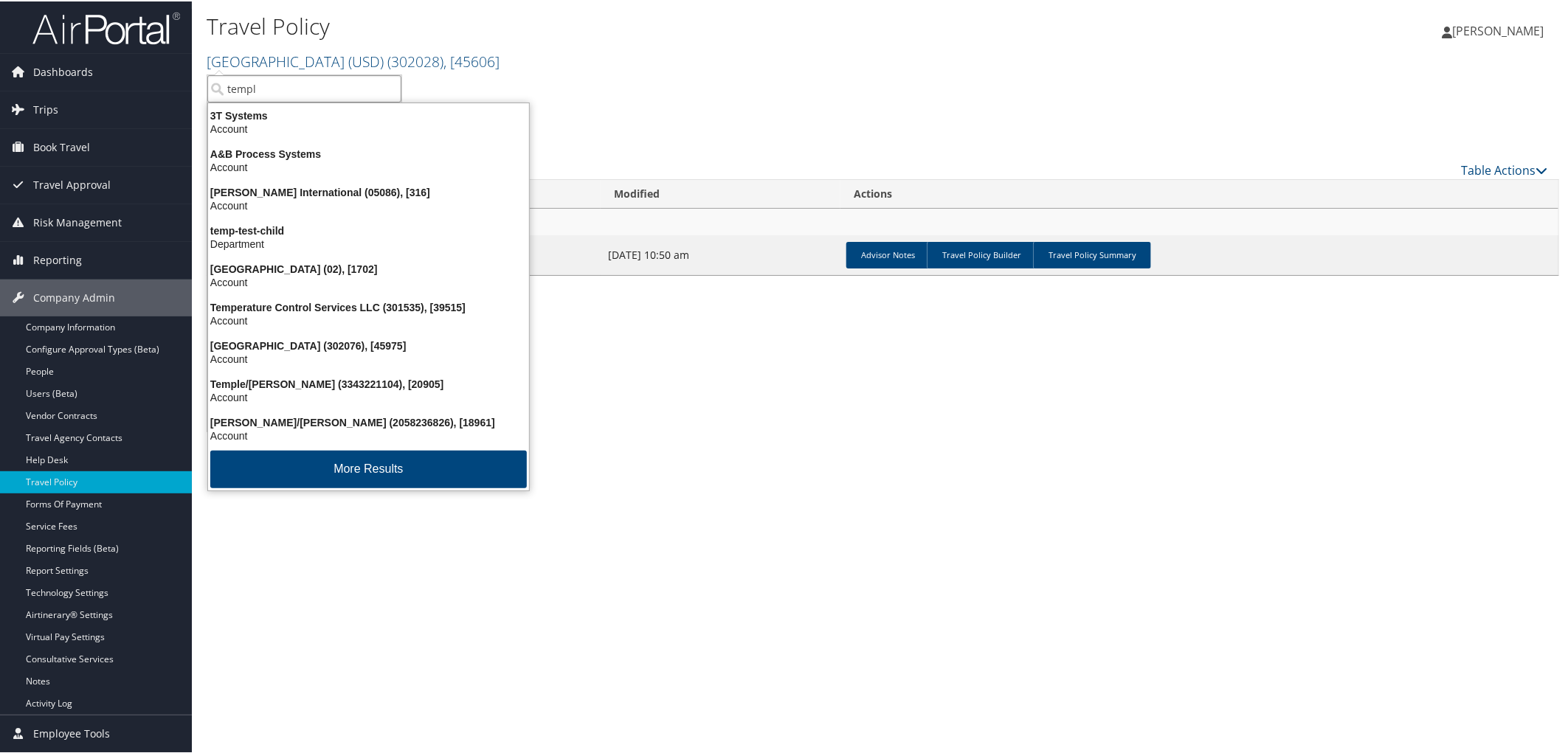
type input "[DEMOGRAPHIC_DATA]"
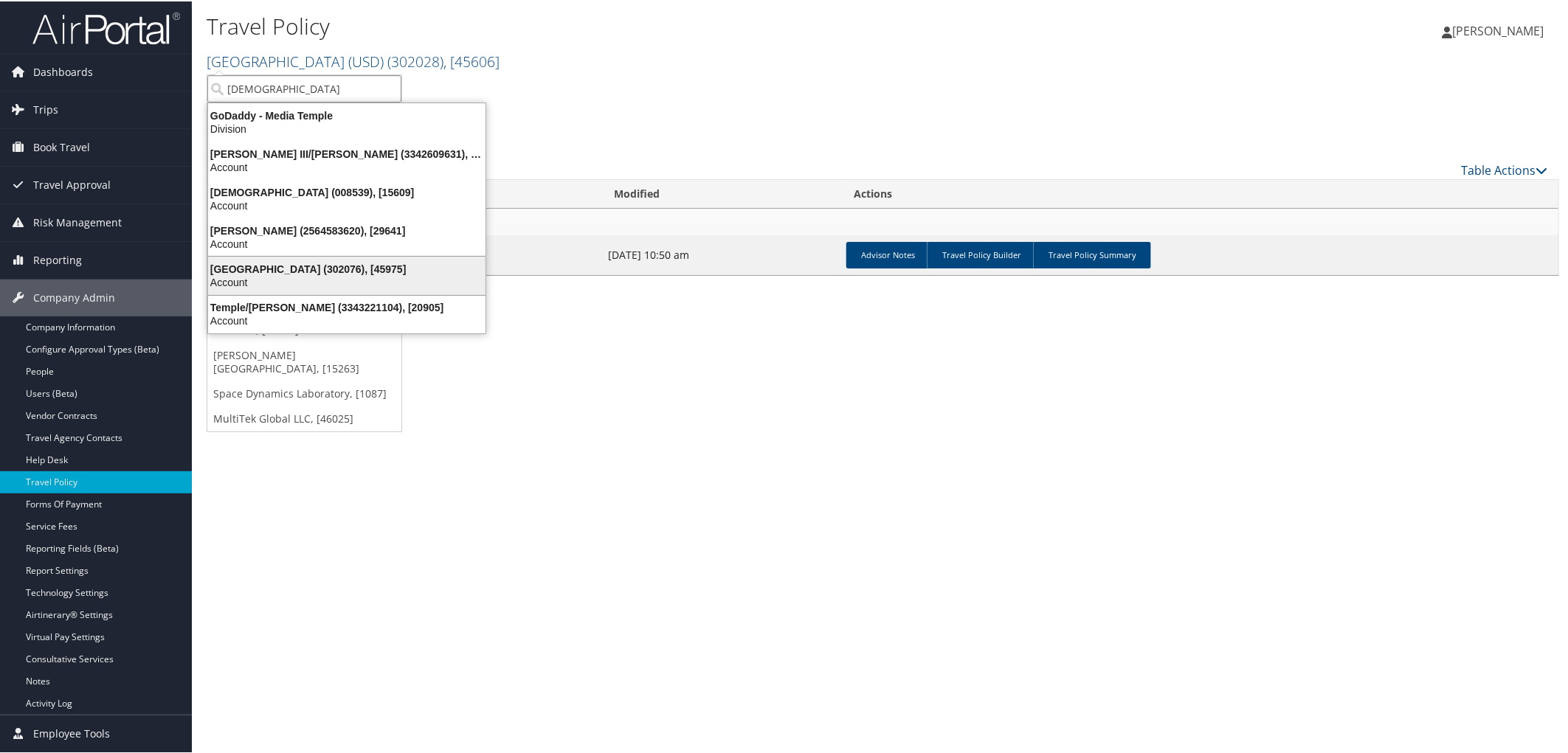
click at [286, 261] on div "[GEOGRAPHIC_DATA] (302076), [45975]" at bounding box center [347, 268] width 295 height 14
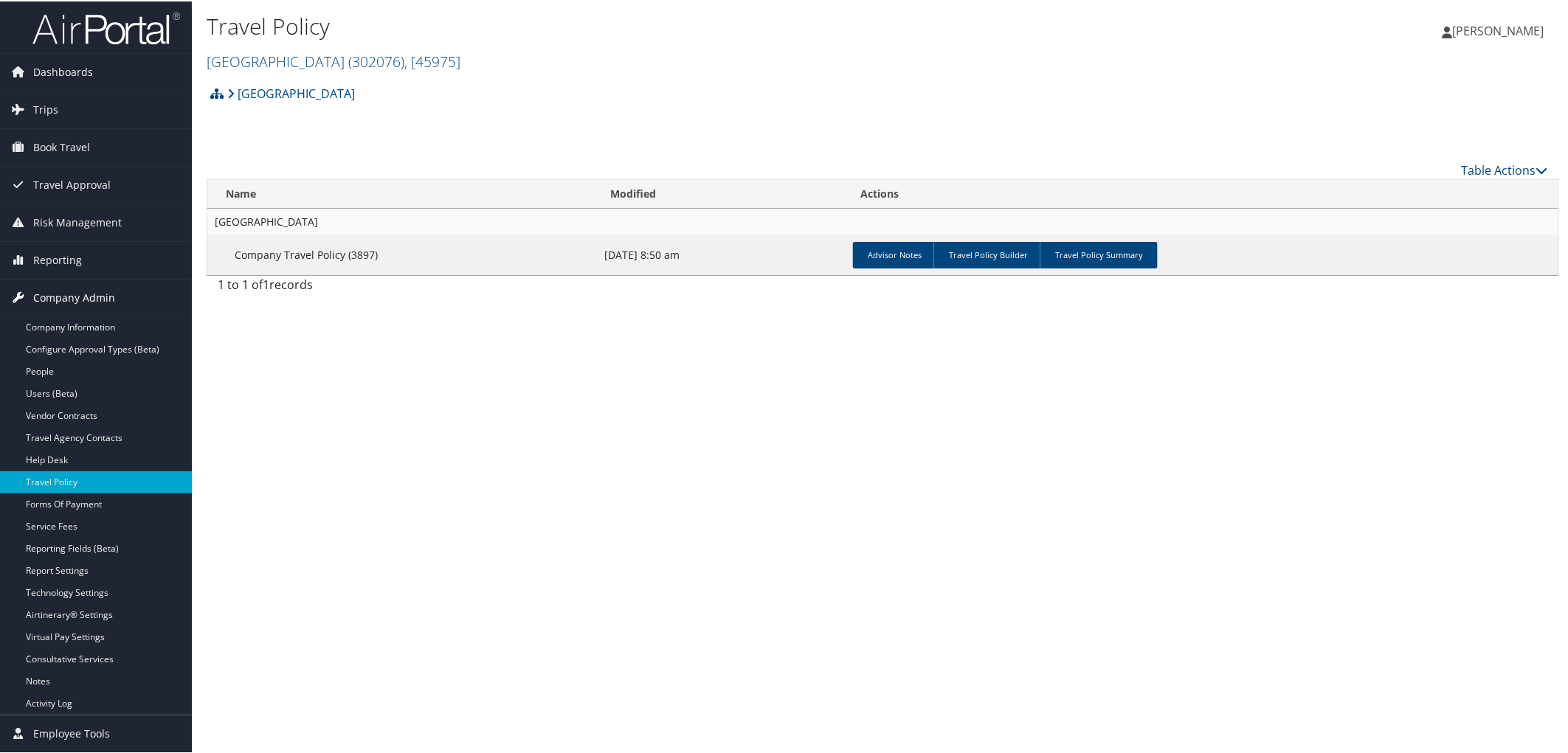
click at [124, 298] on link "Company Admin" at bounding box center [96, 296] width 192 height 37
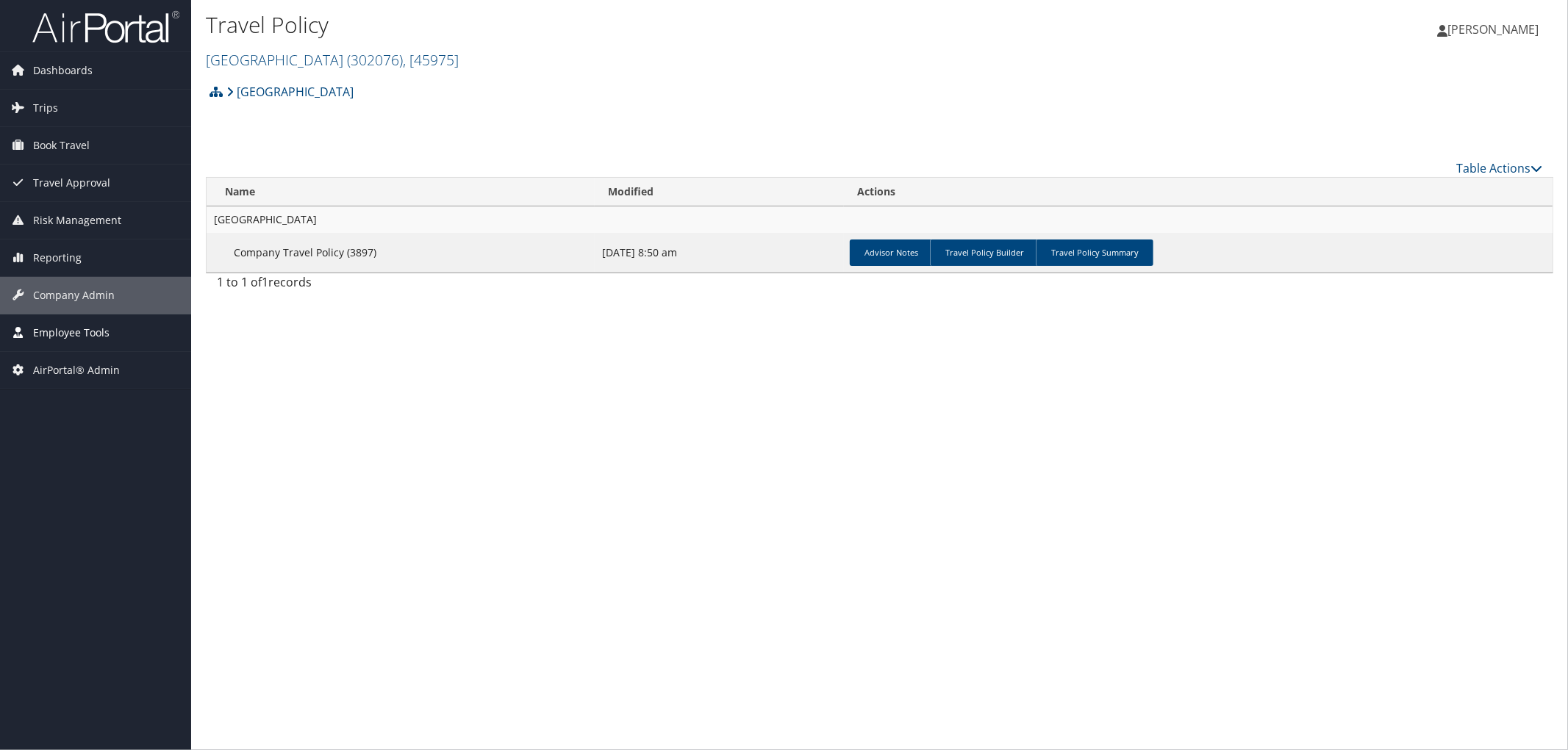
click at [93, 331] on span "Employee Tools" at bounding box center [71, 332] width 76 height 37
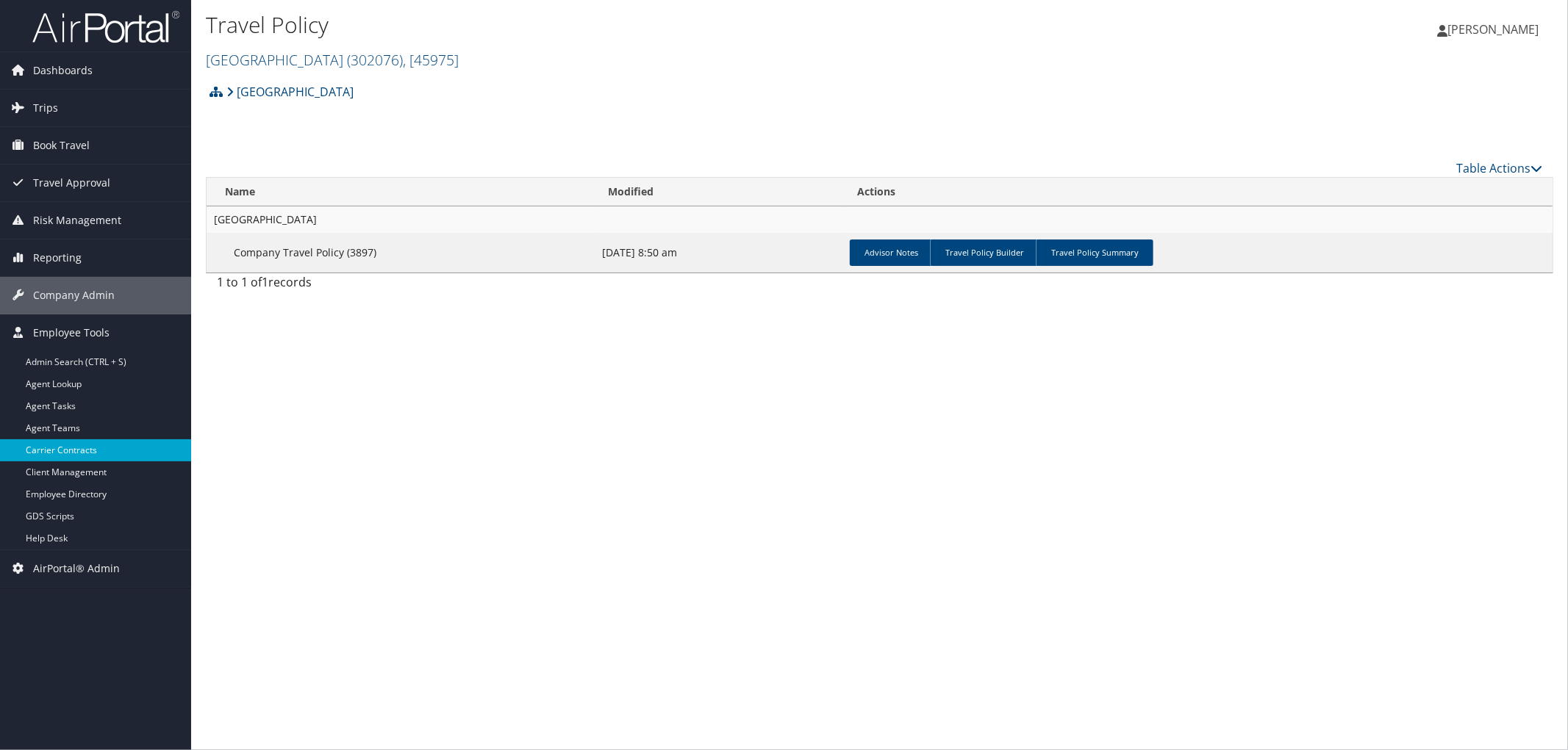
click at [64, 455] on link "Carrier Contracts" at bounding box center [95, 450] width 191 height 22
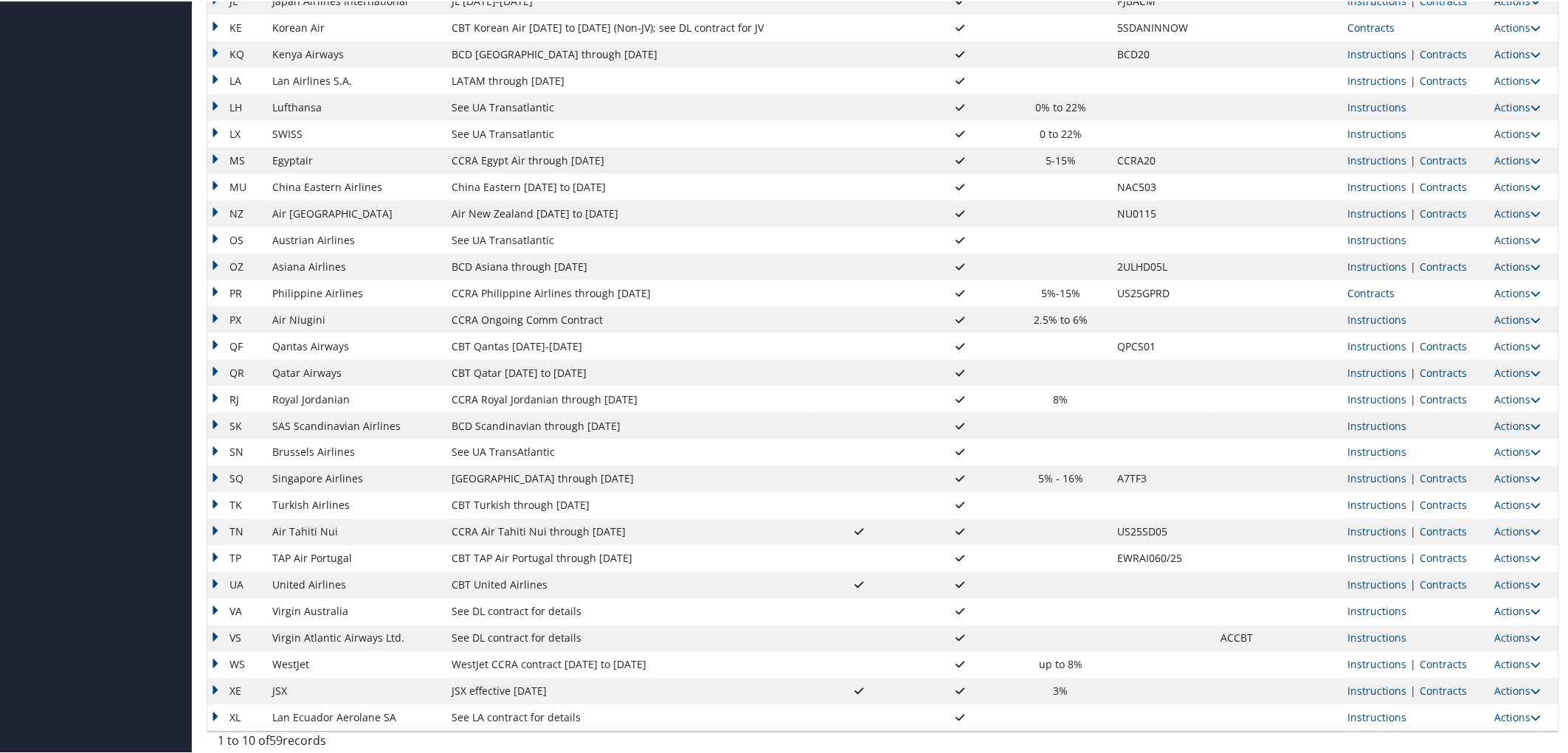
scroll to position [970, 0]
click at [1448, 184] on link "Contracts" at bounding box center [1443, 183] width 47 height 14
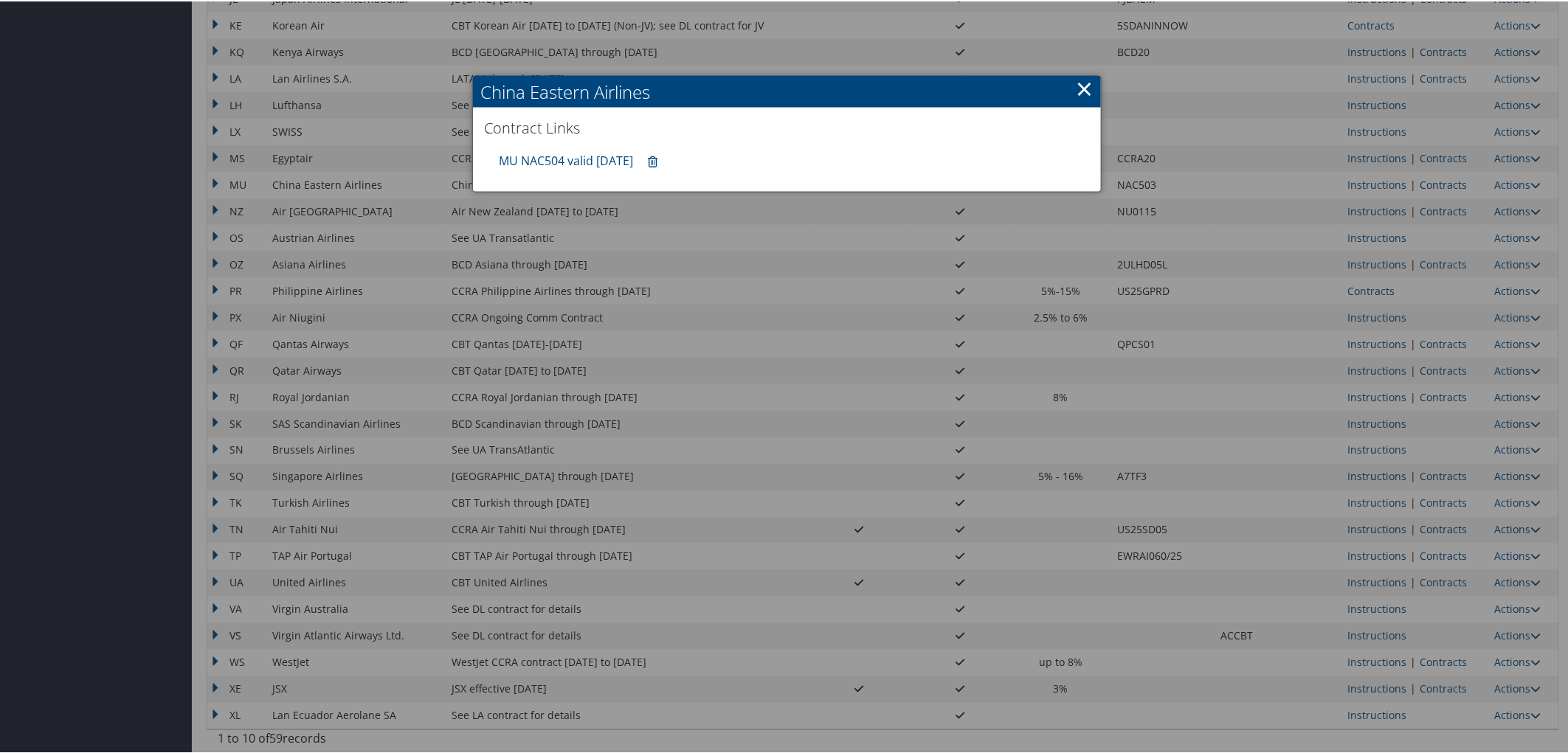
click at [1504, 178] on div at bounding box center [787, 376] width 1574 height 753
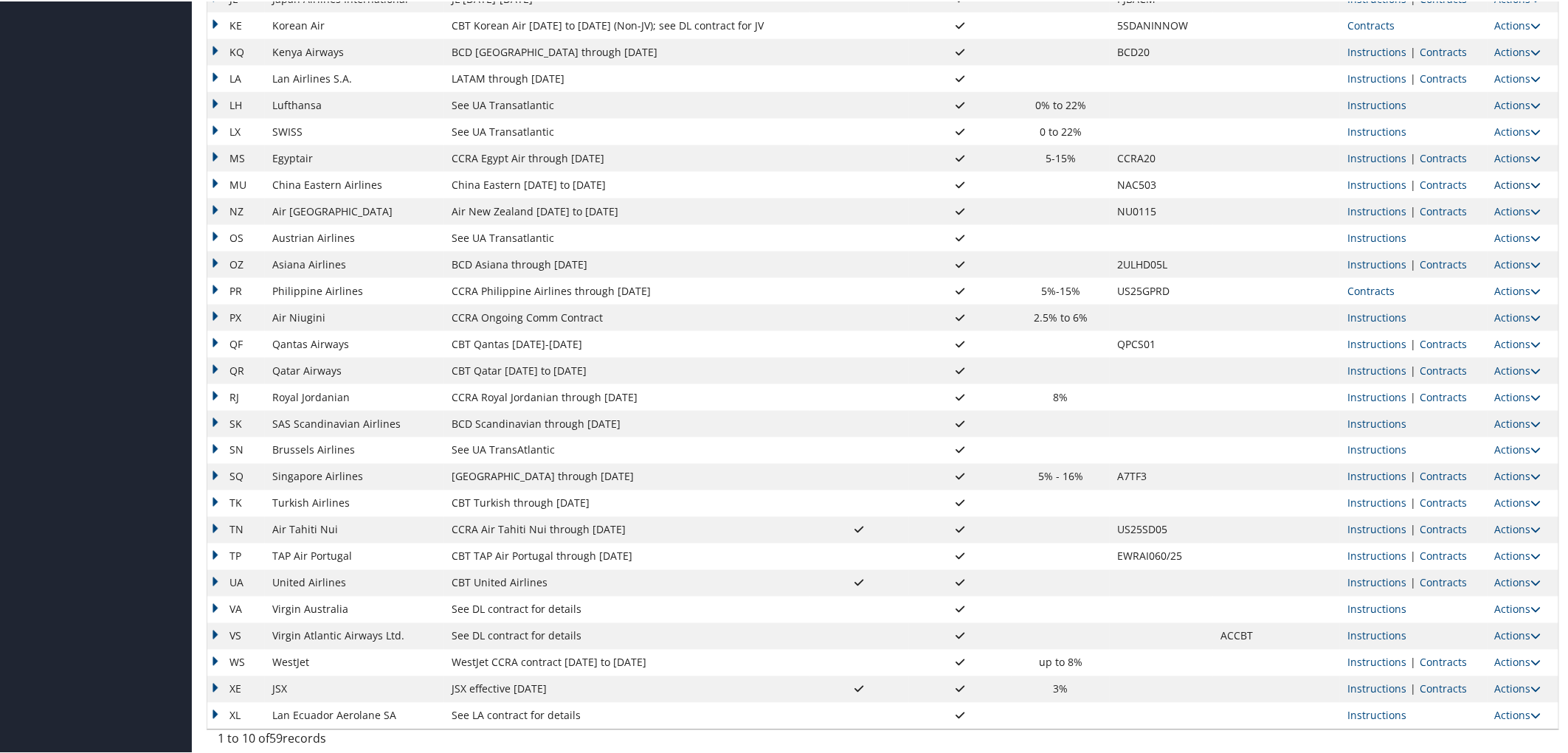
click at [1521, 180] on link "Actions" at bounding box center [1518, 183] width 46 height 14
click at [1476, 224] on link "Edit" at bounding box center [1479, 229] width 106 height 25
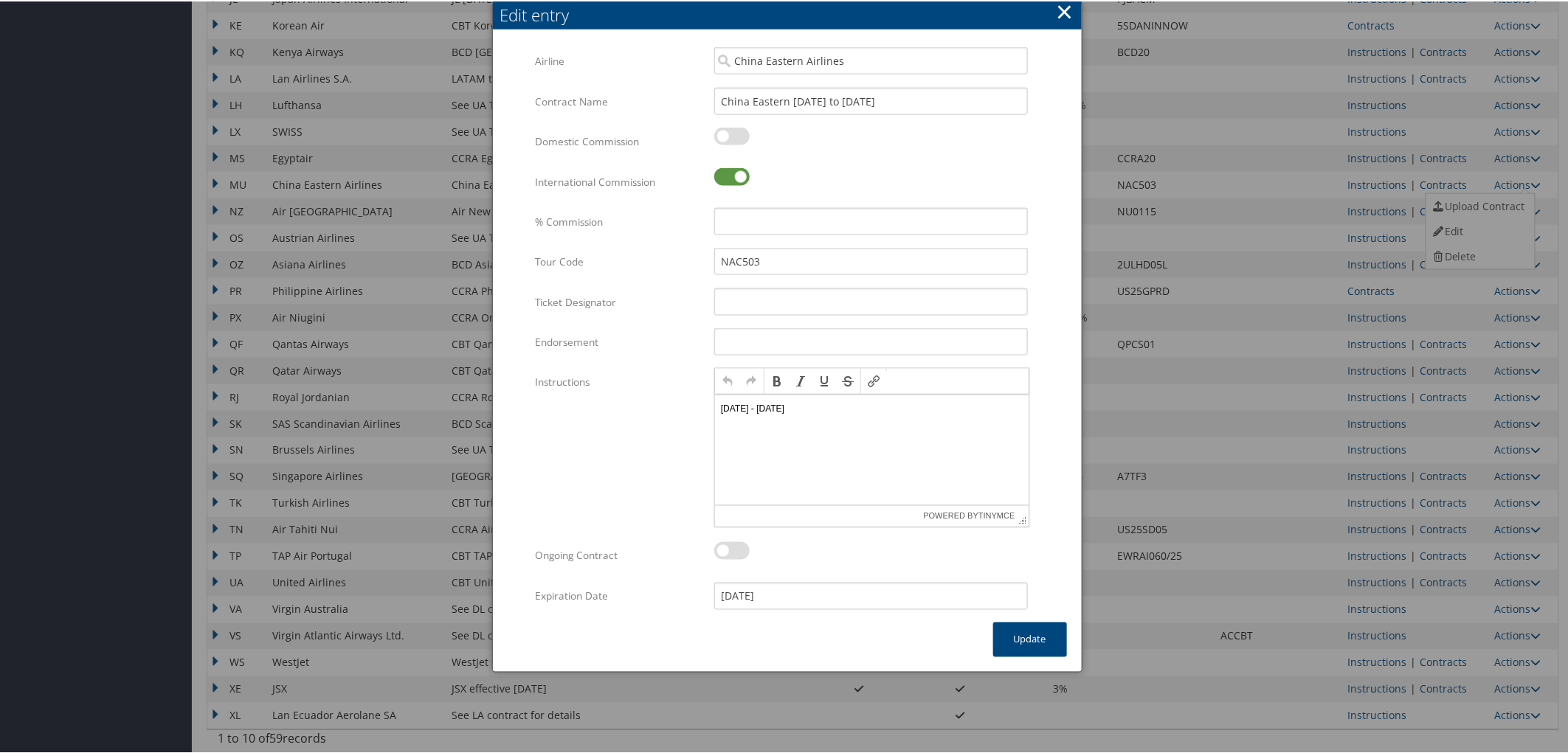
scroll to position [0, 0]
drag, startPoint x: 894, startPoint y: 106, endPoint x: 831, endPoint y: 96, distance: 63.8
click at [831, 96] on input "China Eastern [DATE] to [DATE]" at bounding box center [871, 100] width 314 height 27
click at [866, 101] on input "China Eastern [DATE] to [DATE]" at bounding box center [871, 100] width 314 height 27
drag, startPoint x: 869, startPoint y: 101, endPoint x: 790, endPoint y: 100, distance: 79.0
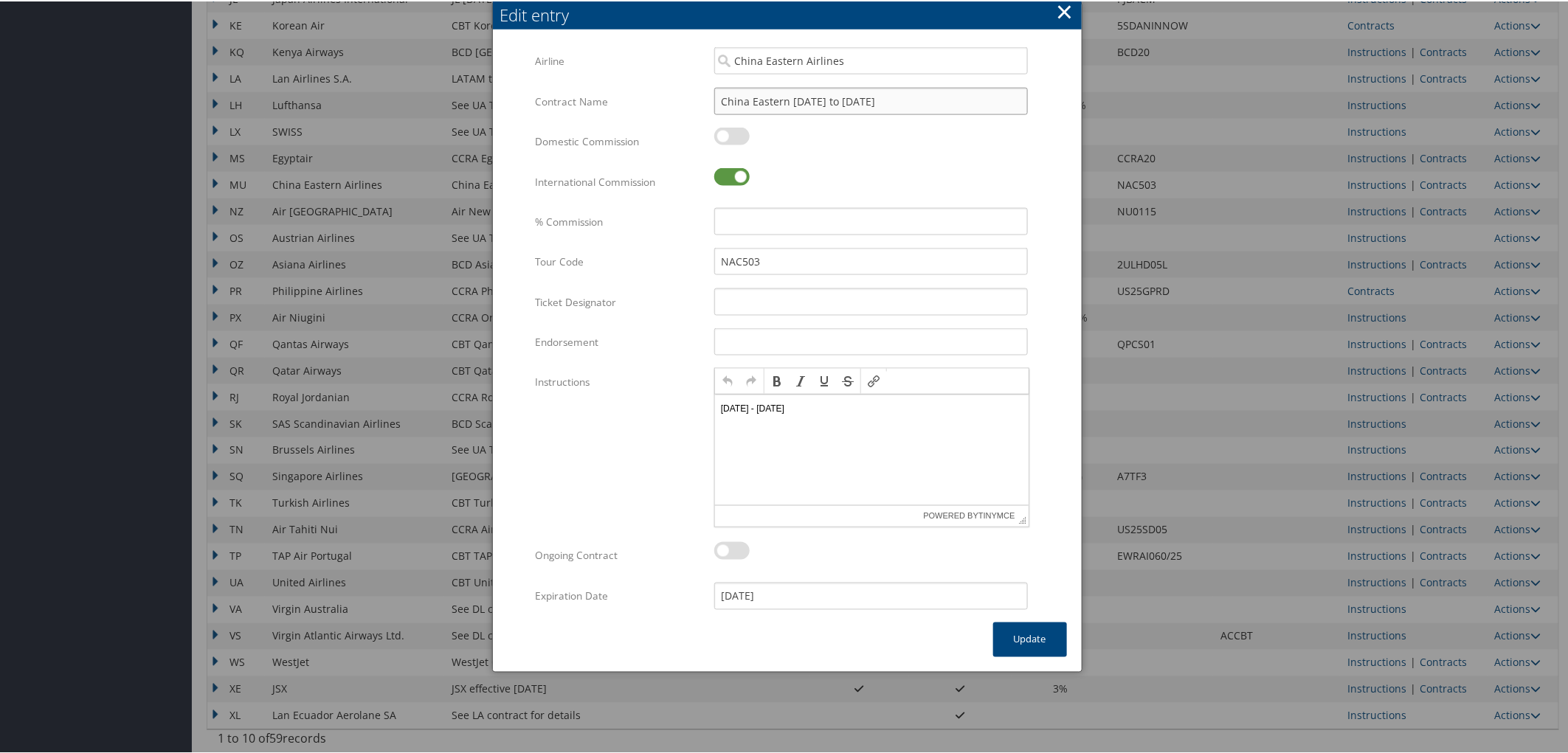
click at [790, 100] on input "China Eastern [DATE] to [DATE]" at bounding box center [871, 100] width 314 height 27
type input "China Eastern expires 12.31.25"
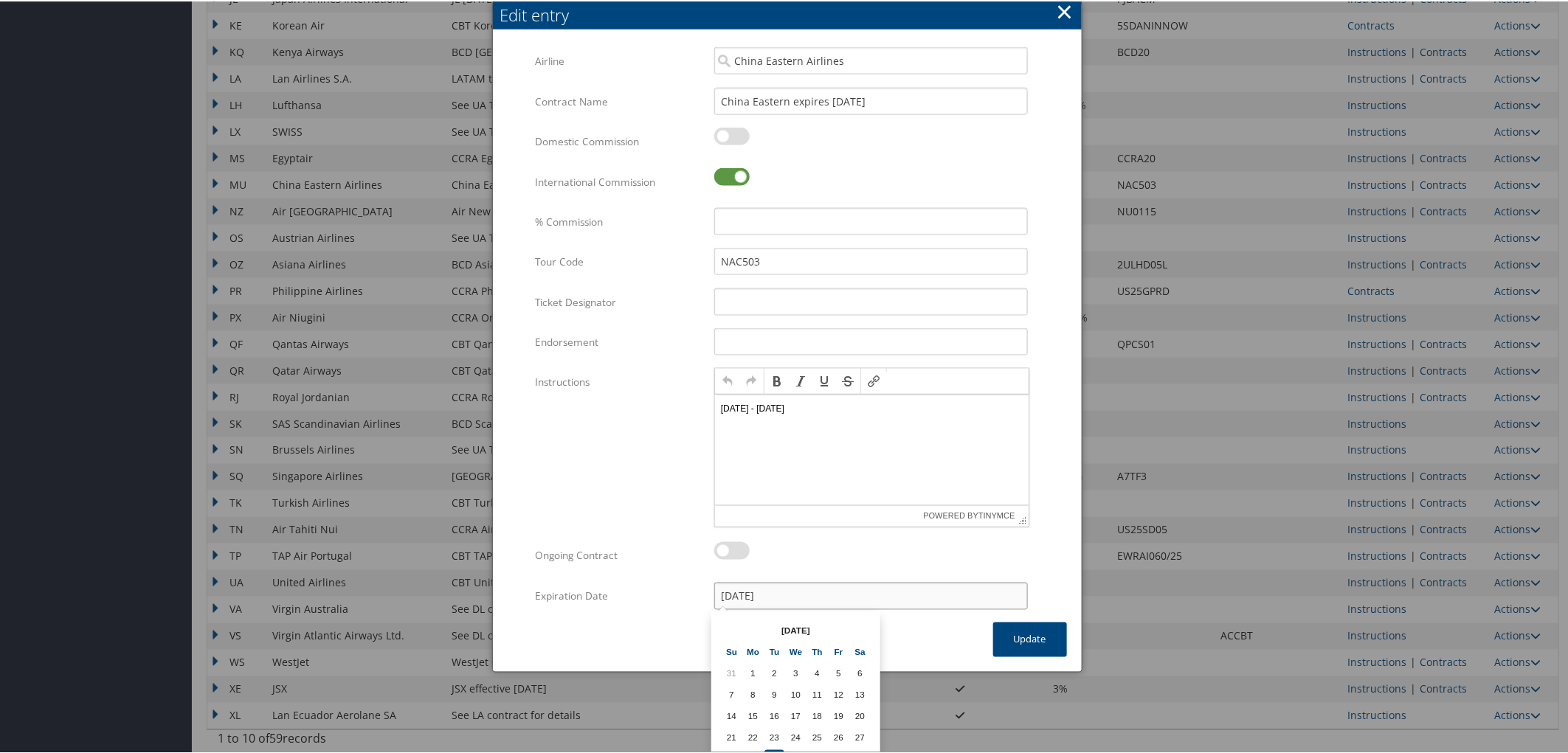
drag, startPoint x: 790, startPoint y: 595, endPoint x: 666, endPoint y: 598, distance: 124.0
click at [666, 598] on div "Expiration Date 09/30/2025 Multiple values The selected items contain different…" at bounding box center [787, 601] width 503 height 40
type input "12.31.25"
click at [790, 749] on td "31" at bounding box center [795, 758] width 20 height 20
type input "12/31/2025"
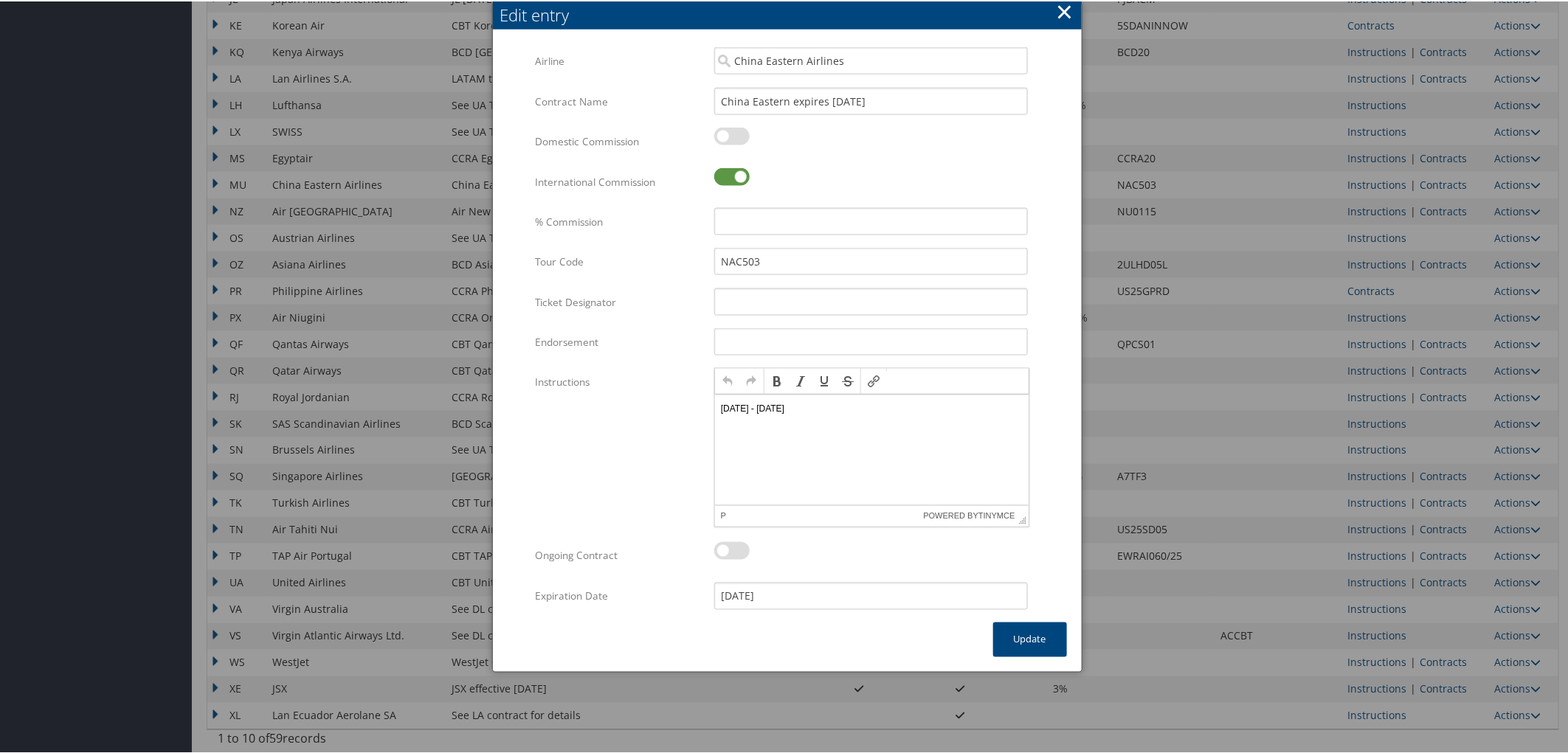
drag, startPoint x: 836, startPoint y: 411, endPoint x: 694, endPoint y: 417, distance: 142.1
click at [714, 417] on html "APR 01, 2025 - JUN. 30, 2025" at bounding box center [871, 409] width 314 height 30
click at [1044, 635] on button "Update" at bounding box center [1030, 638] width 73 height 35
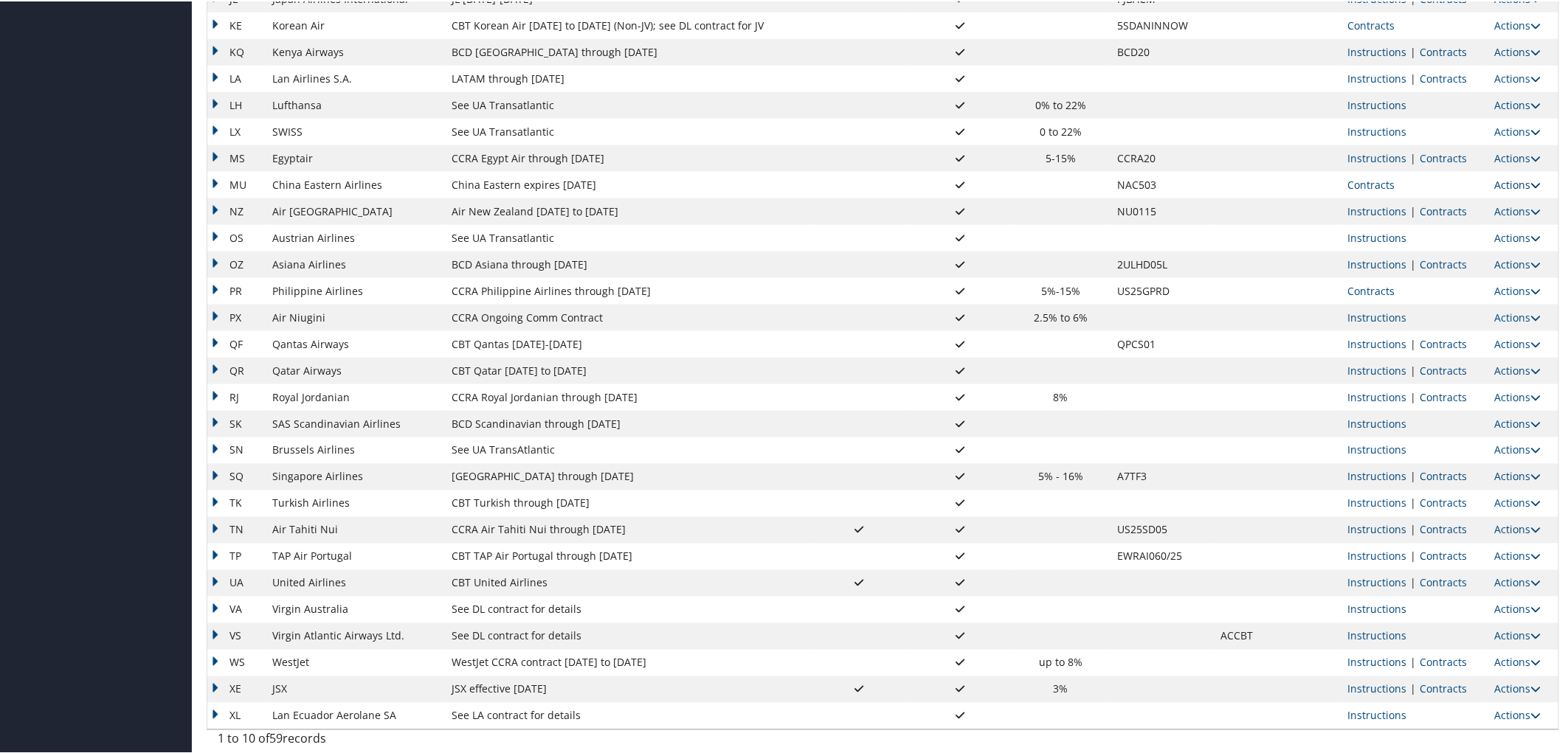
click at [1531, 184] on icon at bounding box center [1536, 183] width 10 height 10
click at [1476, 202] on link "Upload Contract" at bounding box center [1479, 205] width 106 height 25
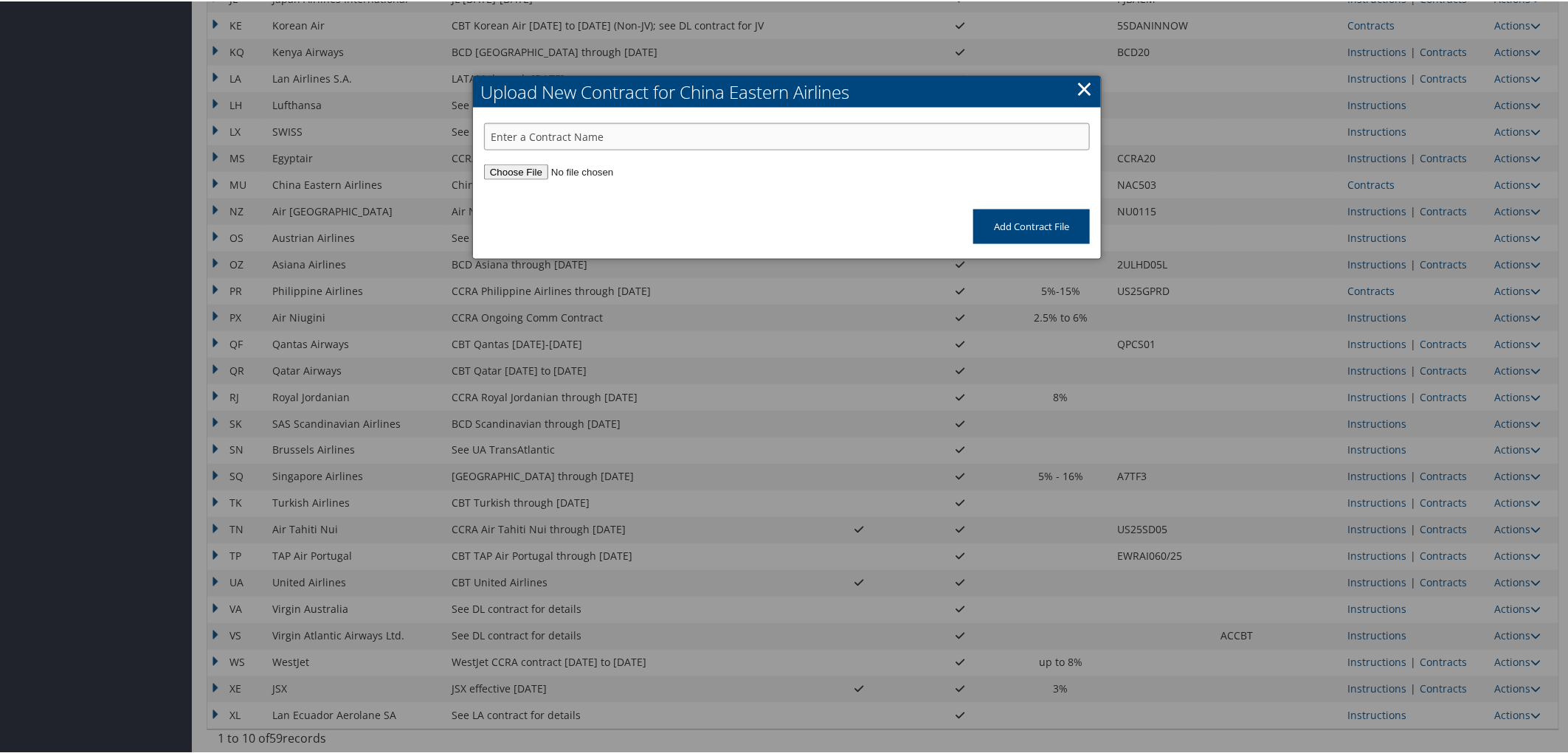
click at [521, 131] on input "text" at bounding box center [787, 136] width 606 height 27
paste input "NAL502 MU comm promo 10.13.25-12.31.25"
type input "NAL502 MU comm promo 10.13.25-12.31.25"
click at [514, 173] on input "file" at bounding box center [787, 171] width 606 height 15
type input "C:\fakepath\NAL502-发布版 .pdf"
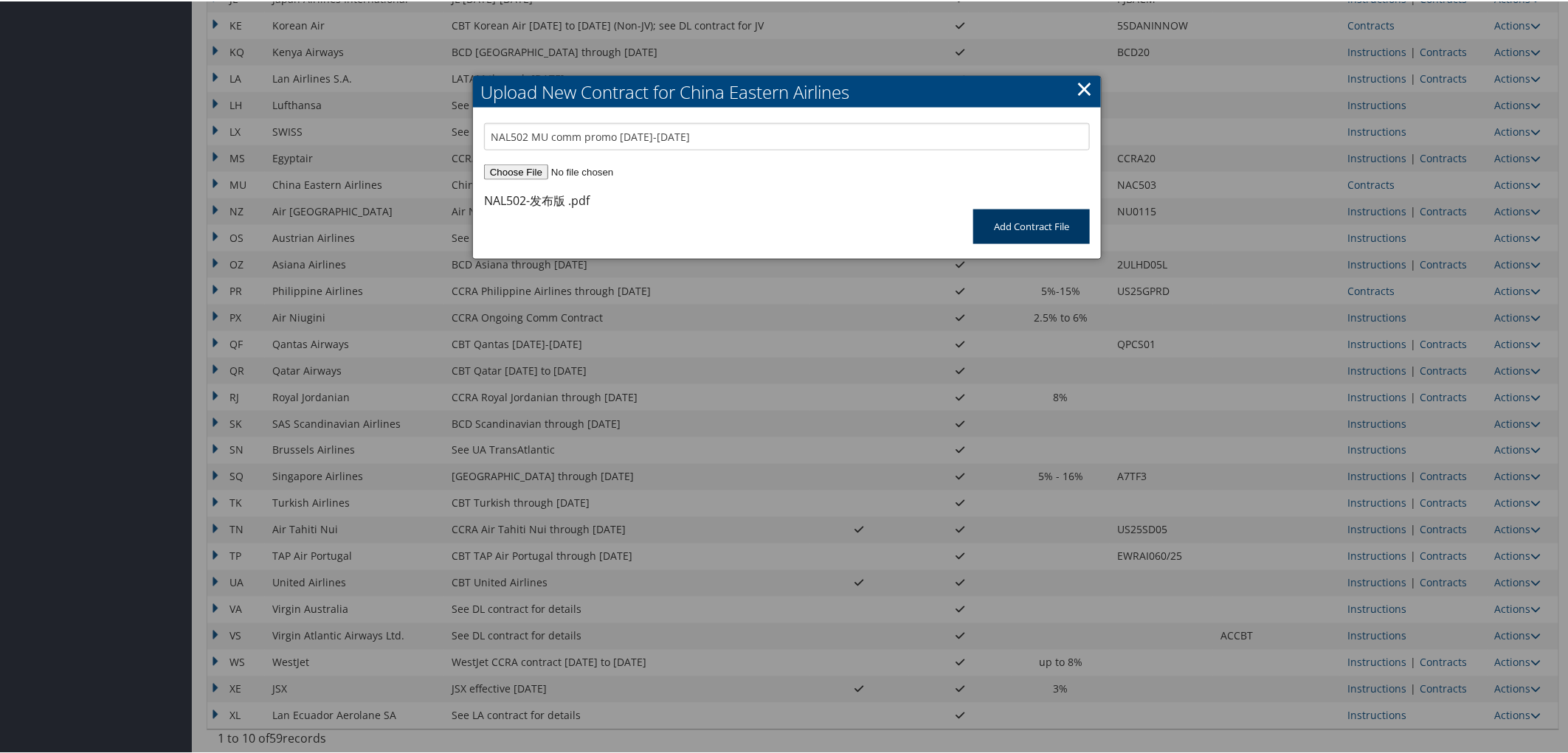
click at [994, 221] on input "Add Contract File" at bounding box center [1031, 225] width 117 height 35
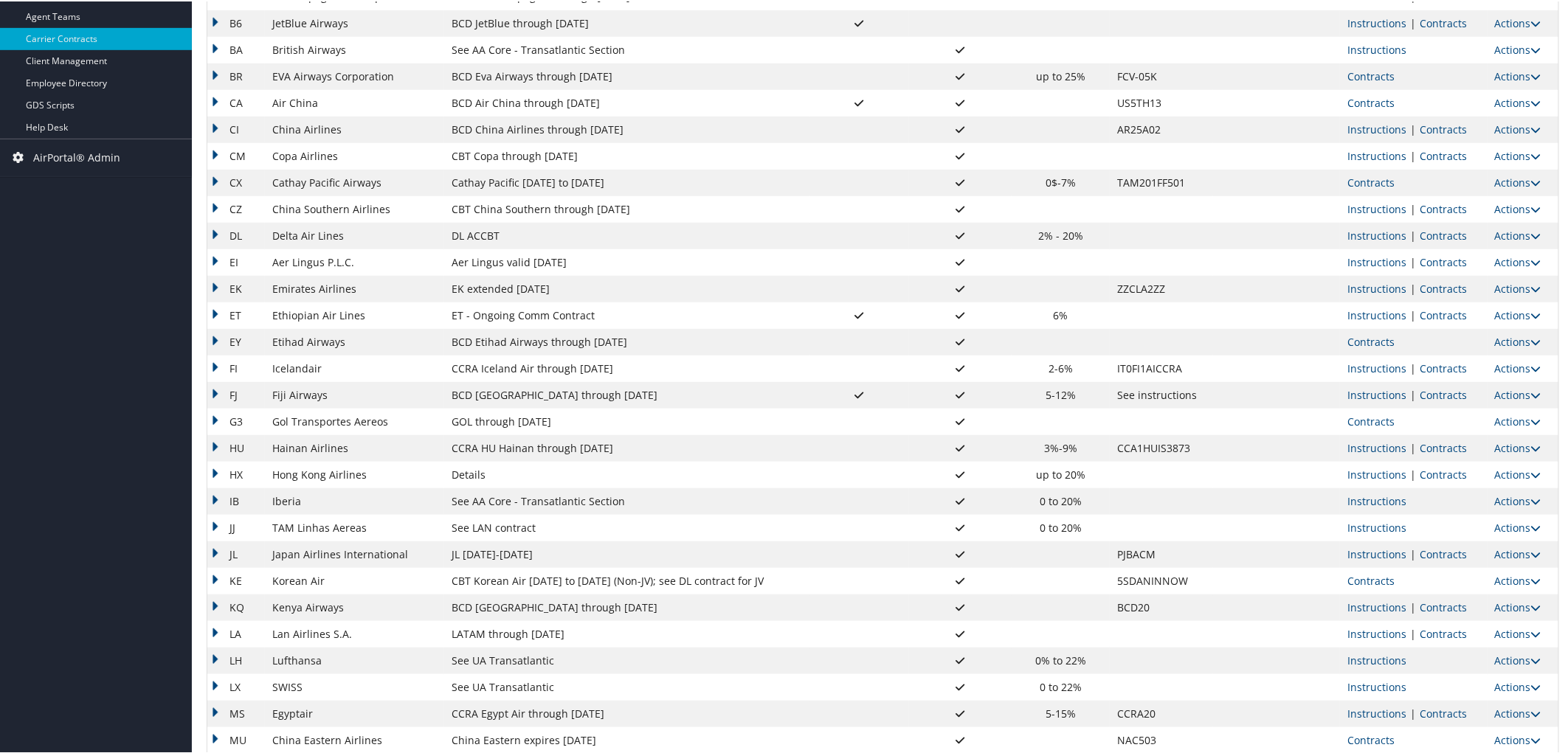
scroll to position [396, 0]
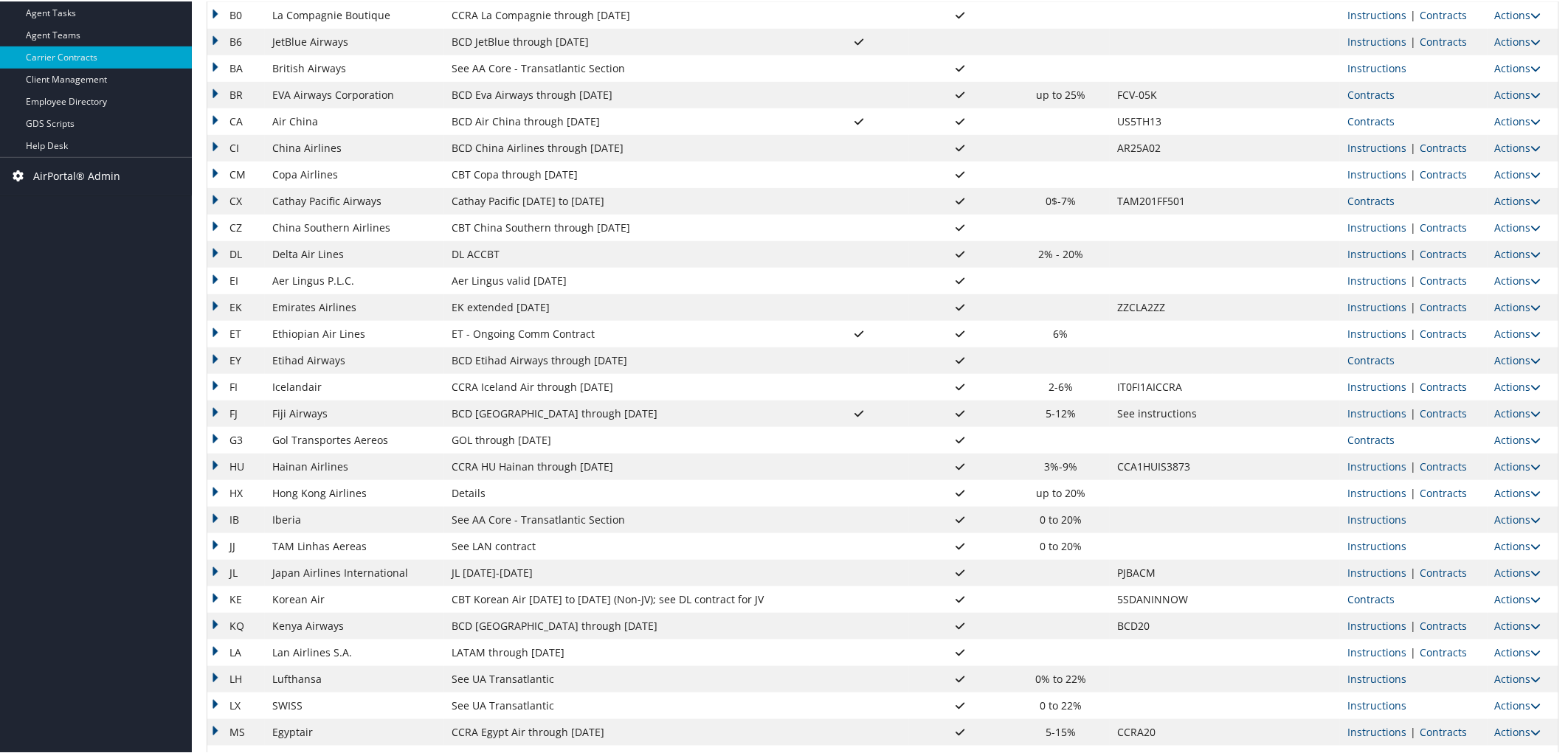
click at [62, 176] on span "AirPortal® Admin" at bounding box center [77, 174] width 87 height 37
click at [62, 203] on link "Airtinerary® Utilities" at bounding box center [96, 205] width 192 height 22
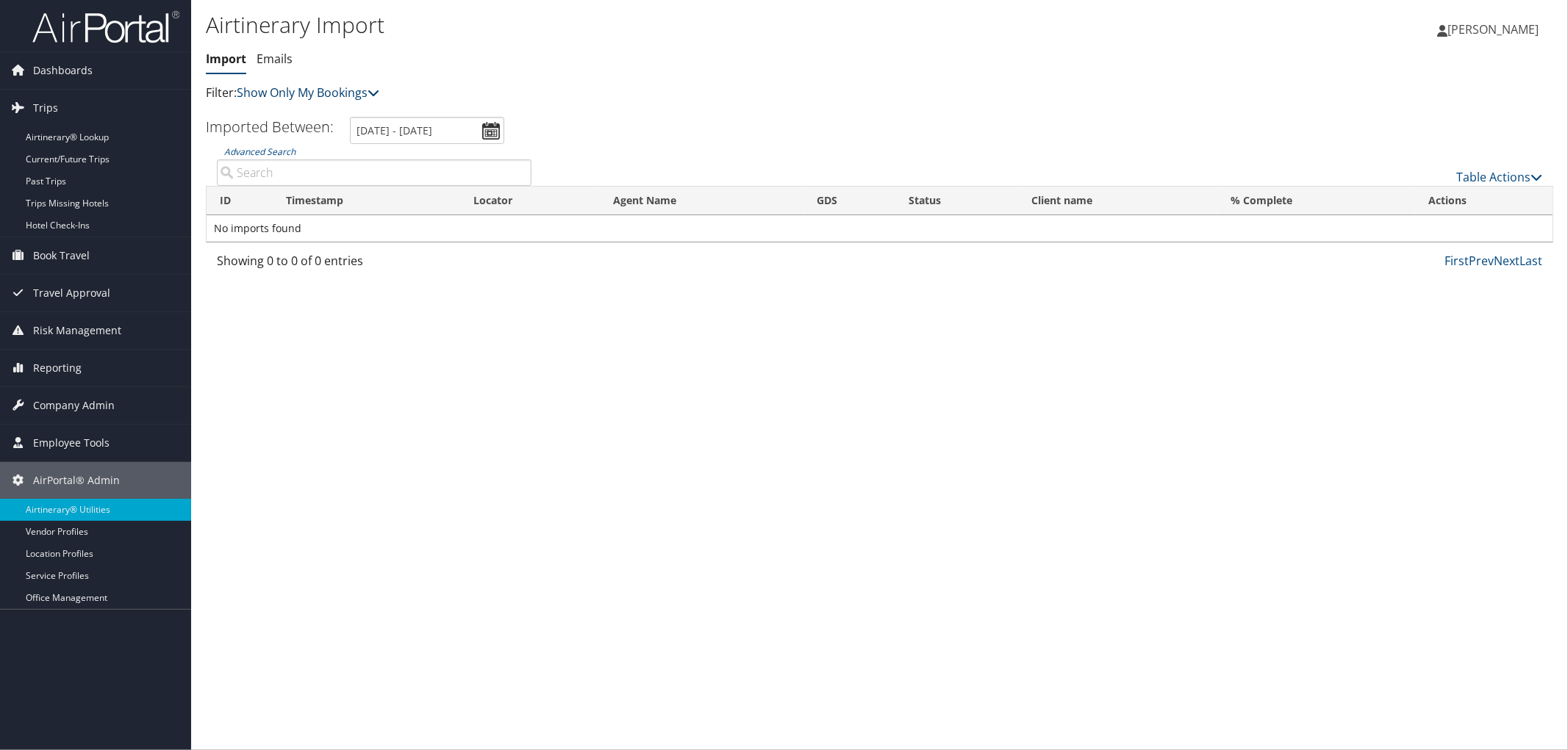
click at [296, 92] on link "Show Only My Bookings" at bounding box center [309, 92] width 143 height 16
click at [299, 116] on link "Show My TMC Bookings" at bounding box center [337, 115] width 193 height 25
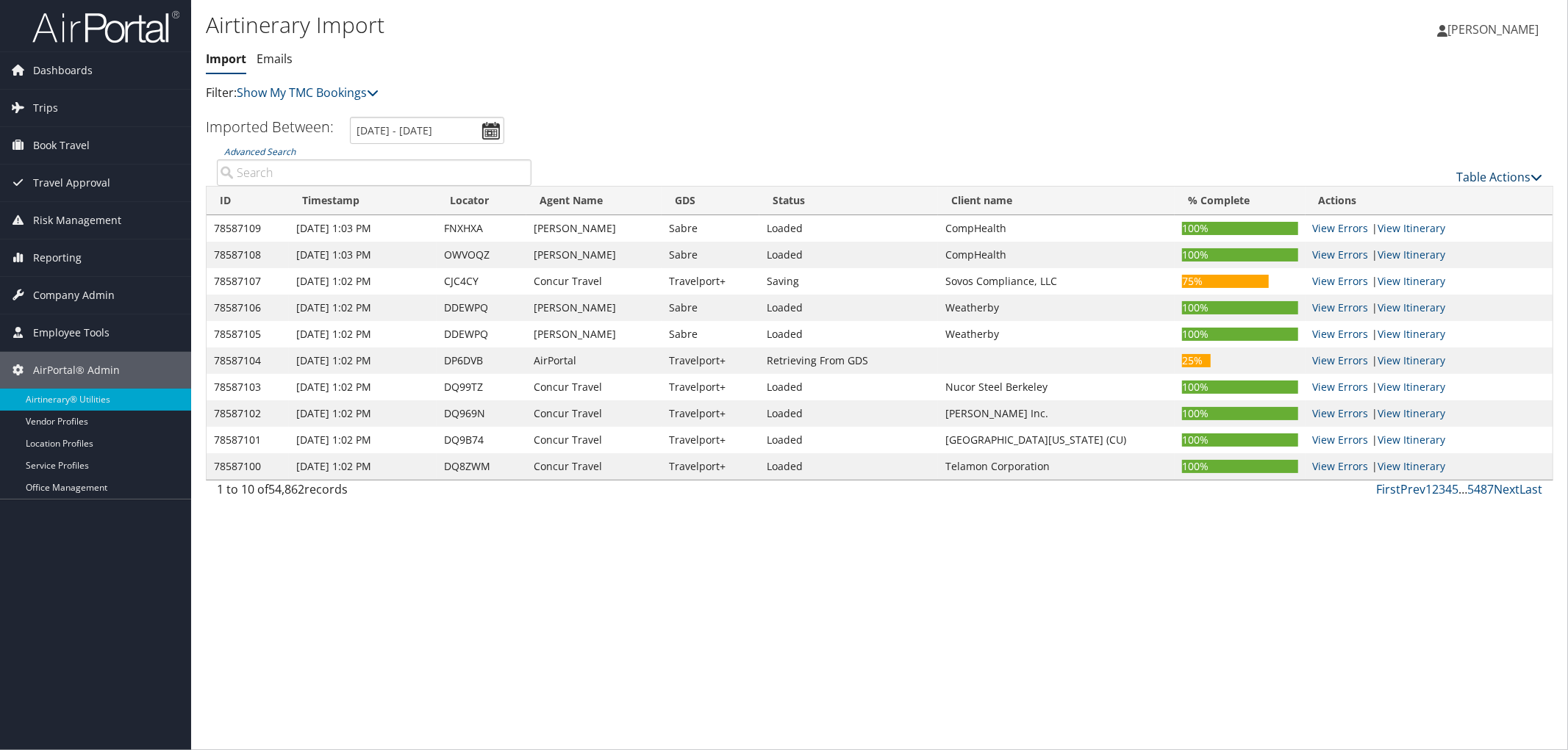
click at [1494, 170] on link "Table Actions" at bounding box center [1499, 177] width 86 height 16
click at [1475, 220] on link "Import Itinerary" at bounding box center [1450, 223] width 193 height 25
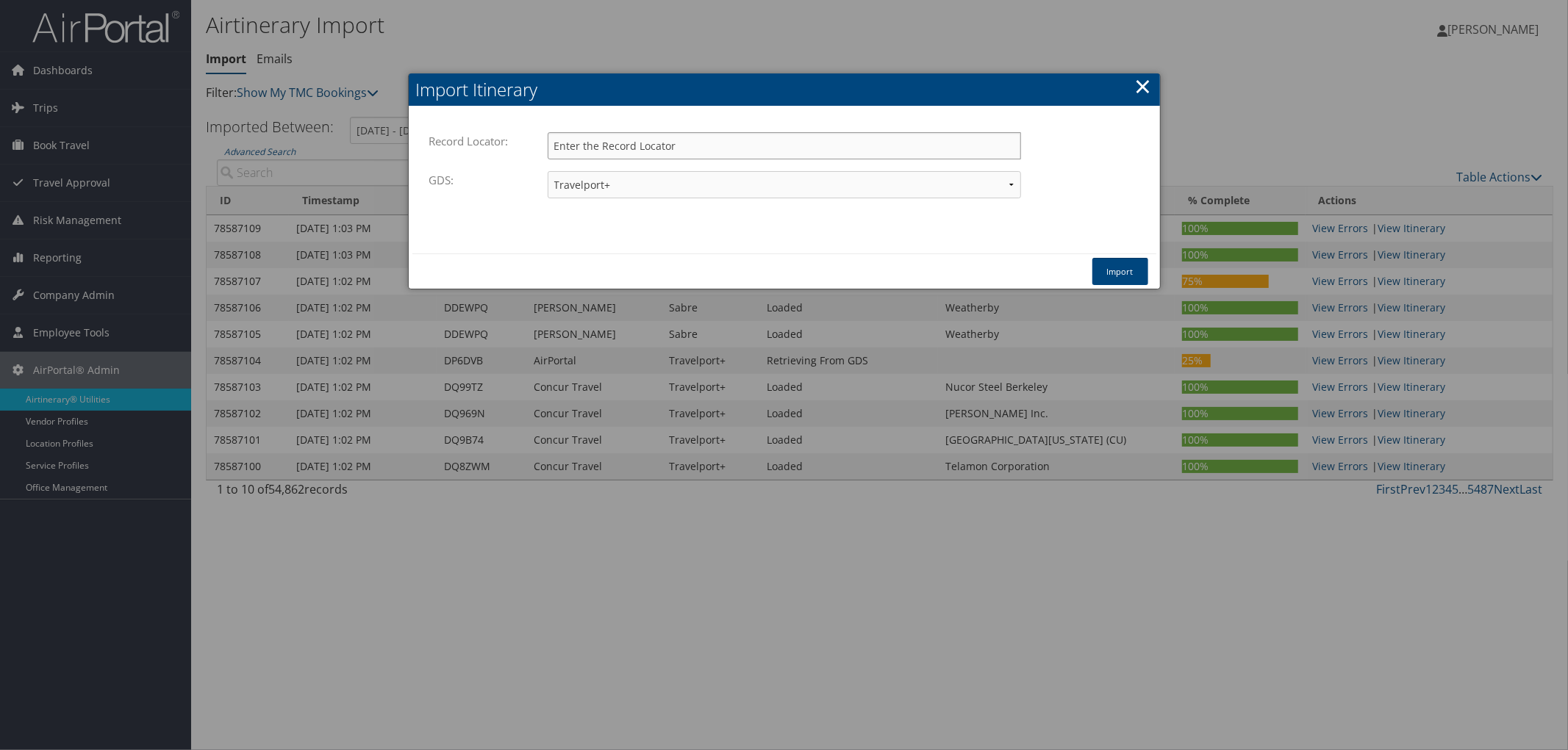
click at [691, 150] on input "Record Locator:" at bounding box center [784, 146] width 473 height 27
paste input "DPK7H5"
type input "DPK7H5"
click at [1141, 268] on button "Import" at bounding box center [1120, 272] width 56 height 27
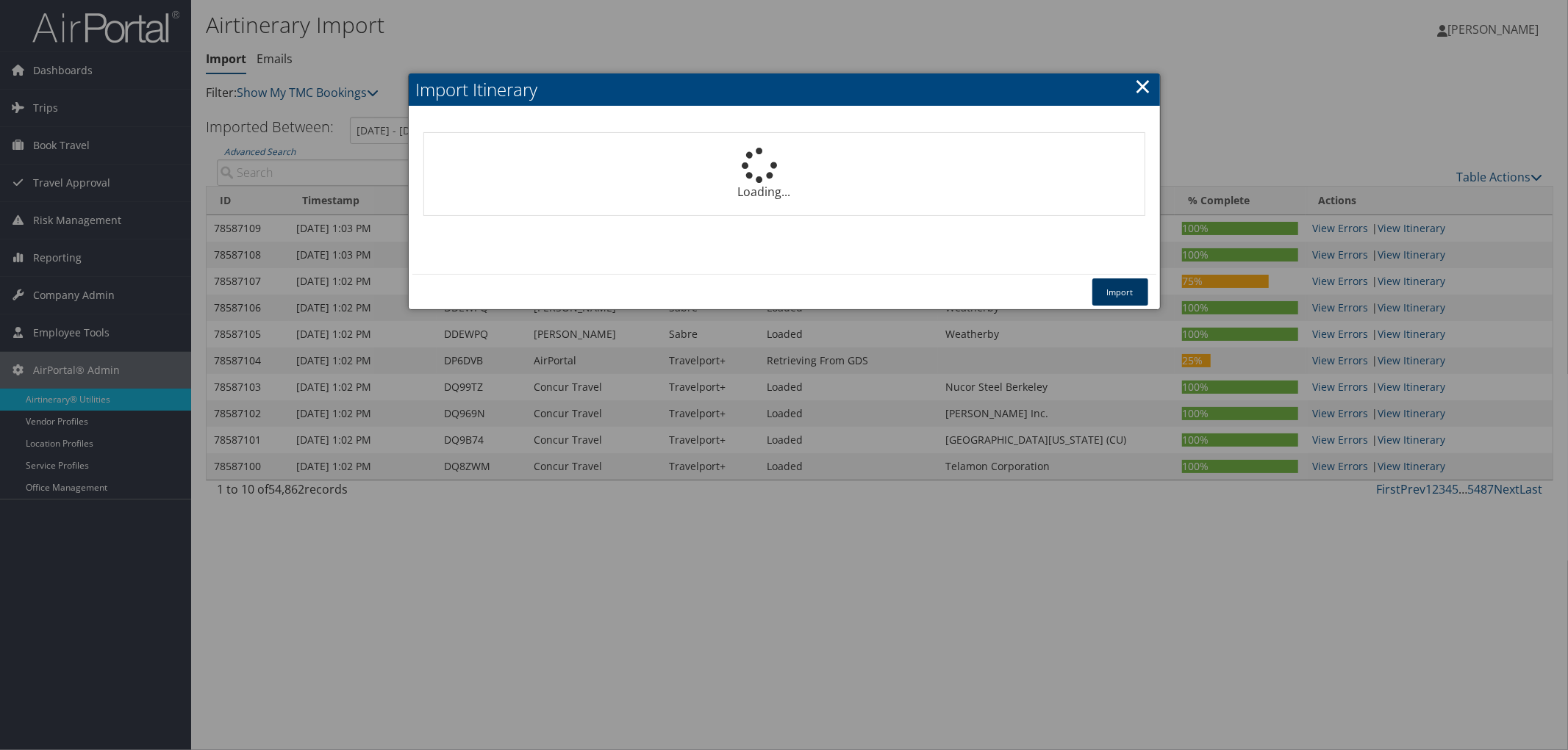
select select "1P"
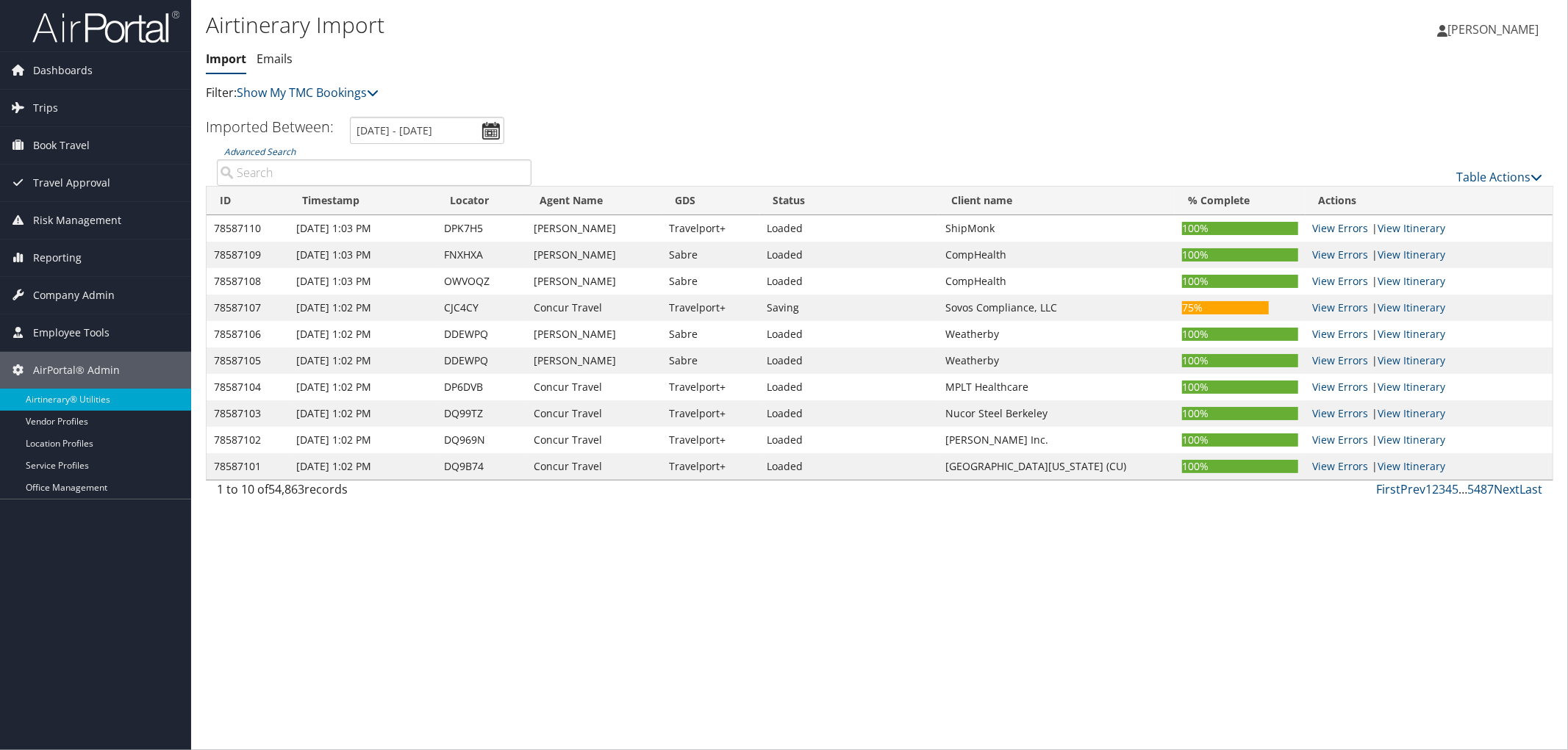
drag, startPoint x: 1111, startPoint y: 629, endPoint x: 983, endPoint y: 516, distance: 170.7
click at [1110, 629] on div "Airtinerary Import [GEOGRAPHIC_DATA] Emails Import Emails Filter: Show My TMC B…" at bounding box center [880, 375] width 1377 height 750
